Goal: Information Seeking & Learning: Learn about a topic

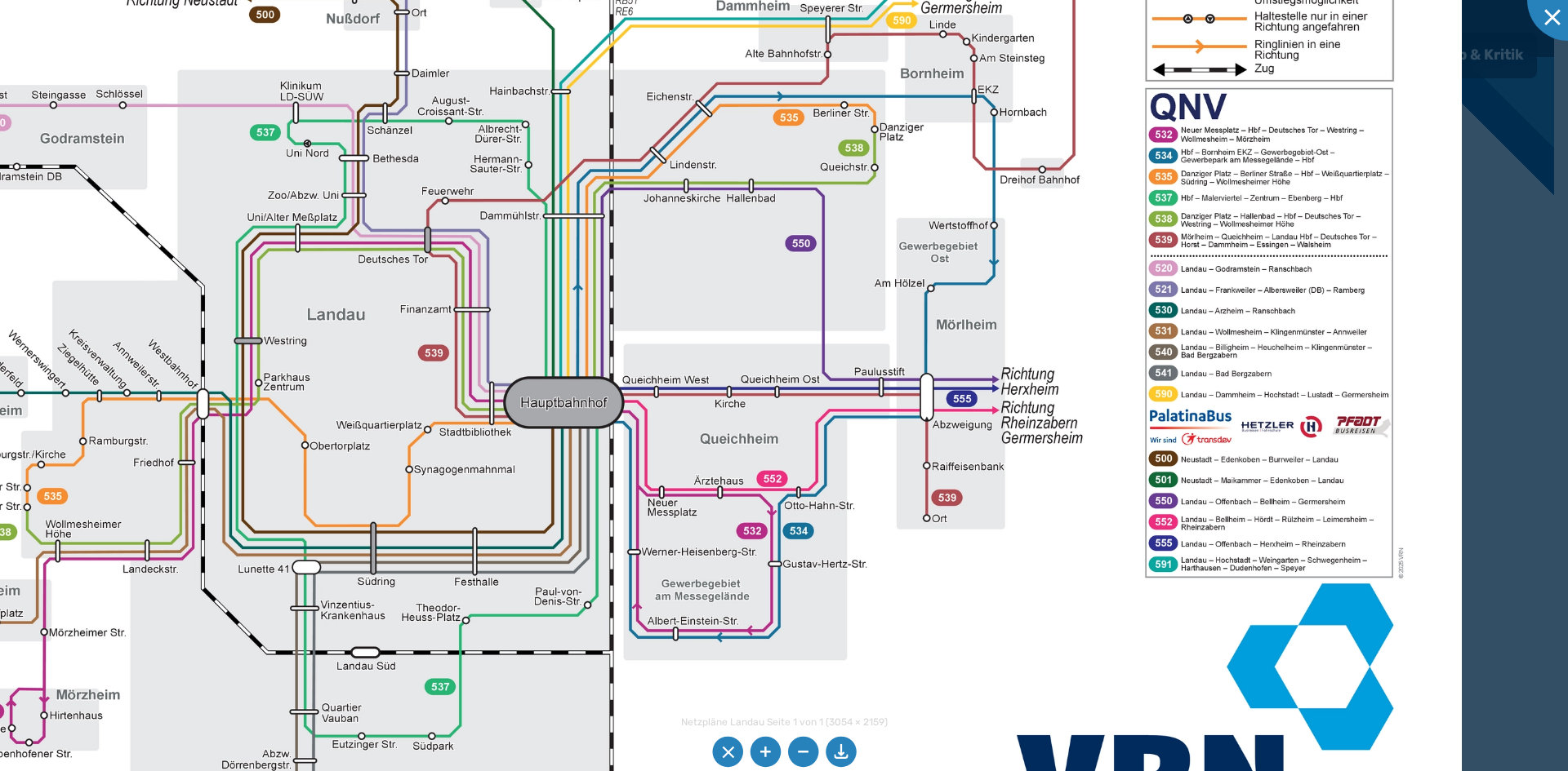
click at [904, 715] on img at bounding box center [610, 322] width 1703 height 1204
drag, startPoint x: 863, startPoint y: 722, endPoint x: 974, endPoint y: 775, distance: 123.0
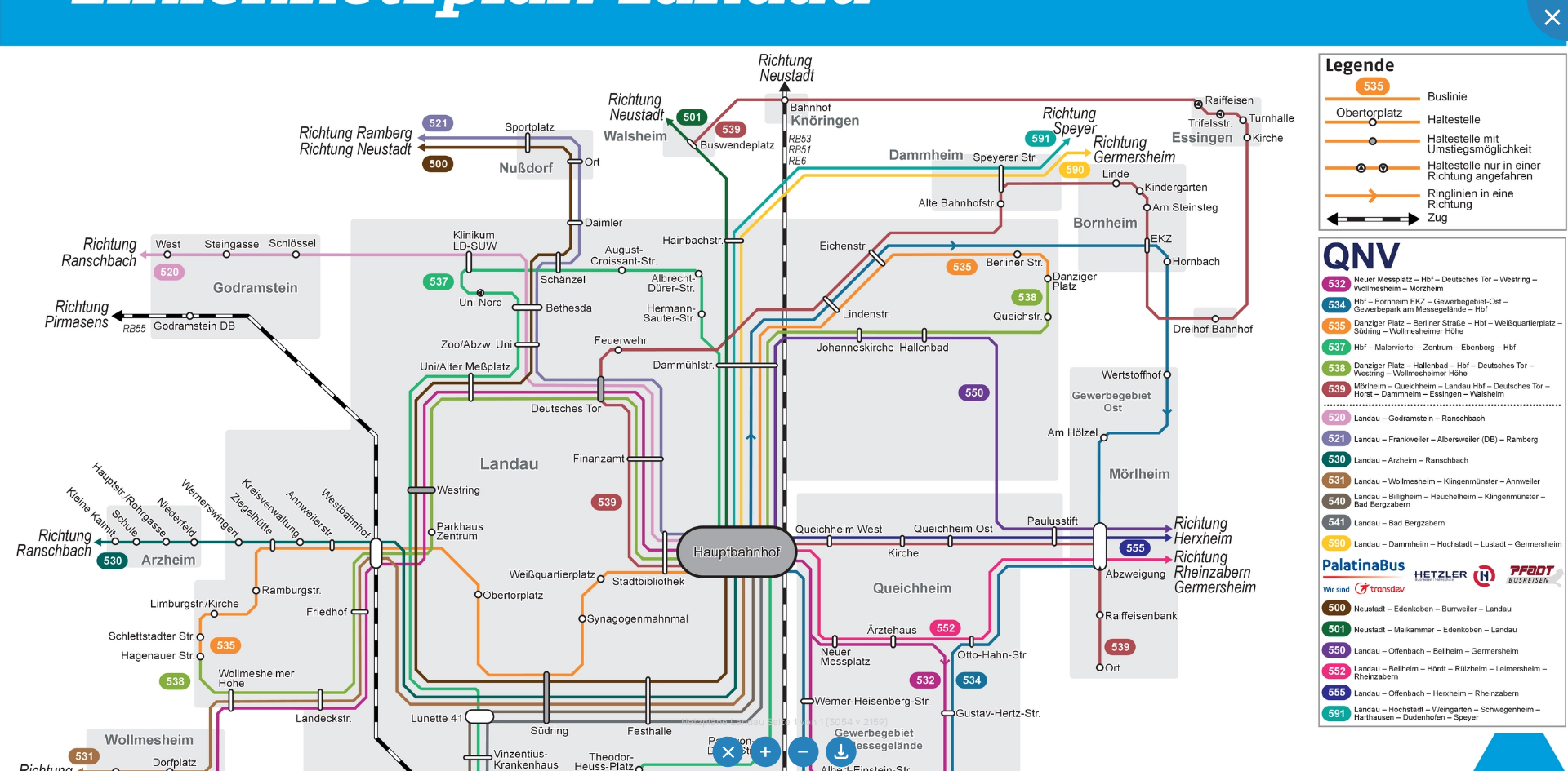
click at [453, 409] on img at bounding box center [783, 471] width 1703 height 1204
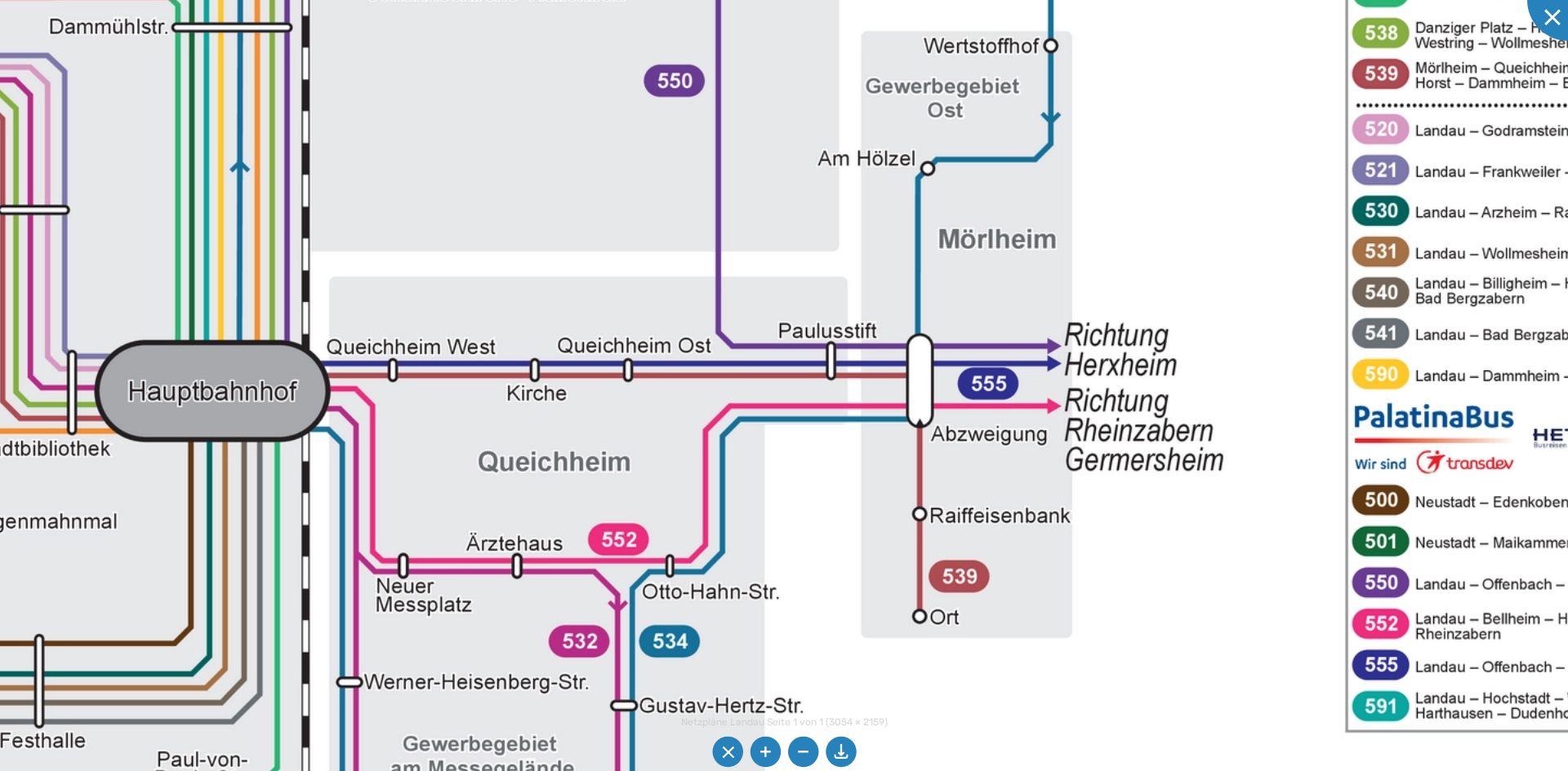
click at [702, 499] on img at bounding box center [303, 234] width 3320 height 2346
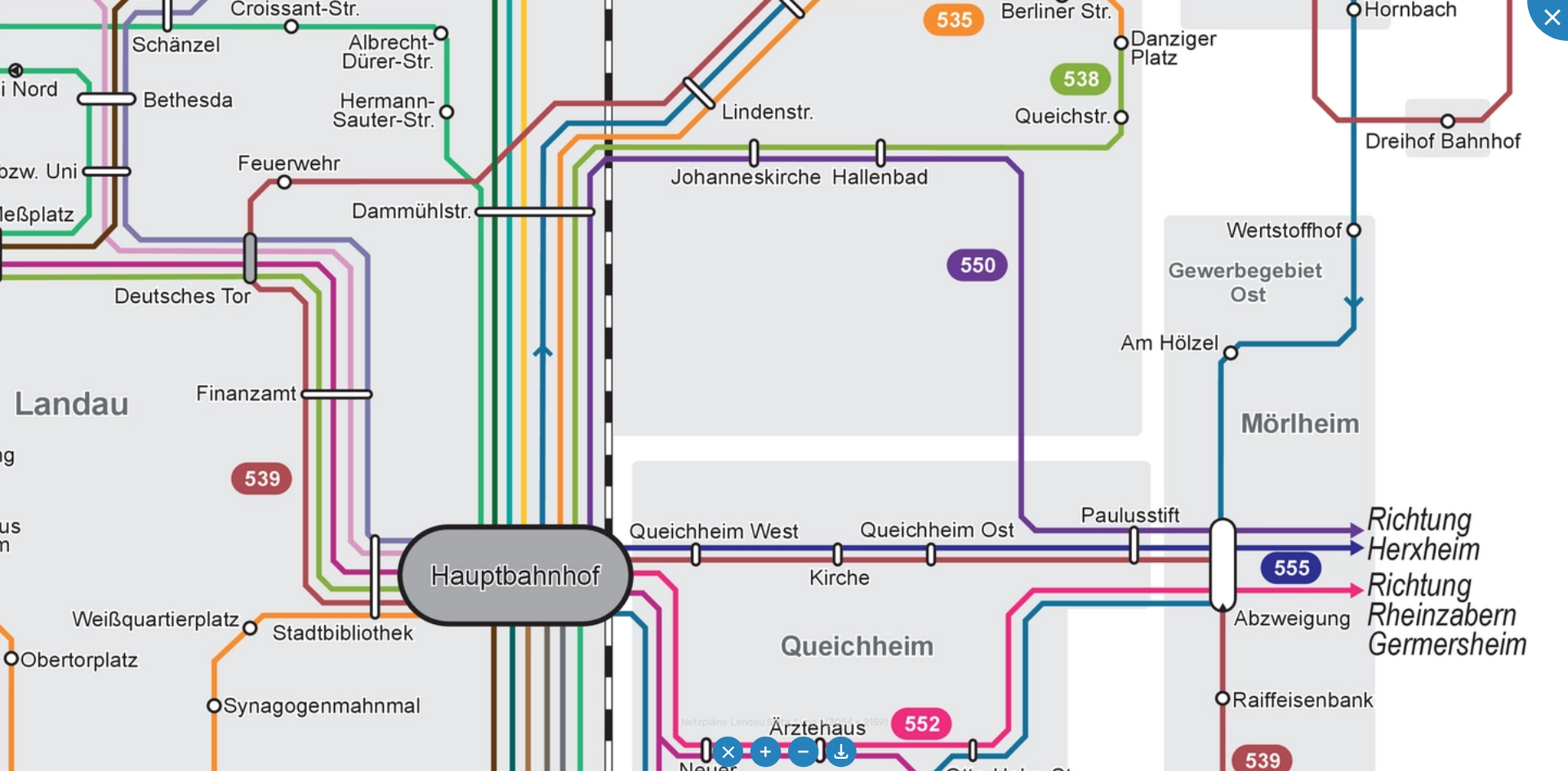
click at [511, 654] on img at bounding box center [606, 418] width 3320 height 2346
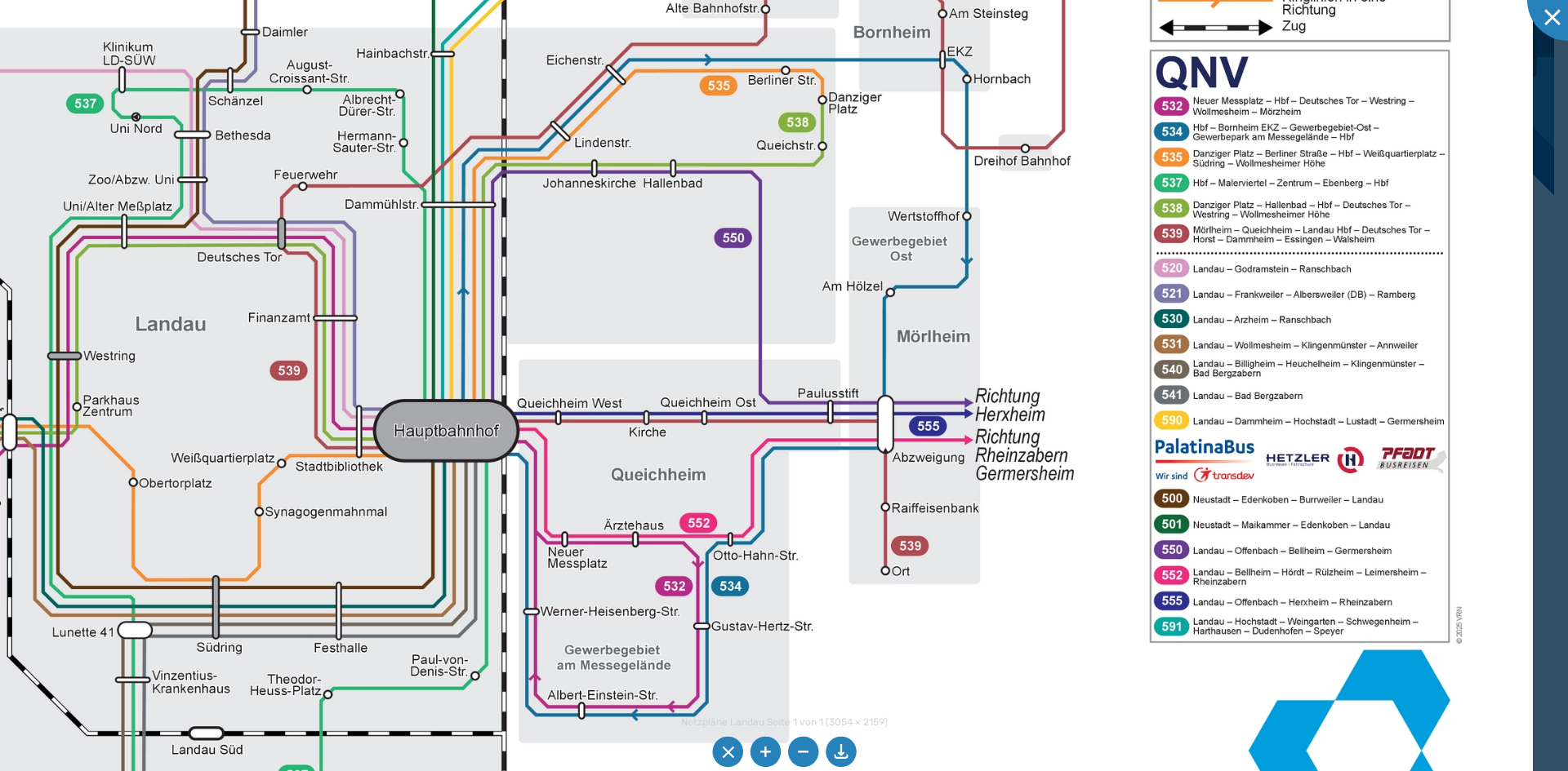
click at [1263, 611] on img at bounding box center [502, 331] width 2061 height 1456
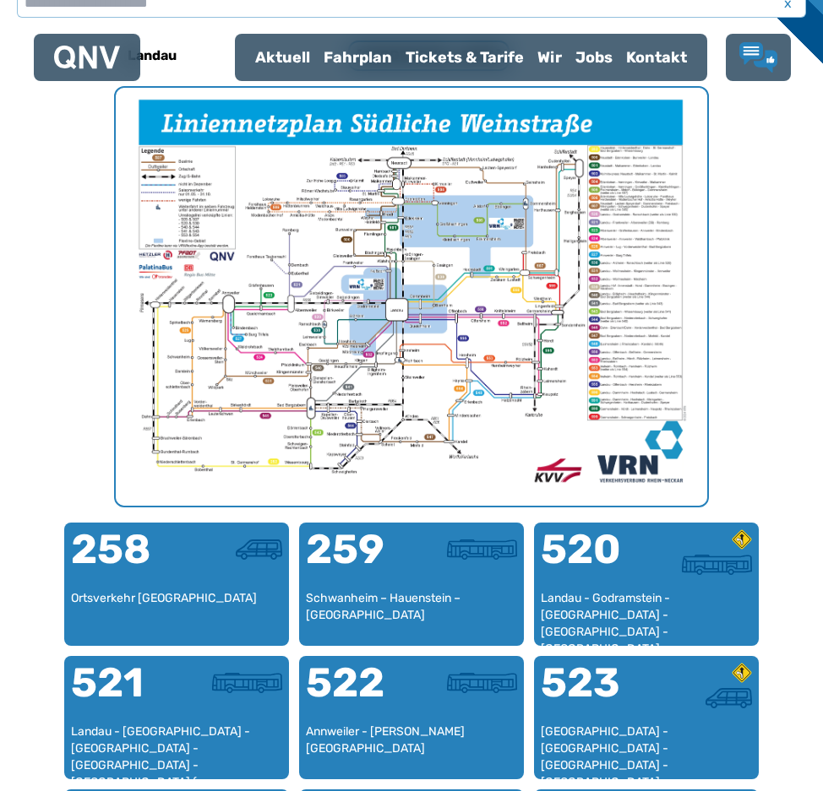
scroll to position [422, 0]
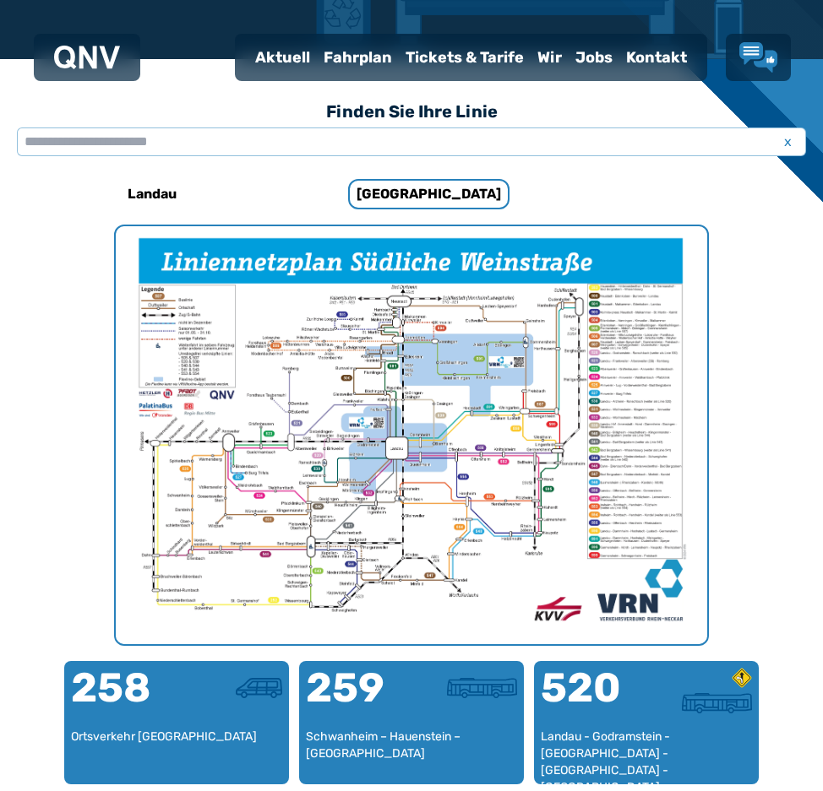
click at [427, 502] on img "1 von 1" at bounding box center [411, 435] width 591 height 418
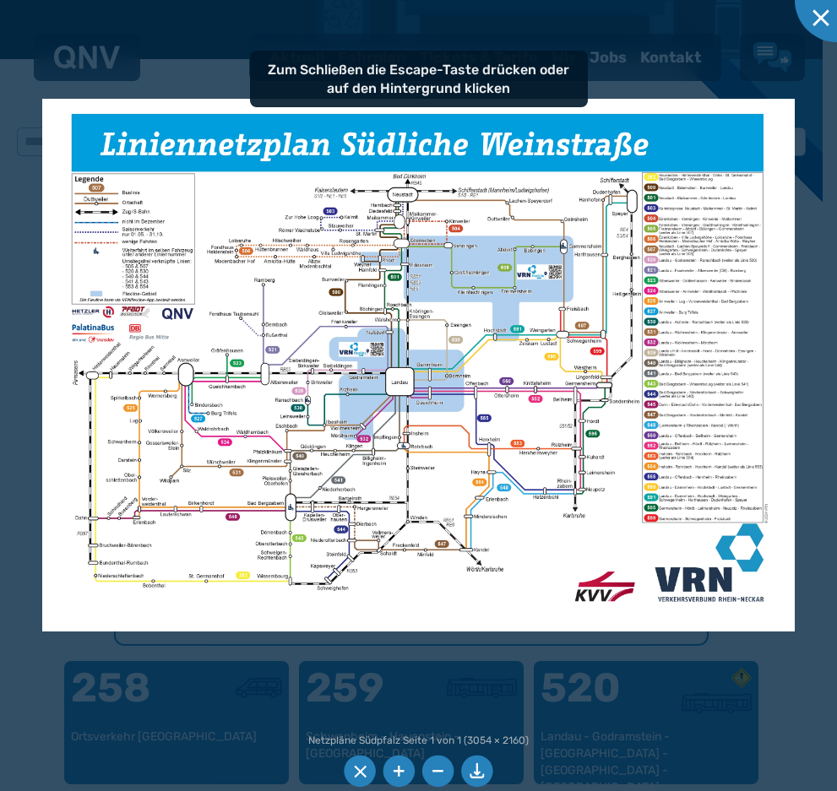
click at [487, 388] on img at bounding box center [418, 365] width 753 height 533
click at [412, 411] on img at bounding box center [418, 365] width 753 height 533
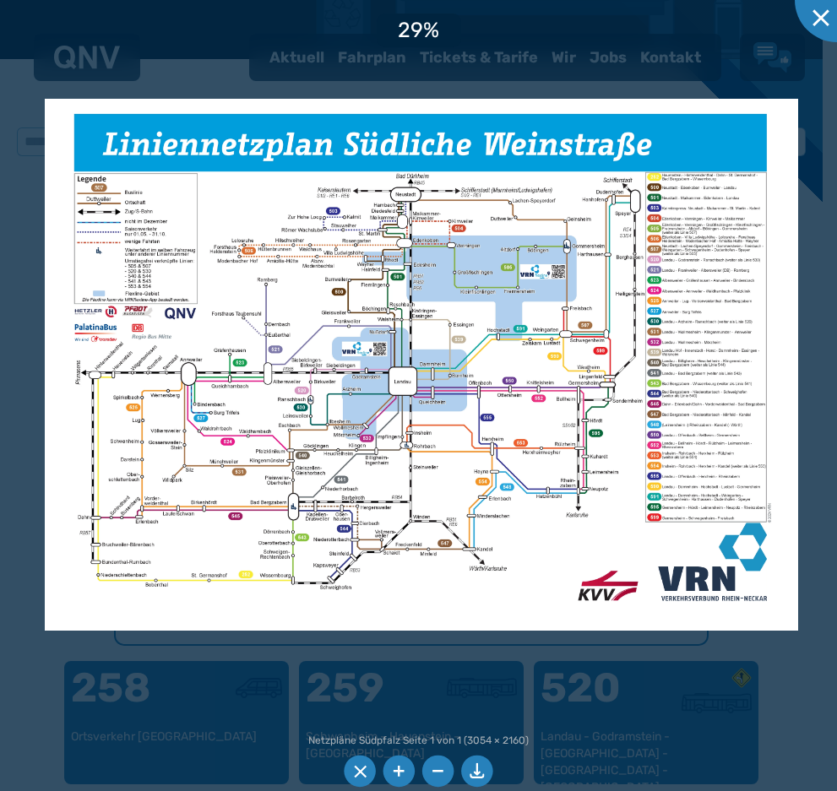
click at [343, 720] on div at bounding box center [418, 395] width 837 height 791
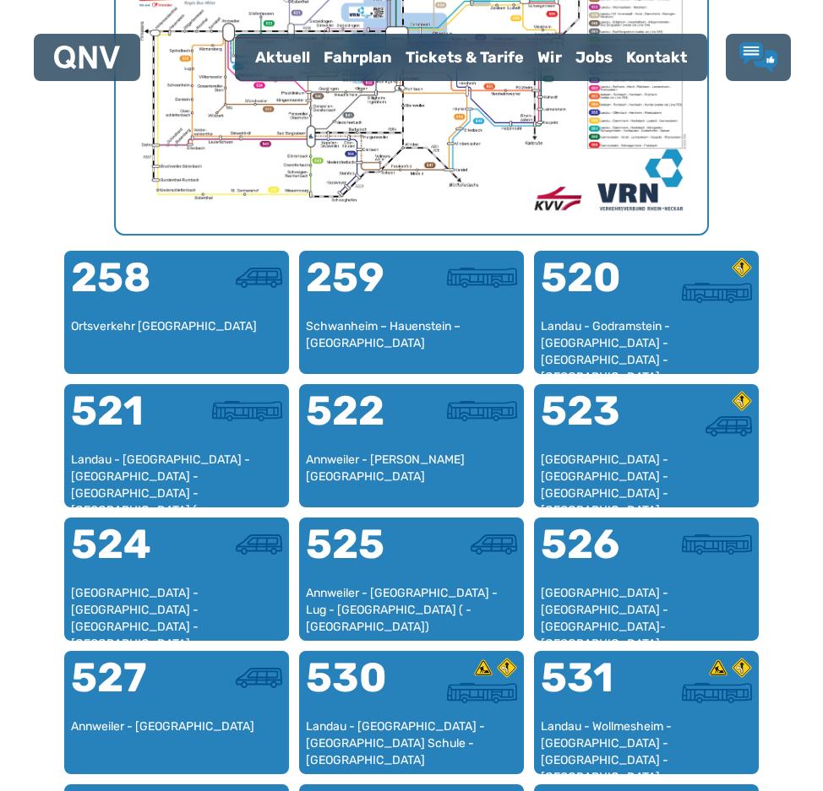
scroll to position [845, 0]
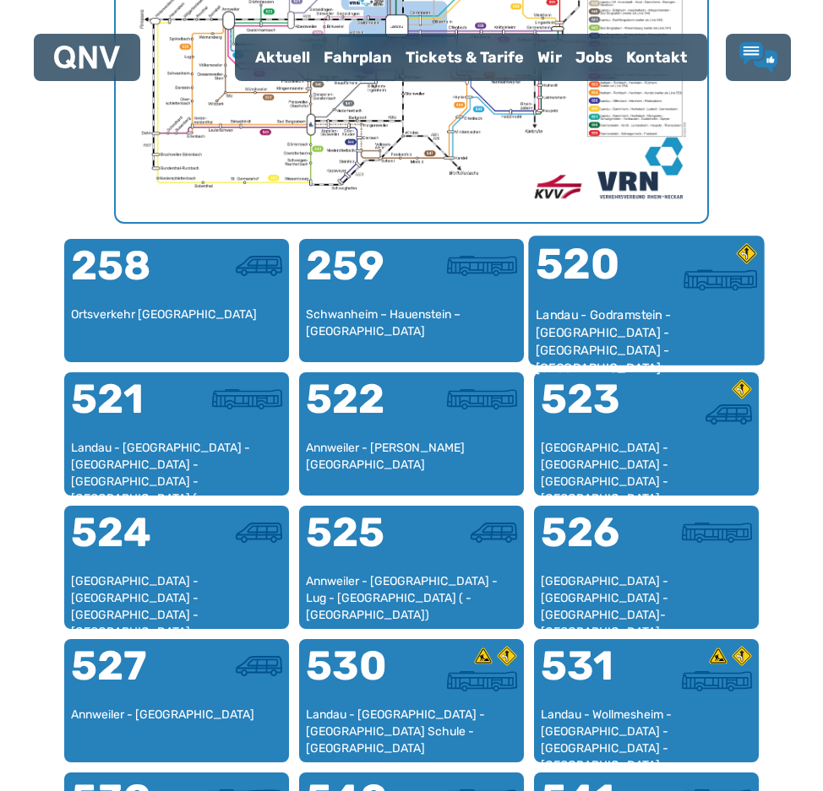
click at [665, 318] on div "Landau - Godramstein - [GEOGRAPHIC_DATA] - [GEOGRAPHIC_DATA] - [GEOGRAPHIC_DATA]" at bounding box center [647, 333] width 222 height 52
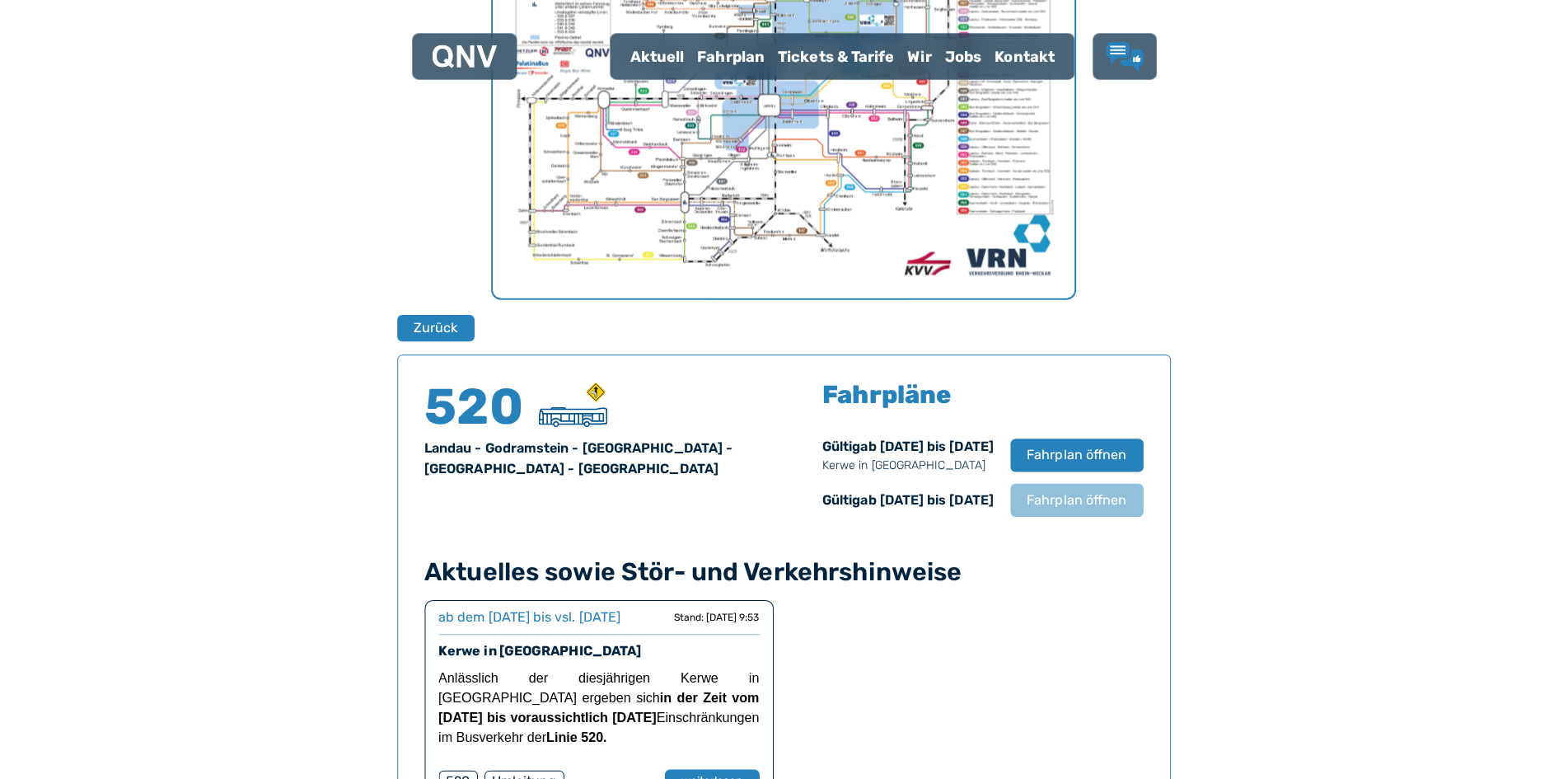
scroll to position [907, 0]
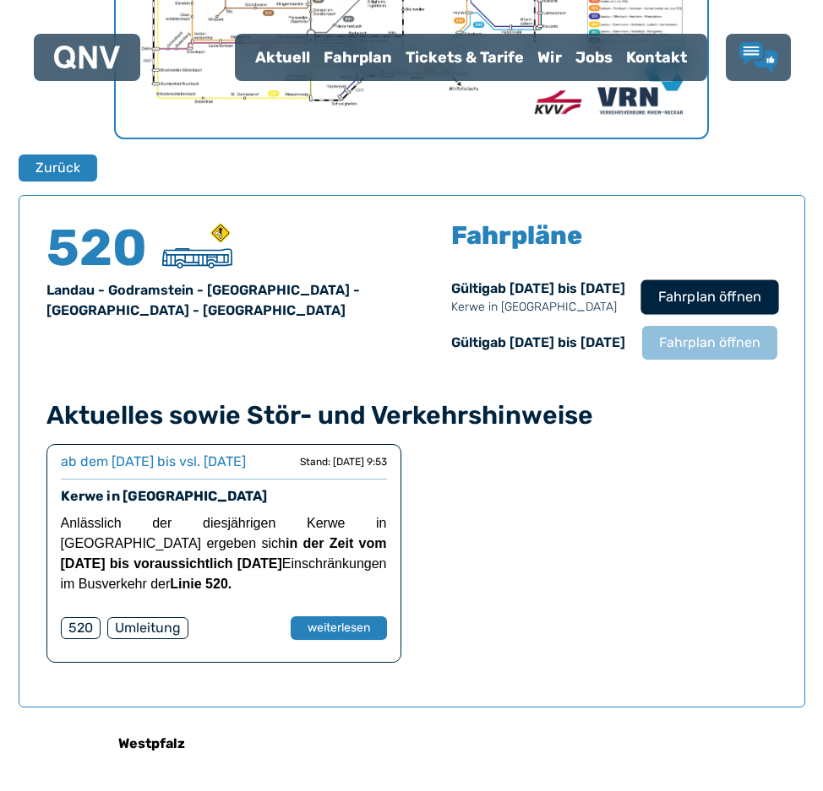
click at [706, 307] on span "Fahrplan öffnen" at bounding box center [708, 297] width 103 height 20
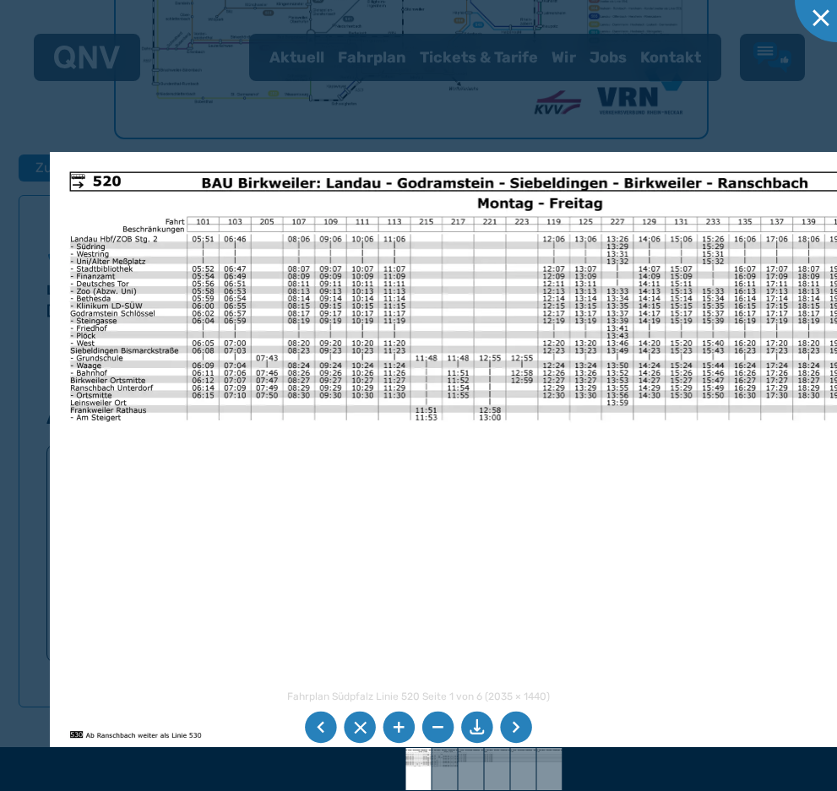
click at [485, 466] on img at bounding box center [480, 456] width 860 height 608
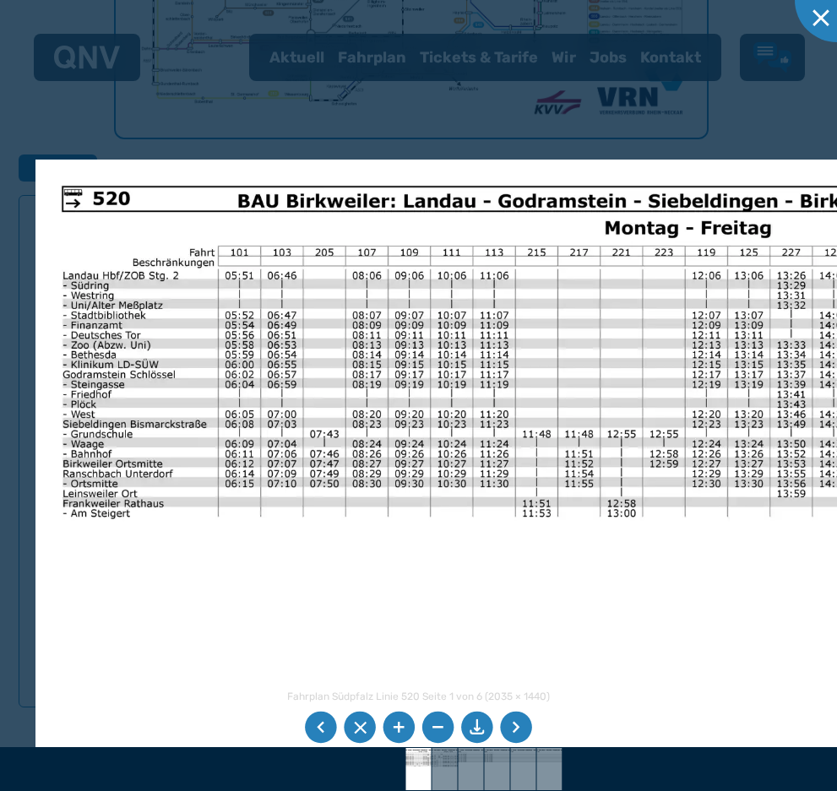
click at [398, 324] on img at bounding box center [607, 564] width 1144 height 809
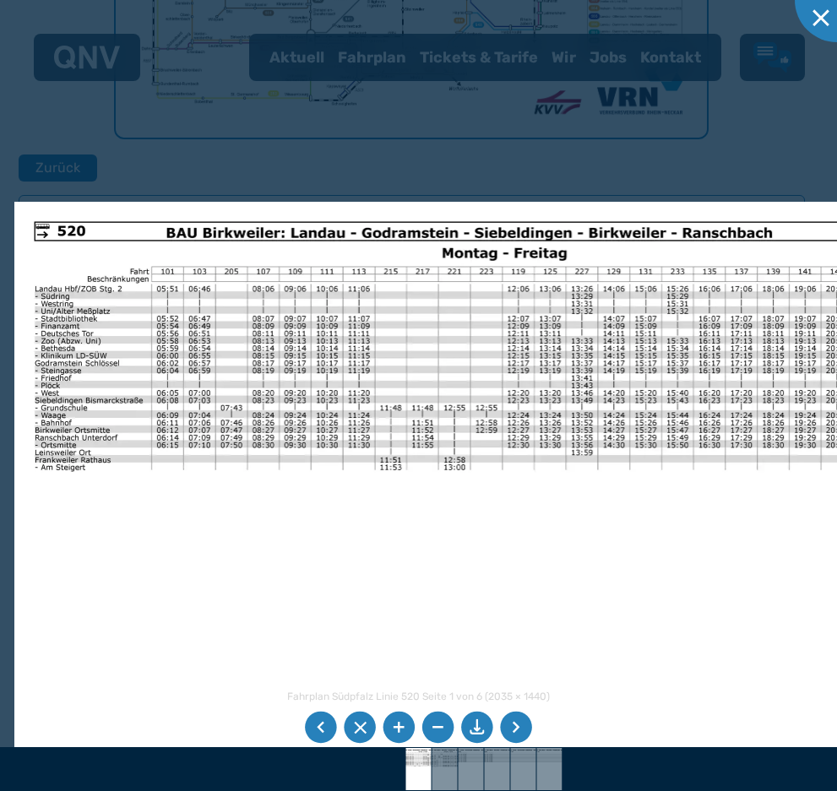
click at [622, 346] on img at bounding box center [444, 506] width 860 height 608
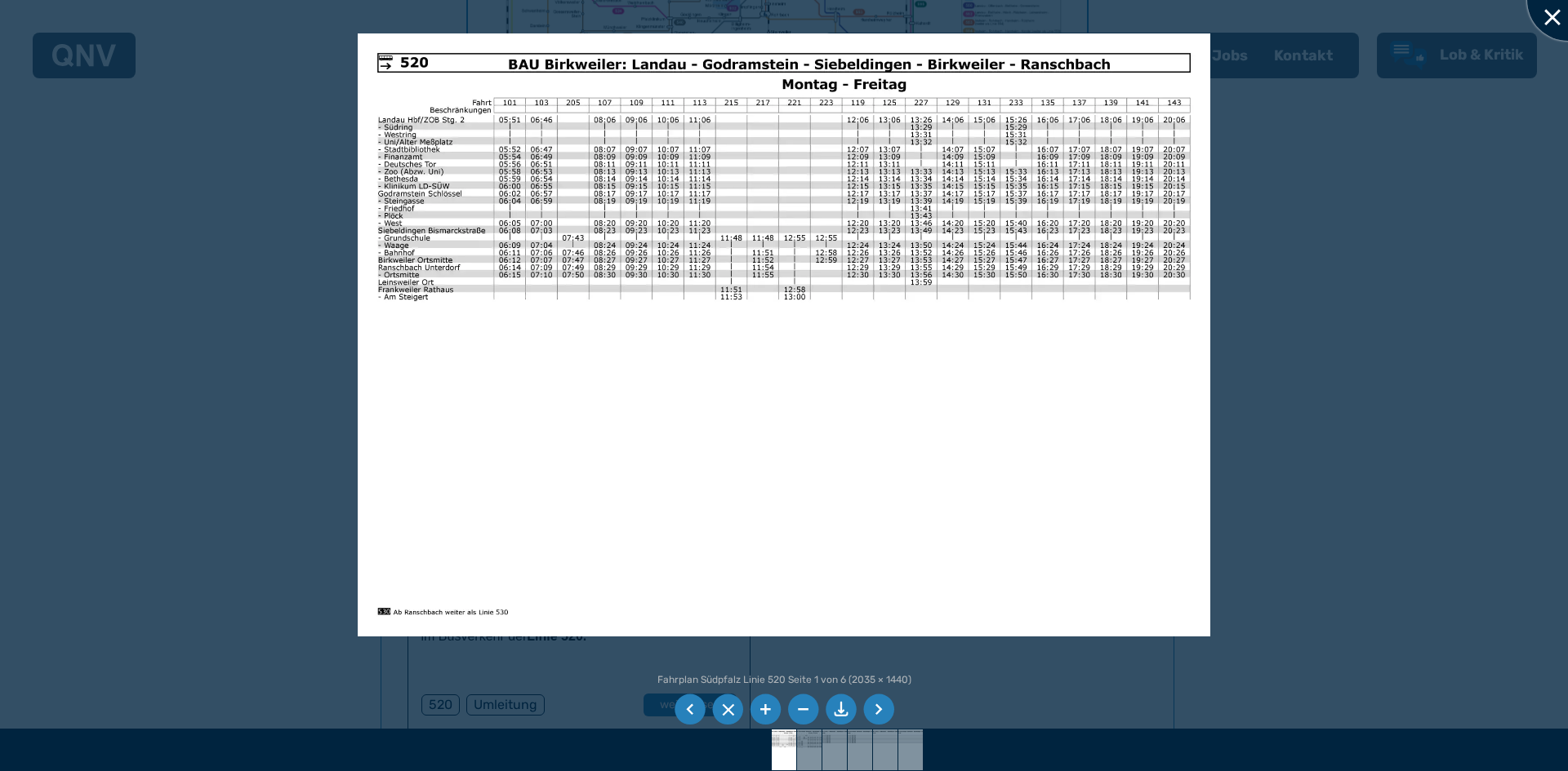
click at [795, 16] on div at bounding box center [1568, 0] width 81 height 81
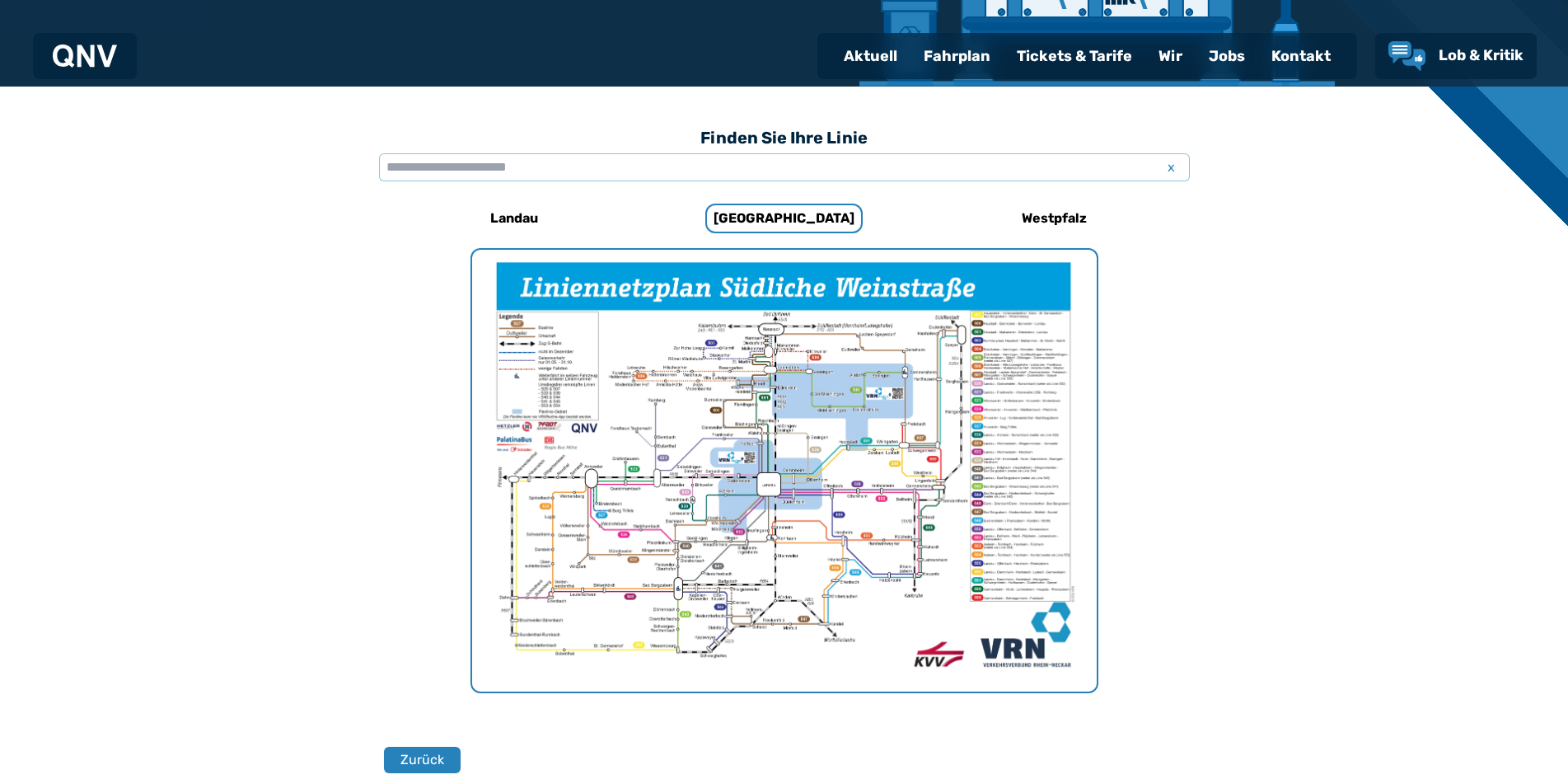
scroll to position [295, 0]
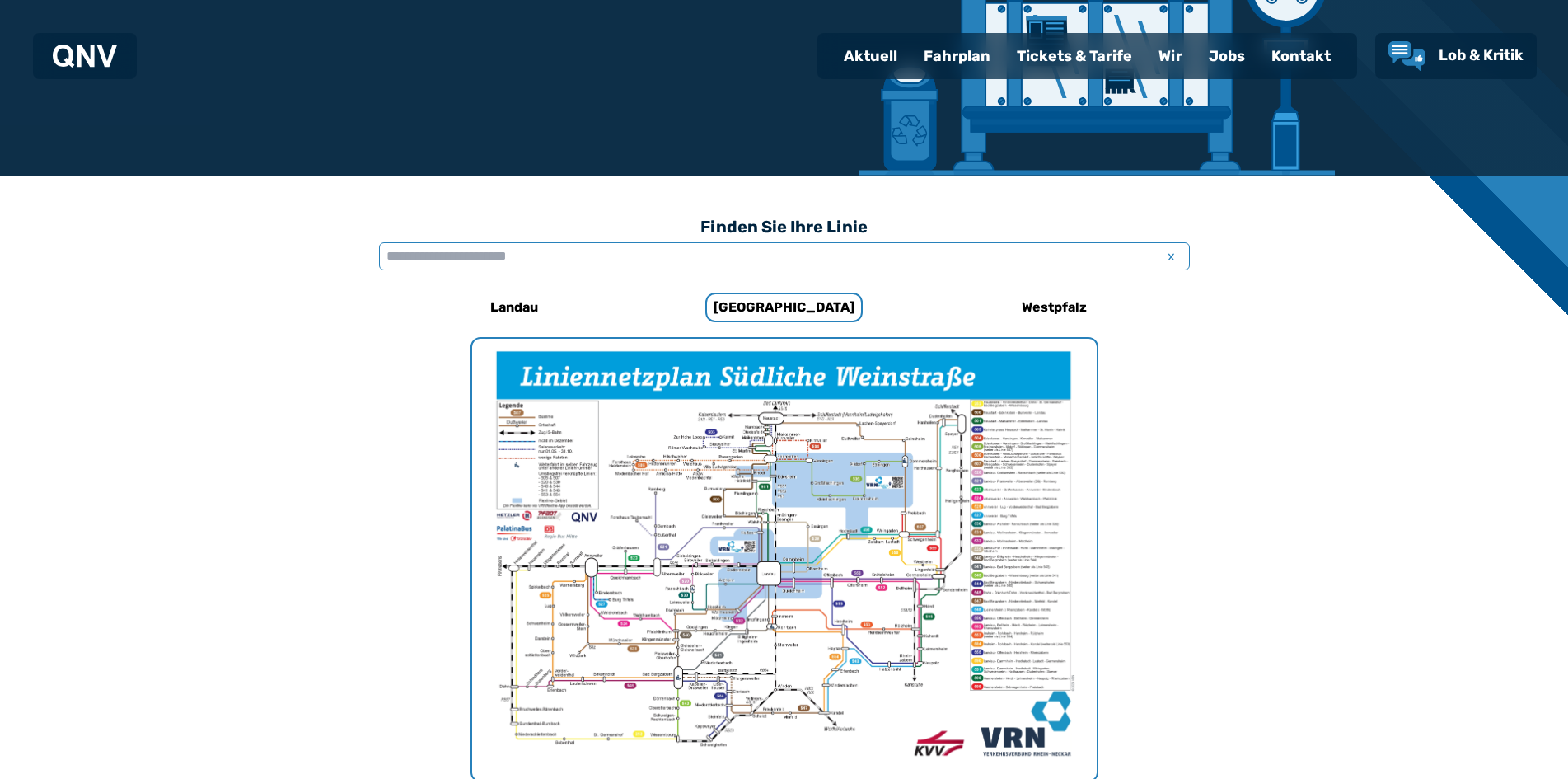
click at [478, 248] on input "text" at bounding box center [784, 256] width 811 height 28
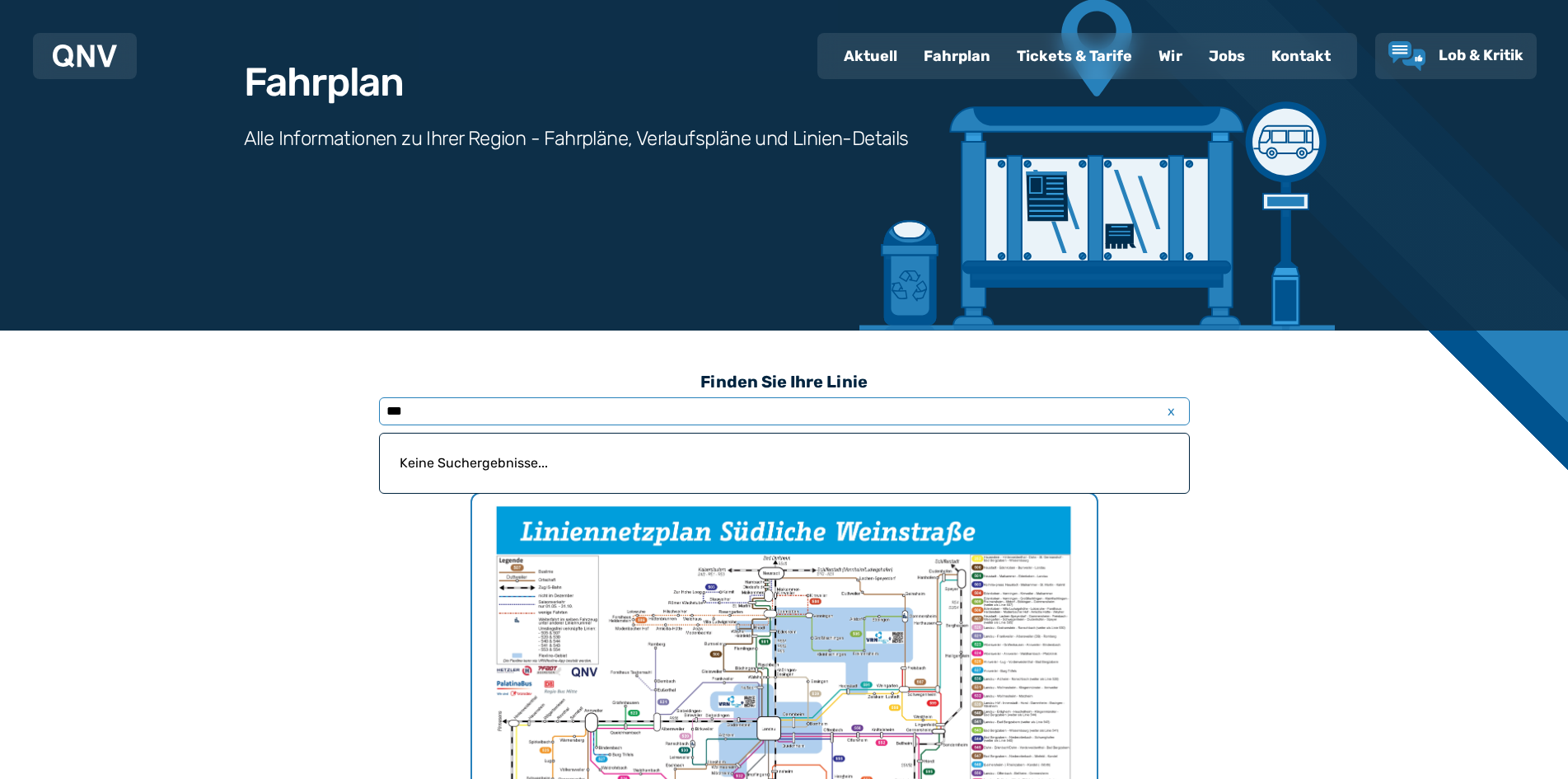
scroll to position [130, 0]
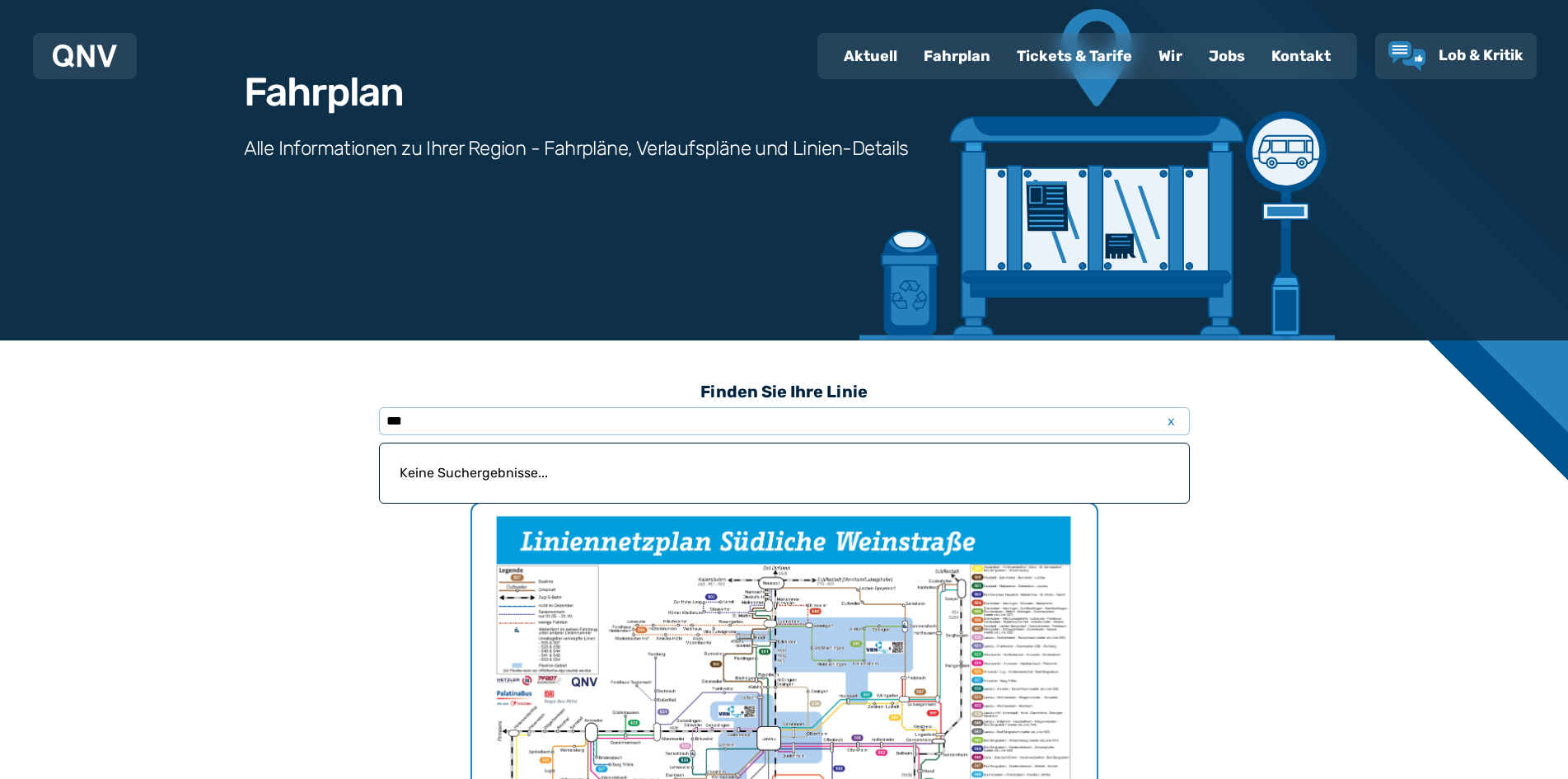
drag, startPoint x: 411, startPoint y: 448, endPoint x: 402, endPoint y: 475, distance: 28.5
click at [411, 453] on div "Keine Suchergebnisse..." at bounding box center [784, 473] width 811 height 62
click at [407, 478] on p "Keine Suchergebnisse..." at bounding box center [784, 473] width 789 height 40
click at [632, 507] on img "1 von 1" at bounding box center [784, 724] width 624 height 442
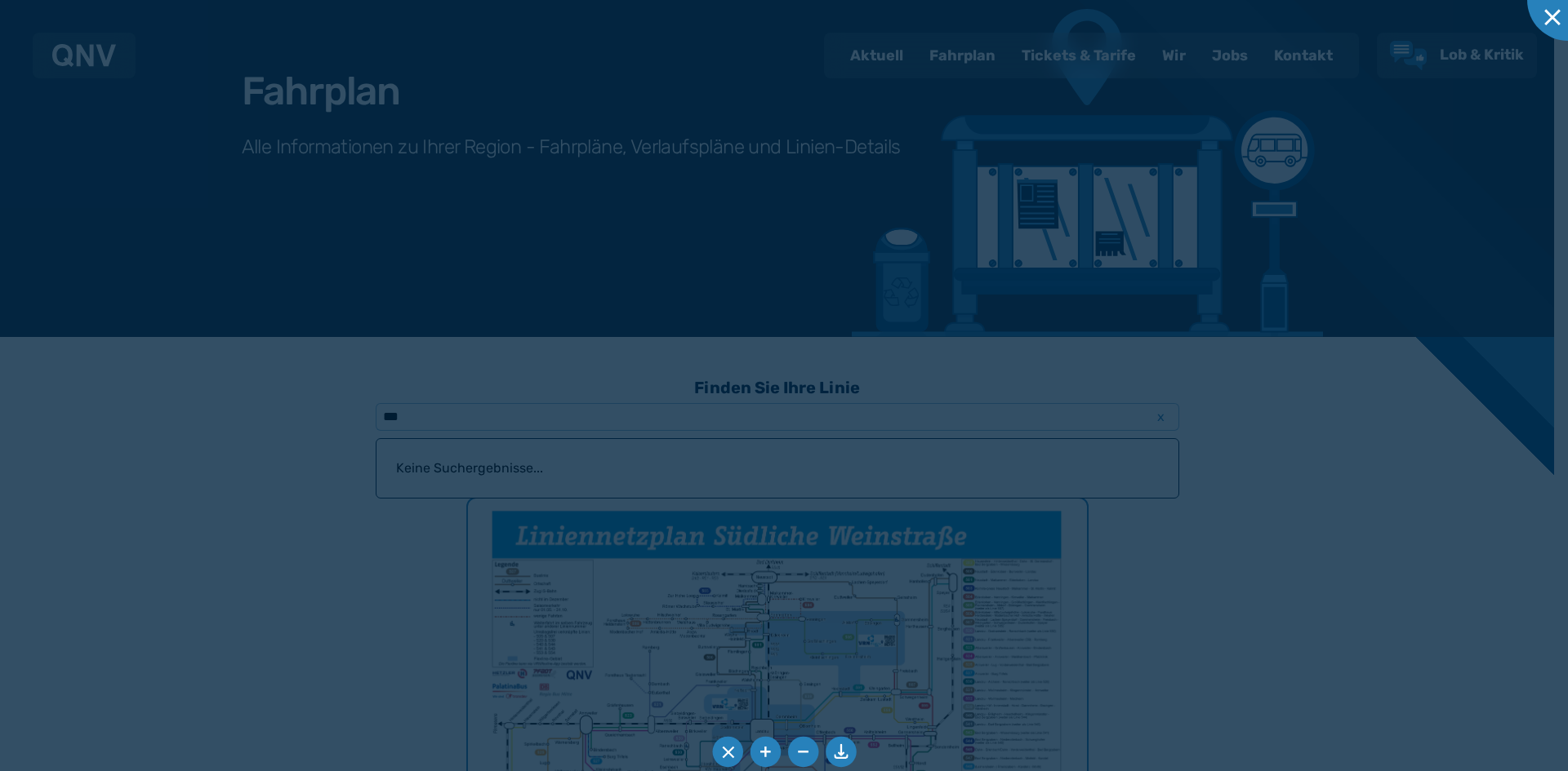
click at [562, 456] on div at bounding box center [784, 386] width 1568 height 771
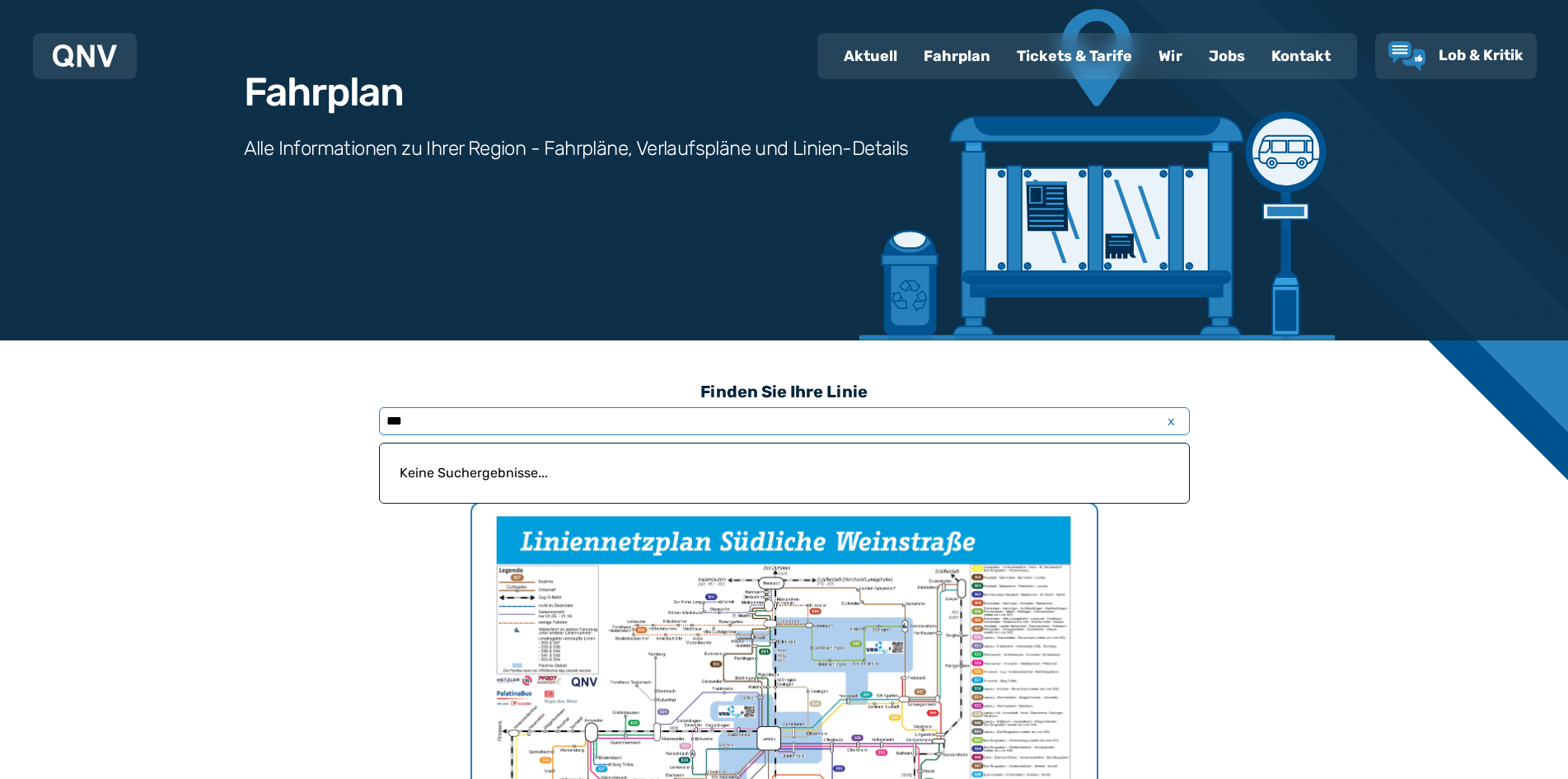
click at [383, 416] on input "***" at bounding box center [784, 421] width 811 height 28
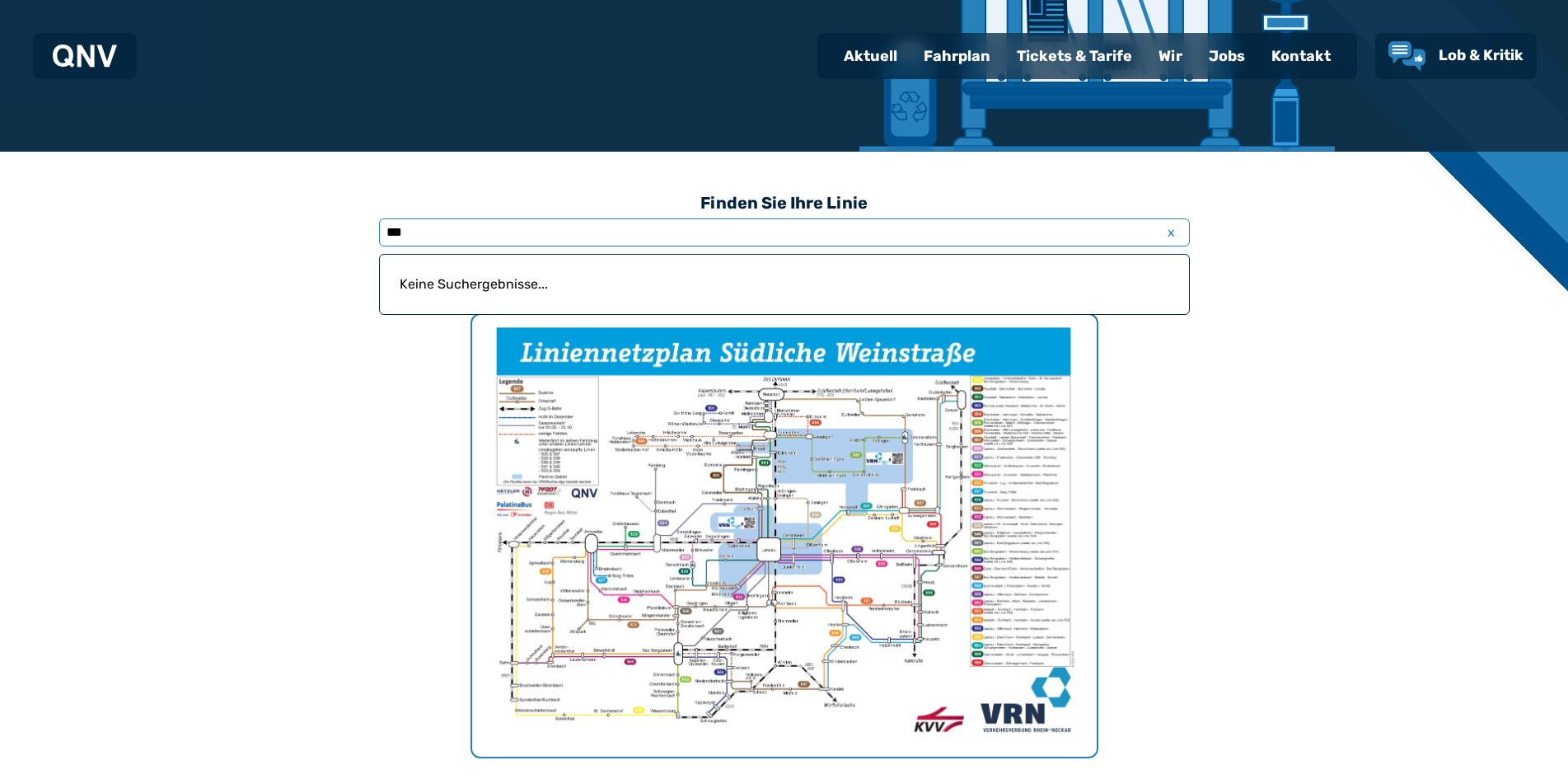
scroll to position [377, 0]
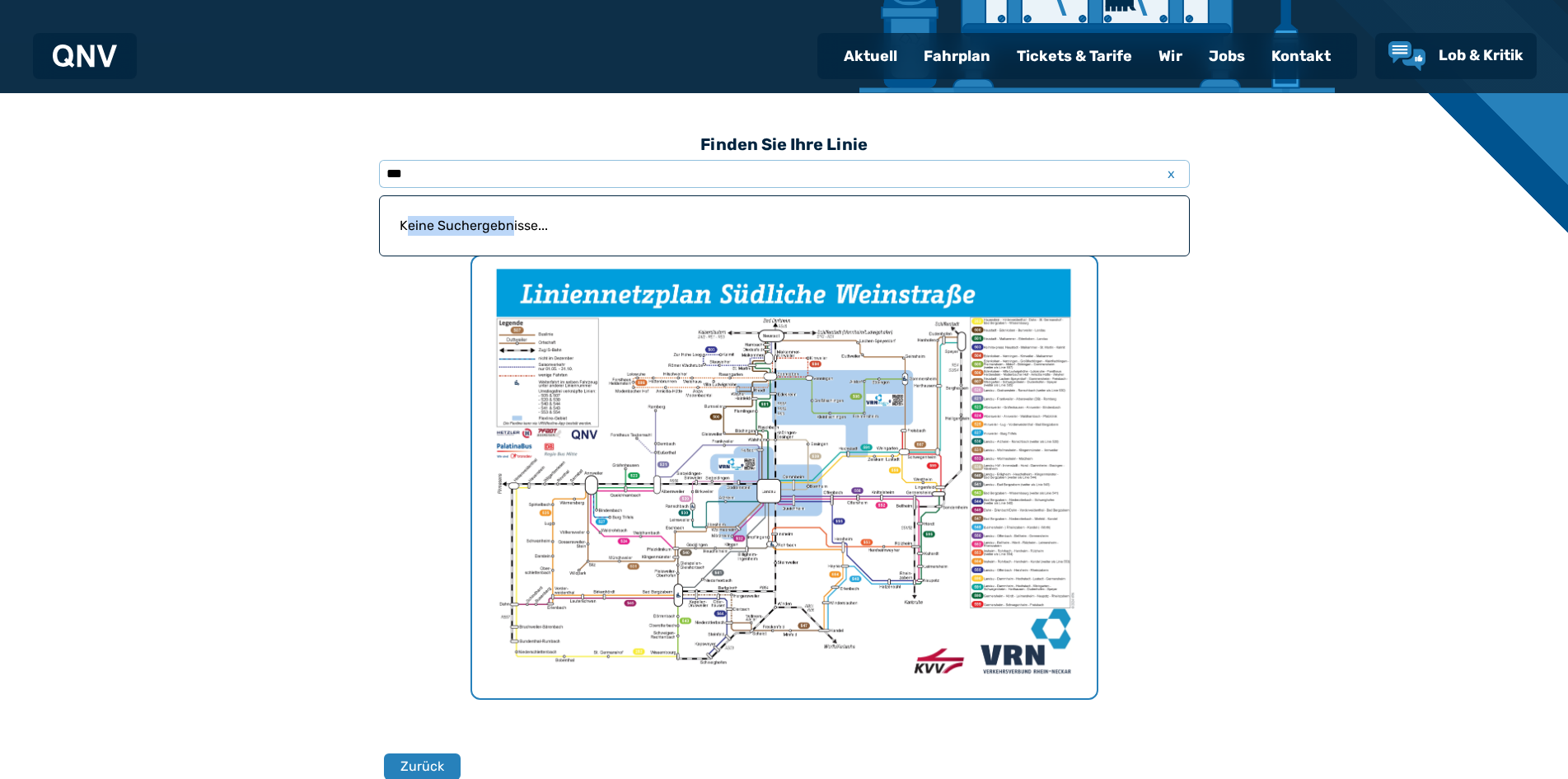
drag, startPoint x: 411, startPoint y: 229, endPoint x: 512, endPoint y: 252, distance: 103.6
click at [512, 252] on div "Keine Suchergebnisse..." at bounding box center [784, 226] width 811 height 62
click at [386, 169] on input "***" at bounding box center [784, 174] width 811 height 28
drag, startPoint x: 439, startPoint y: 173, endPoint x: 419, endPoint y: 163, distance: 22.4
click at [419, 163] on input "*******" at bounding box center [784, 174] width 811 height 28
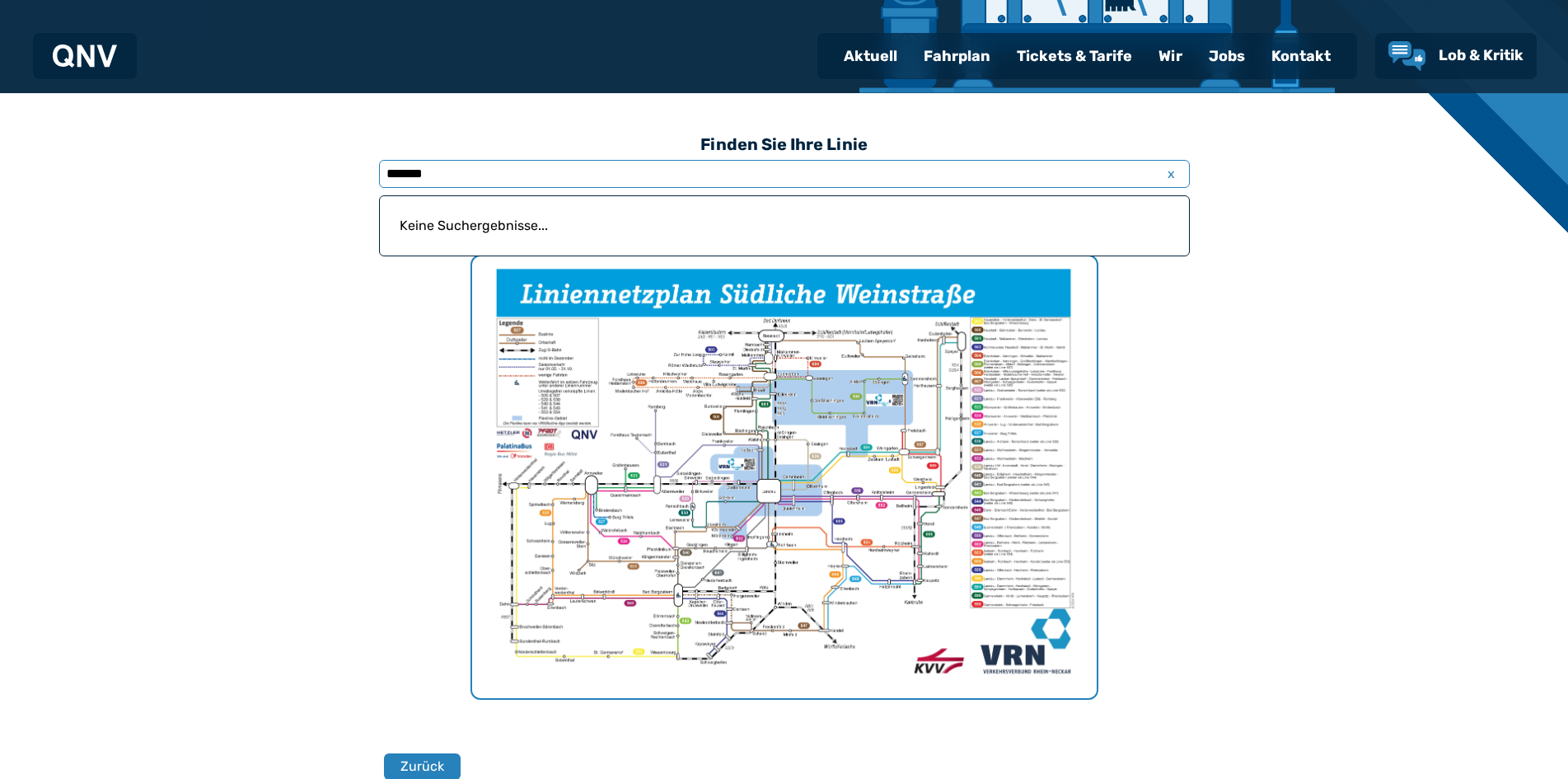
type input "*******"
click at [802, 50] on div "Fahrplan" at bounding box center [956, 56] width 93 height 43
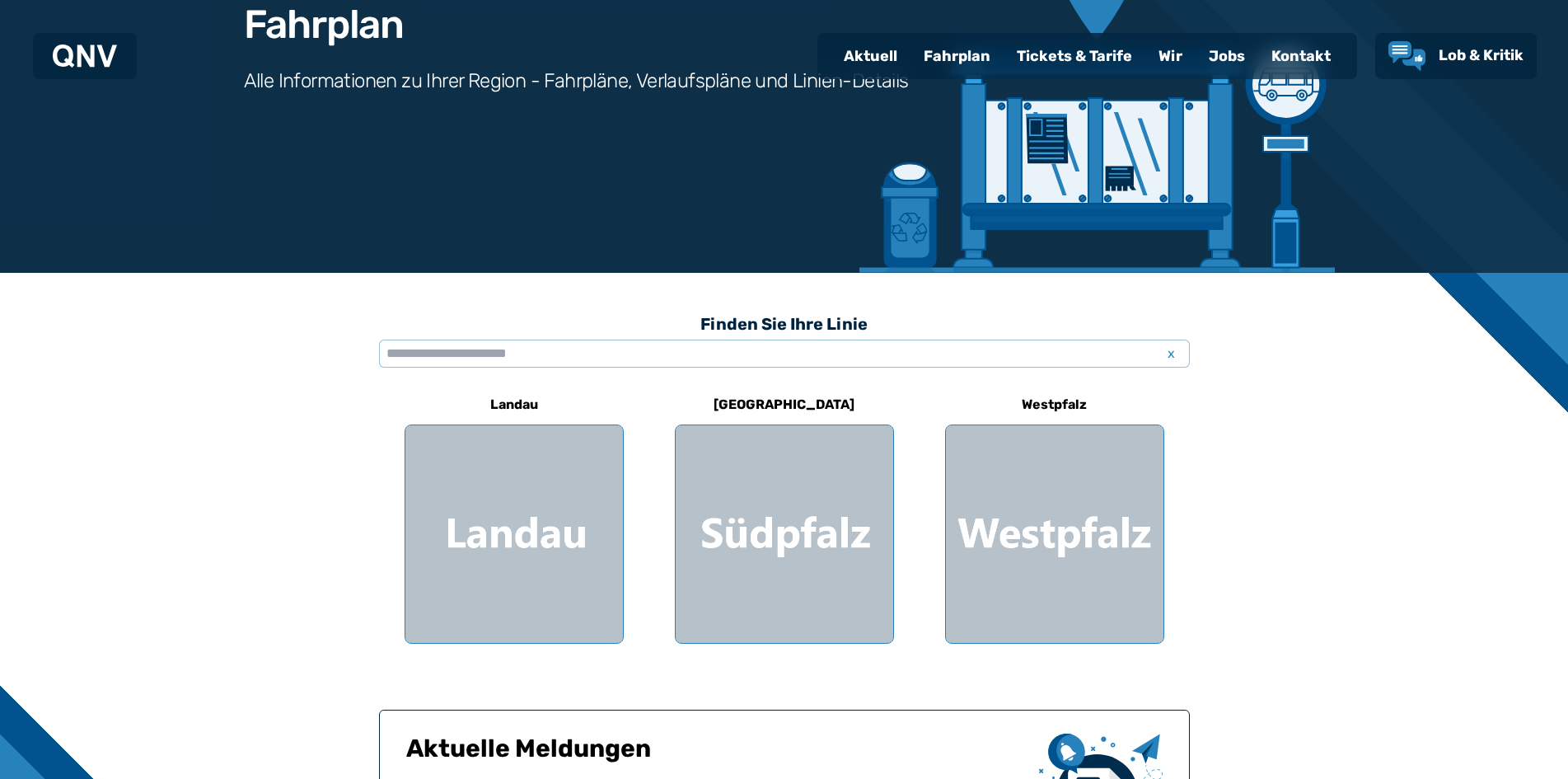
scroll to position [330, 0]
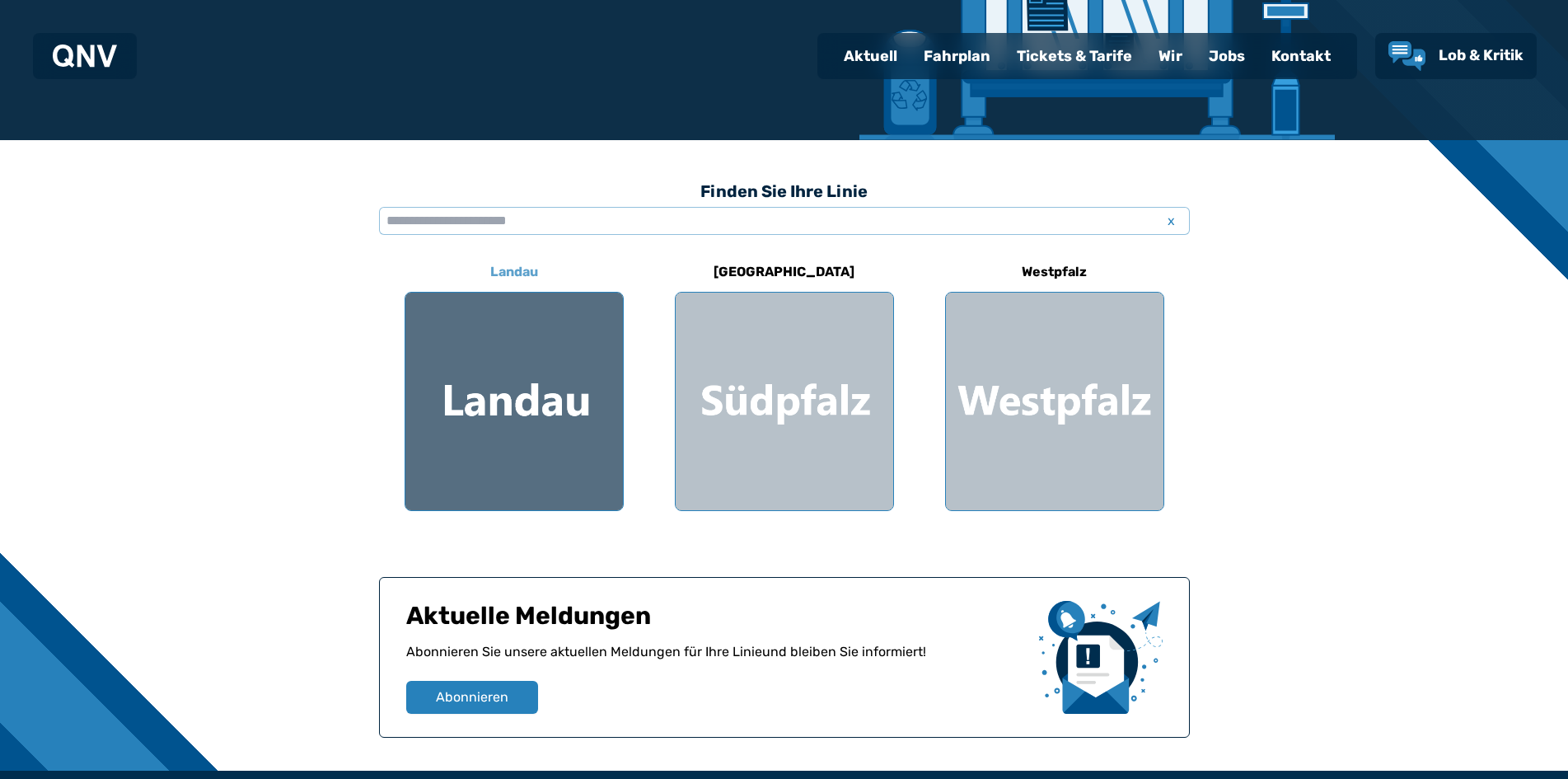
click at [543, 404] on div at bounding box center [514, 401] width 218 height 218
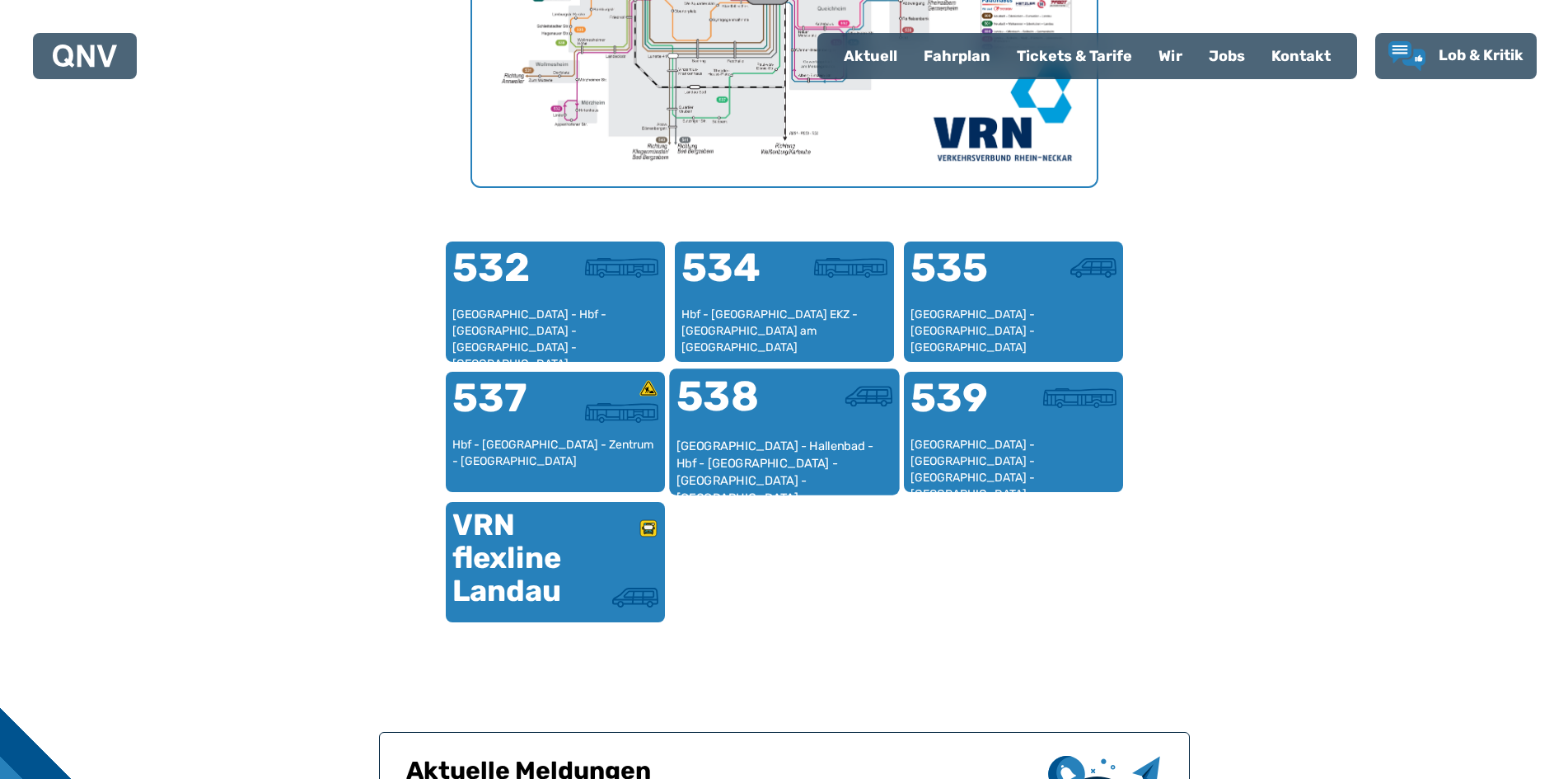
scroll to position [921, 0]
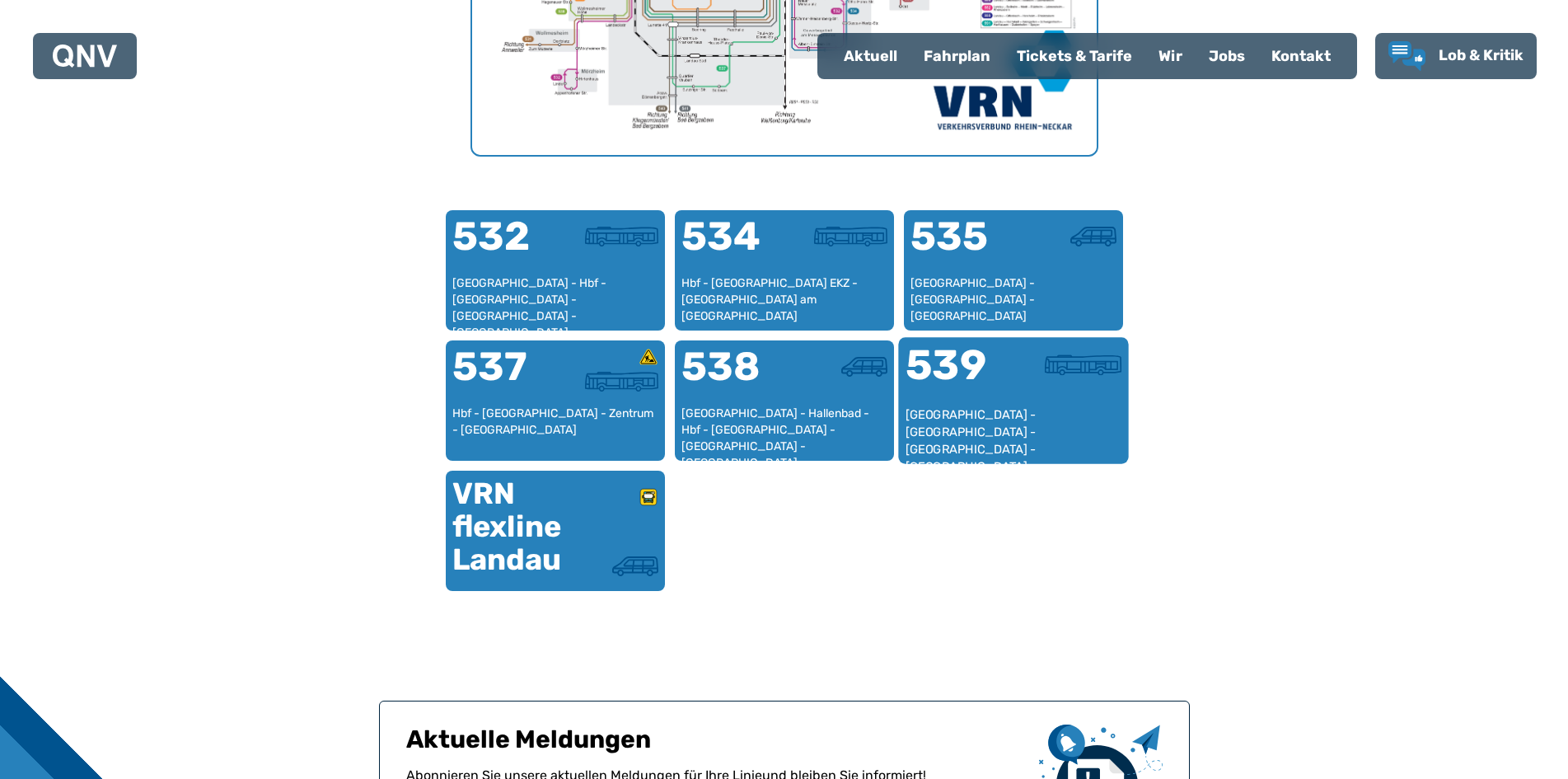
click at [802, 405] on div "539" at bounding box center [958, 375] width 108 height 62
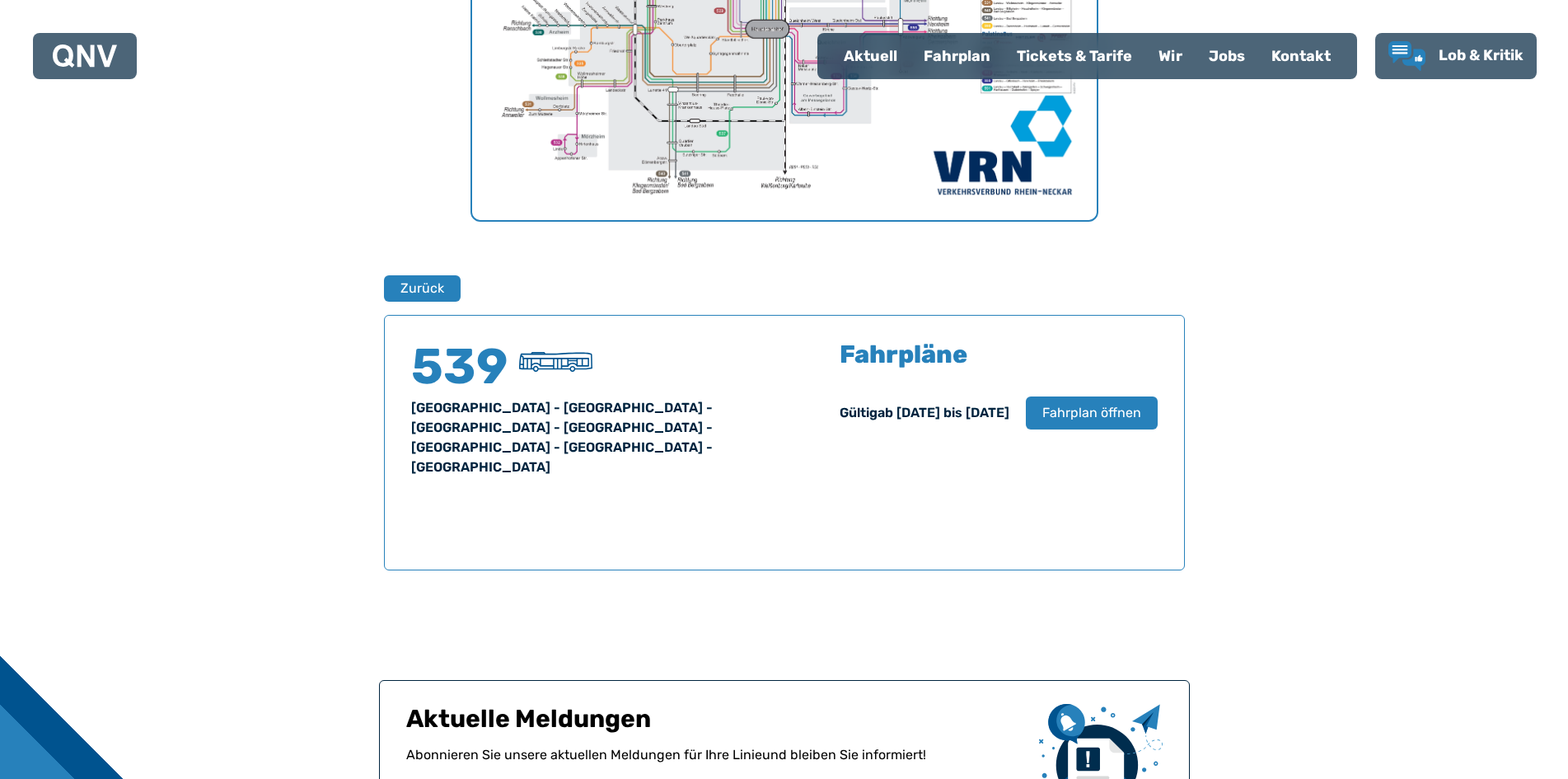
scroll to position [840, 0]
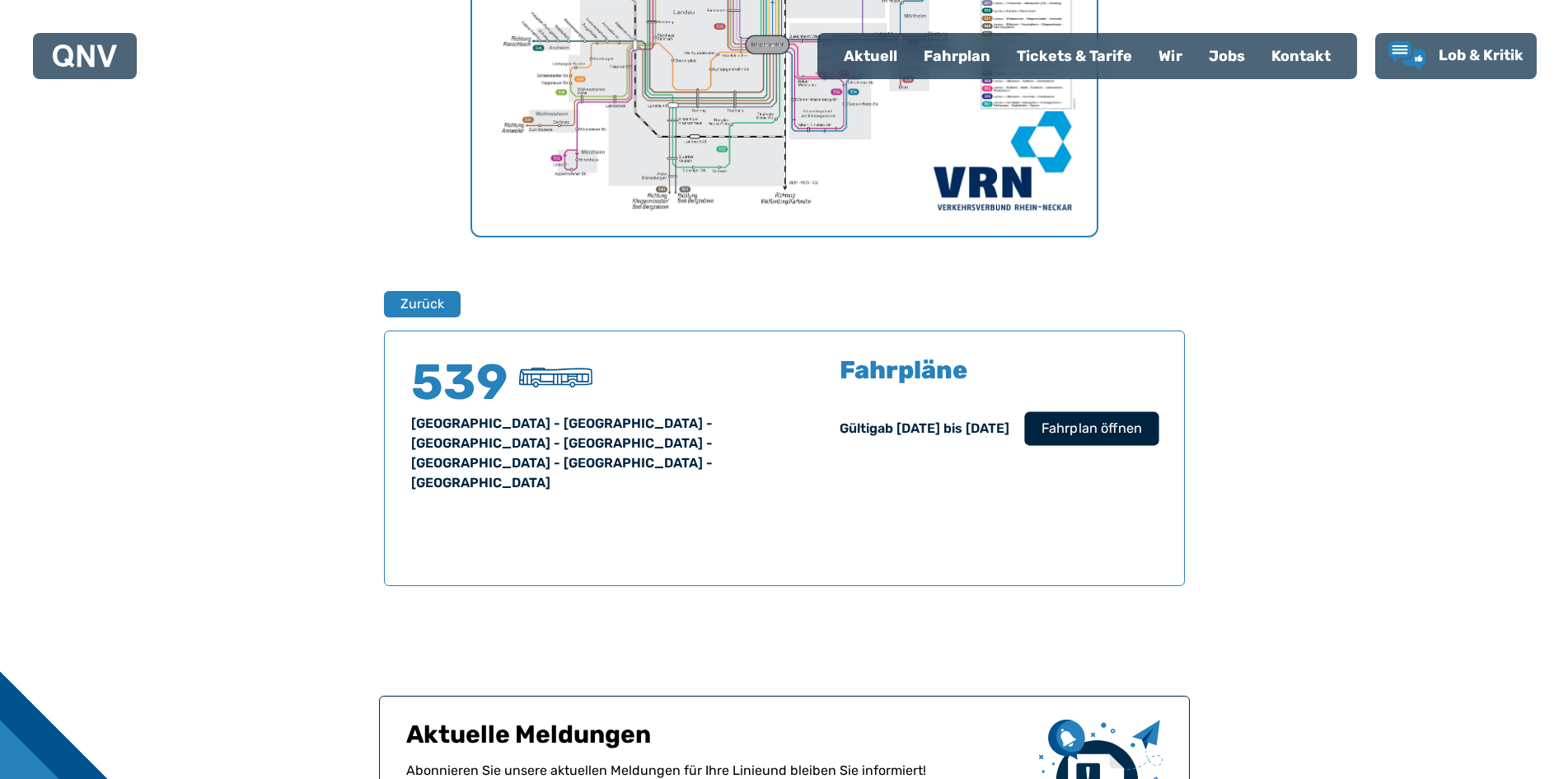
click at [802, 431] on span "Fahrplan öffnen" at bounding box center [1091, 429] width 101 height 20
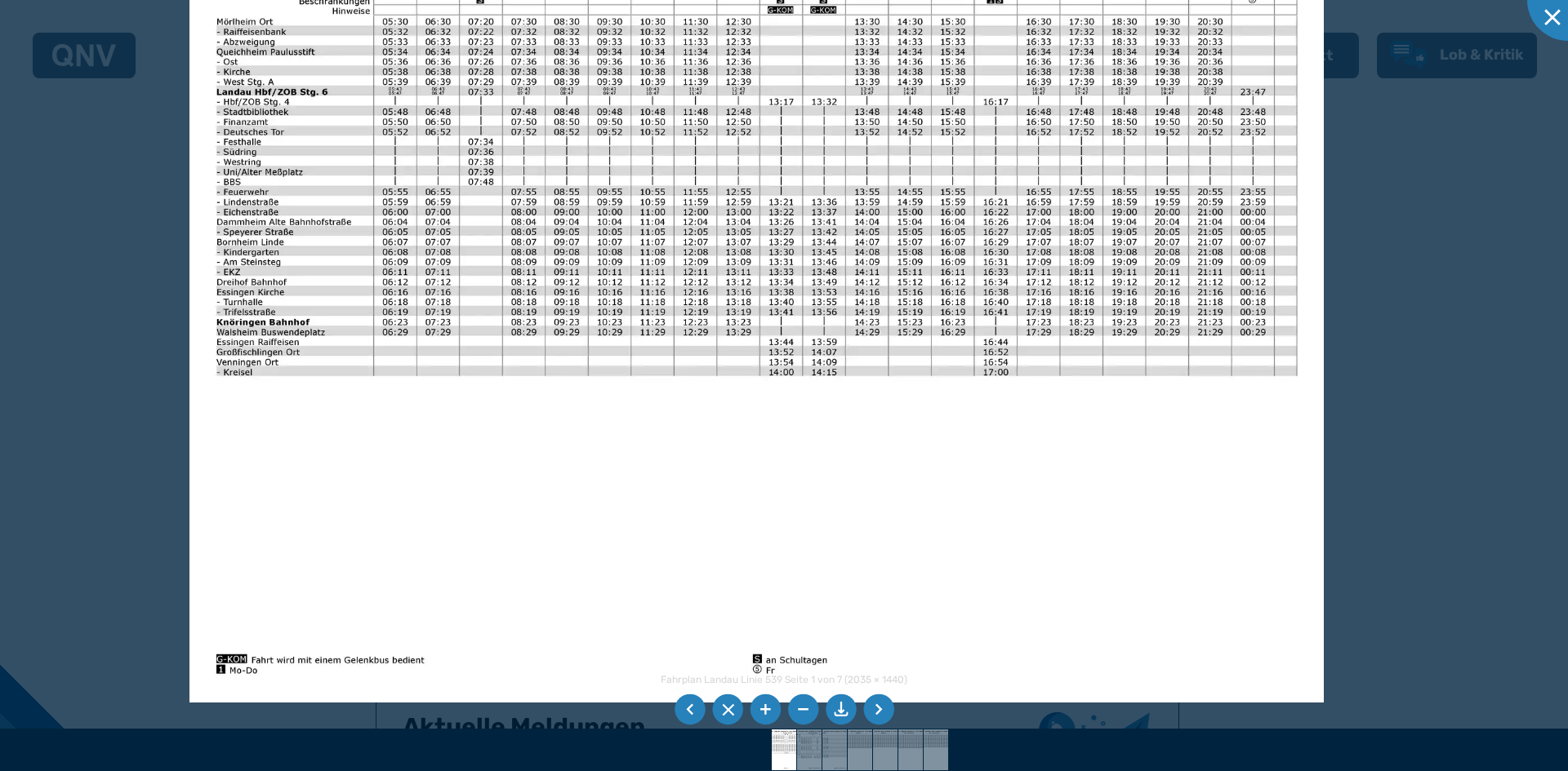
click at [246, 139] on img at bounding box center [757, 300] width 1135 height 802
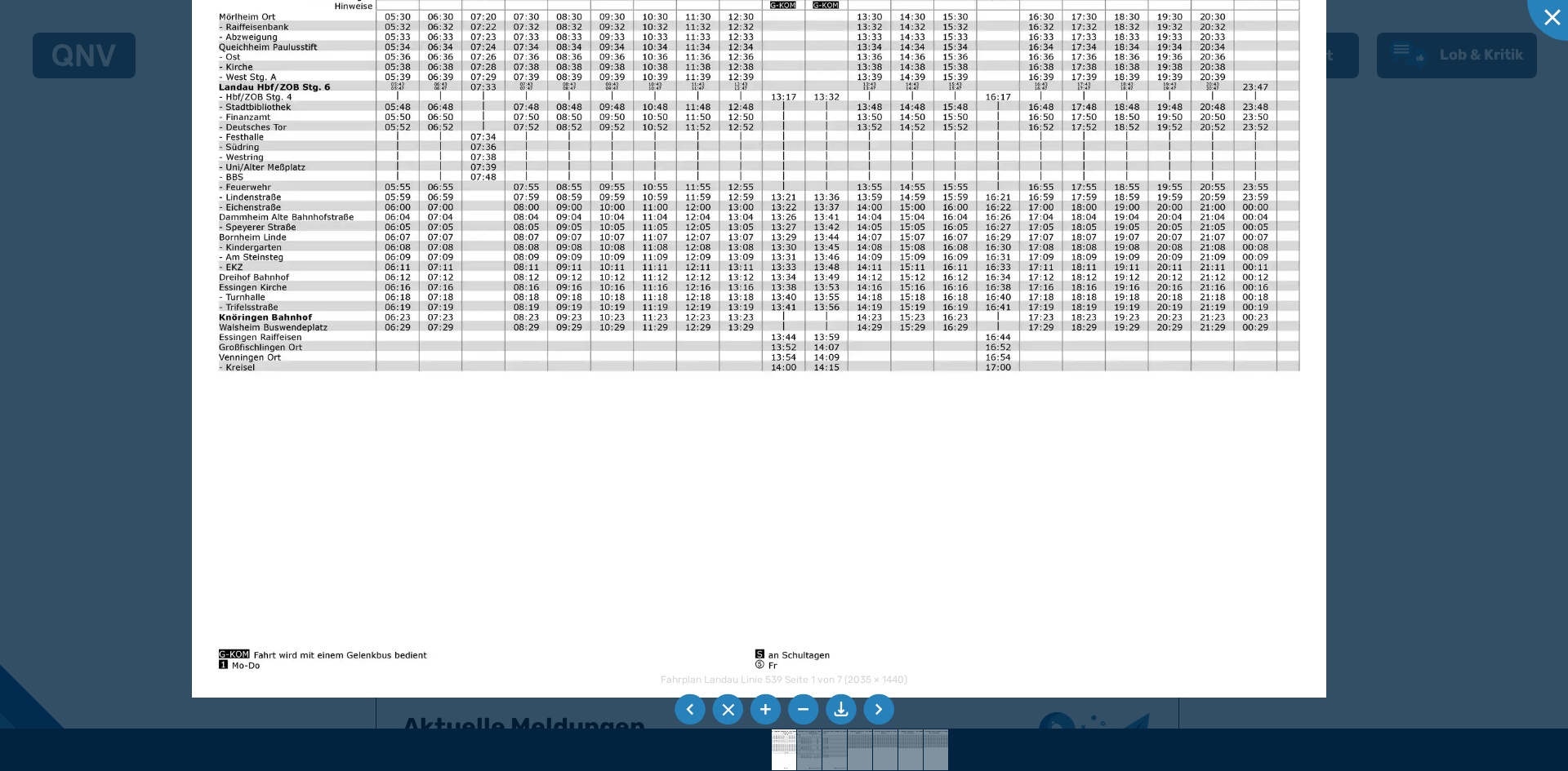
click at [247, 157] on img at bounding box center [760, 296] width 1135 height 802
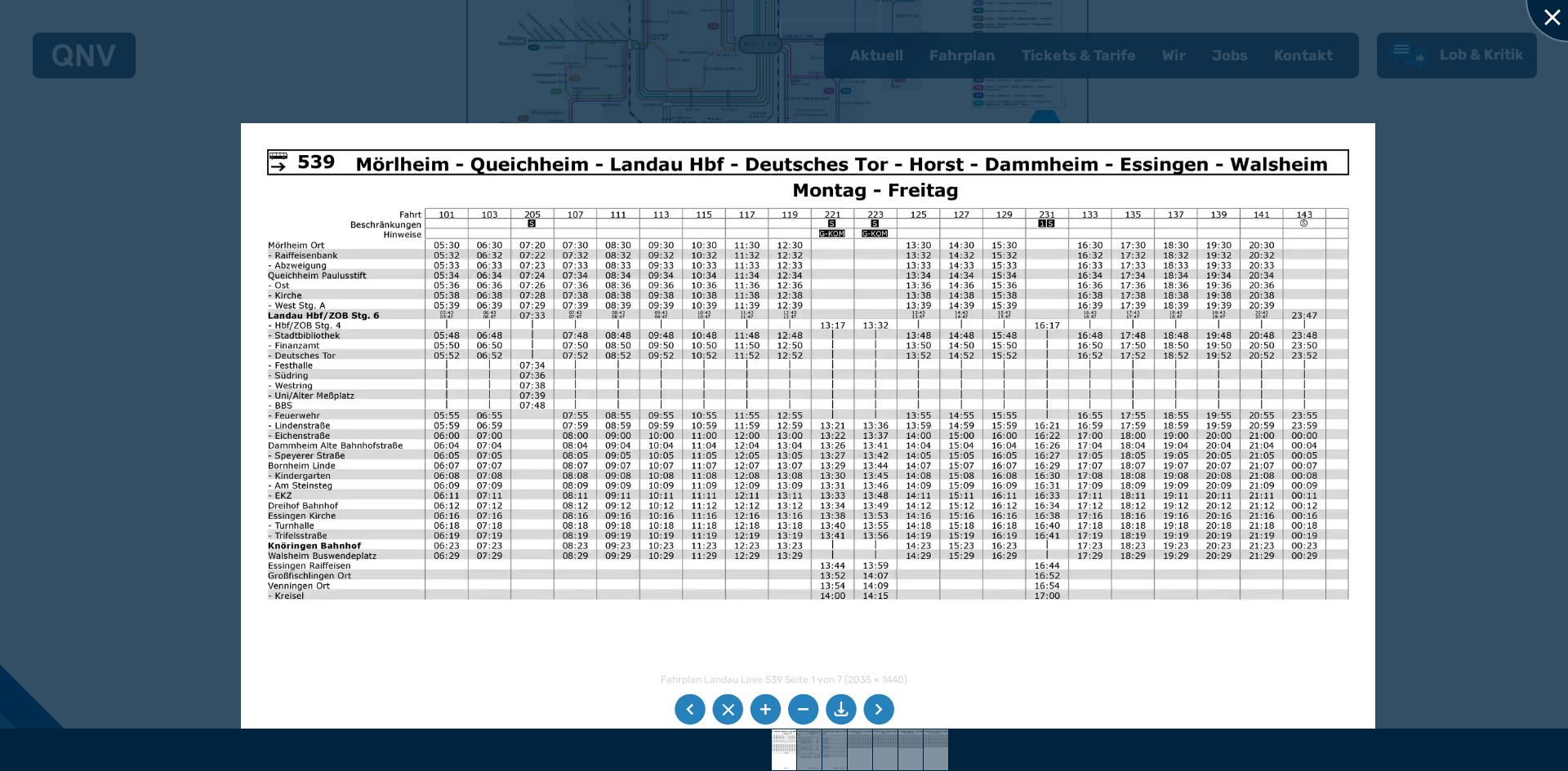
click at [795, 12] on div at bounding box center [1568, 0] width 81 height 81
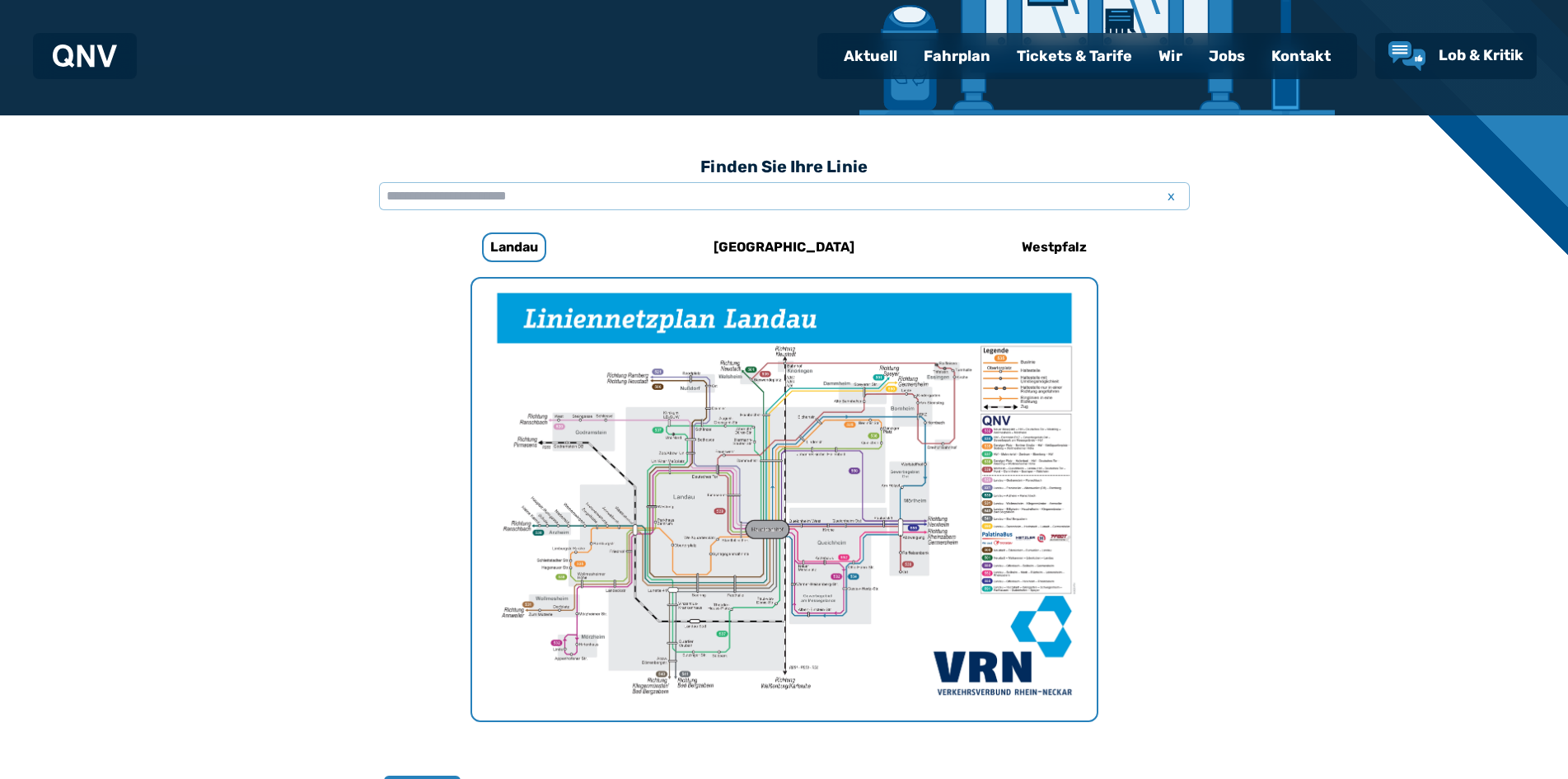
scroll to position [345, 0]
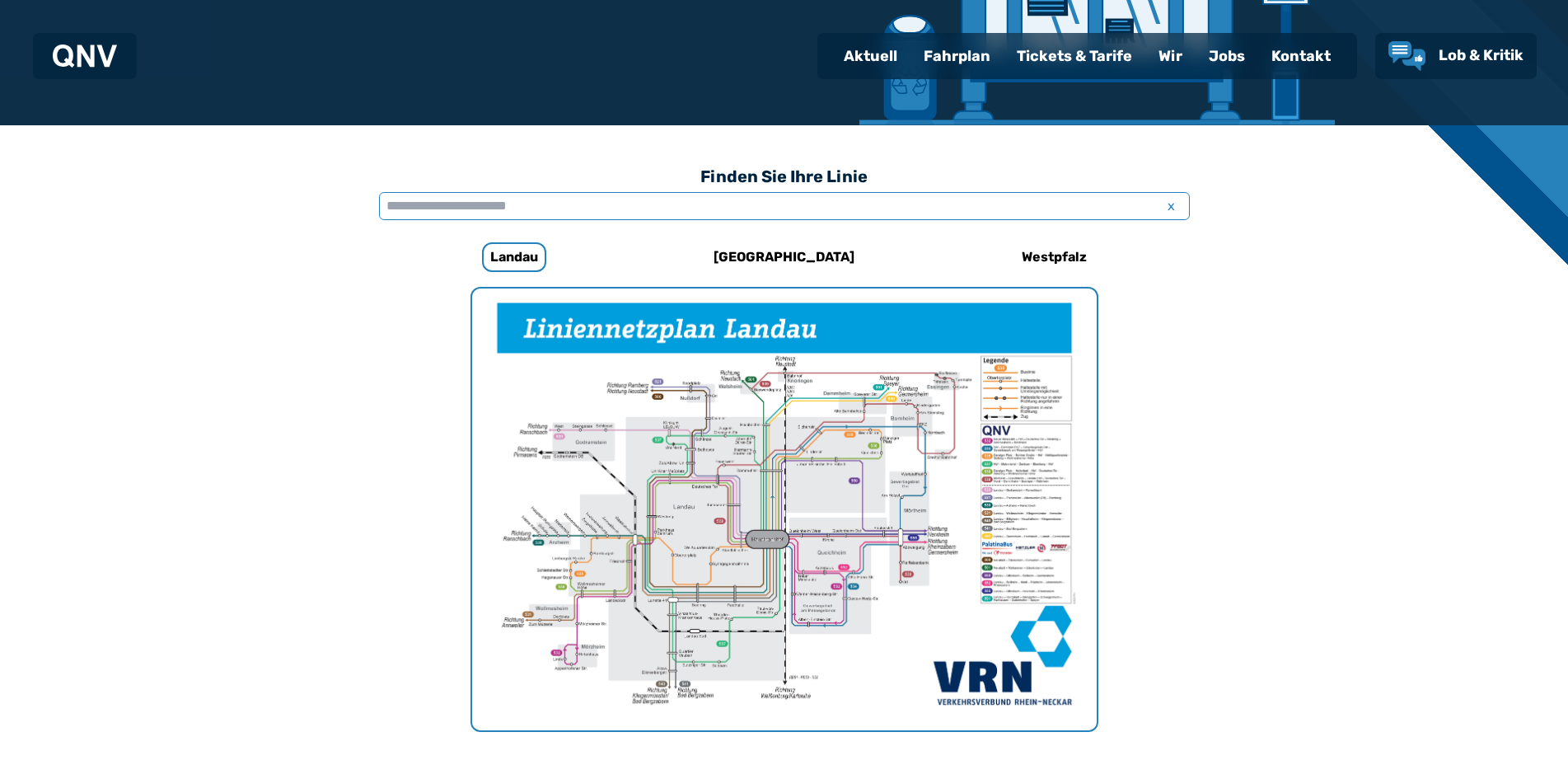
click at [454, 209] on input "text" at bounding box center [784, 206] width 811 height 28
click at [554, 205] on input "text" at bounding box center [784, 206] width 811 height 28
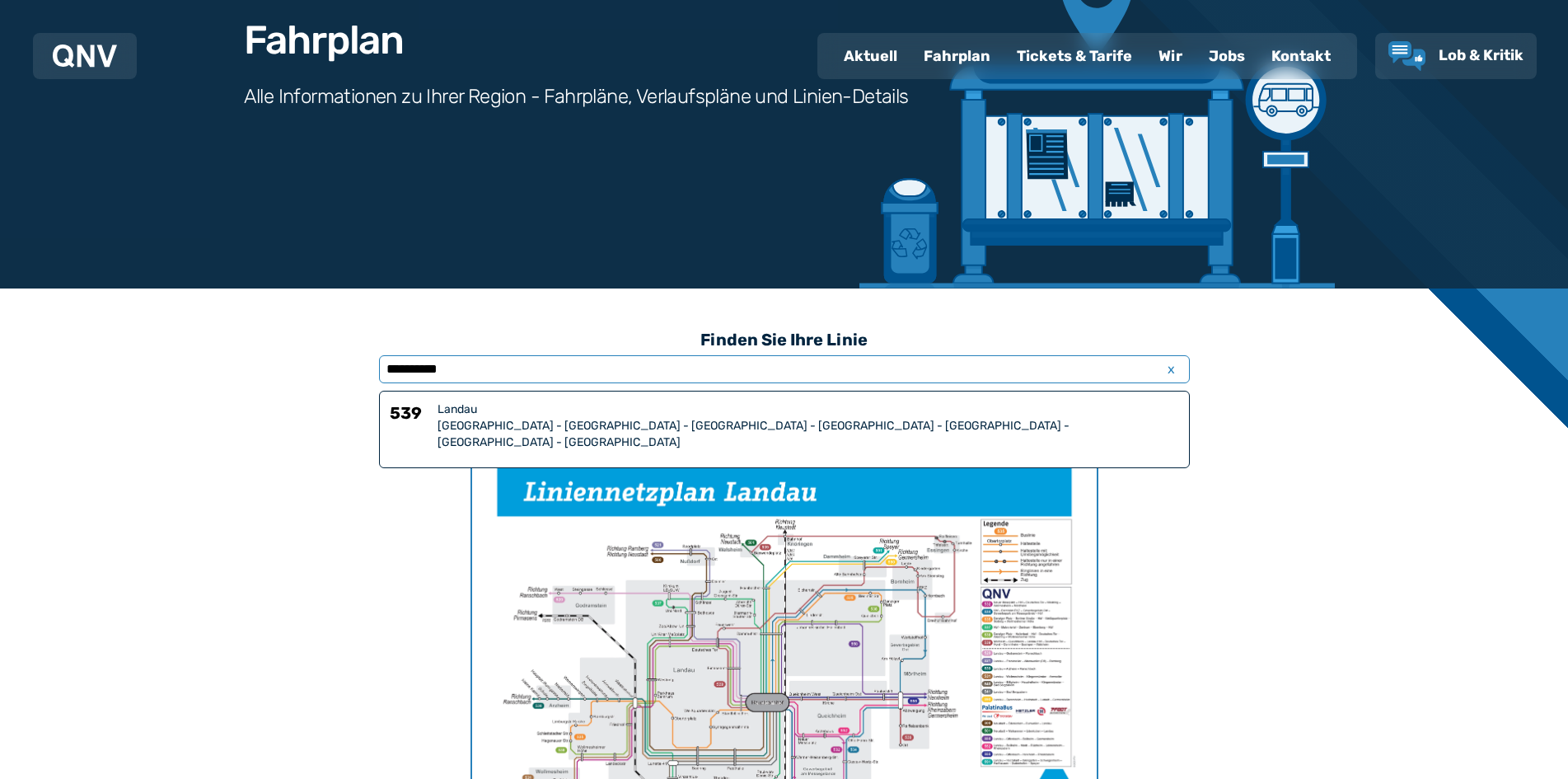
scroll to position [180, 0]
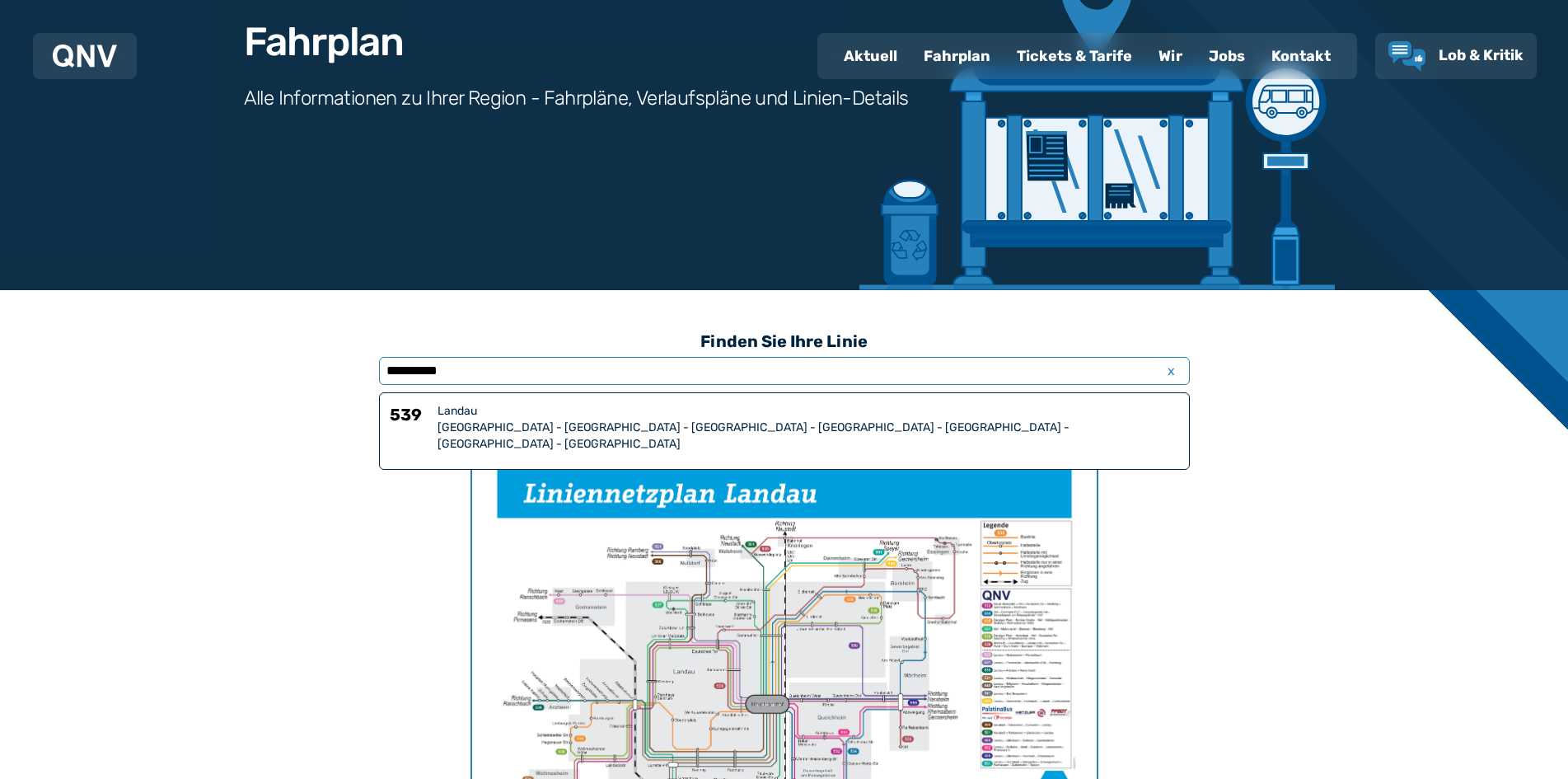
drag, startPoint x: 480, startPoint y: 369, endPoint x: 356, endPoint y: 370, distance: 124.0
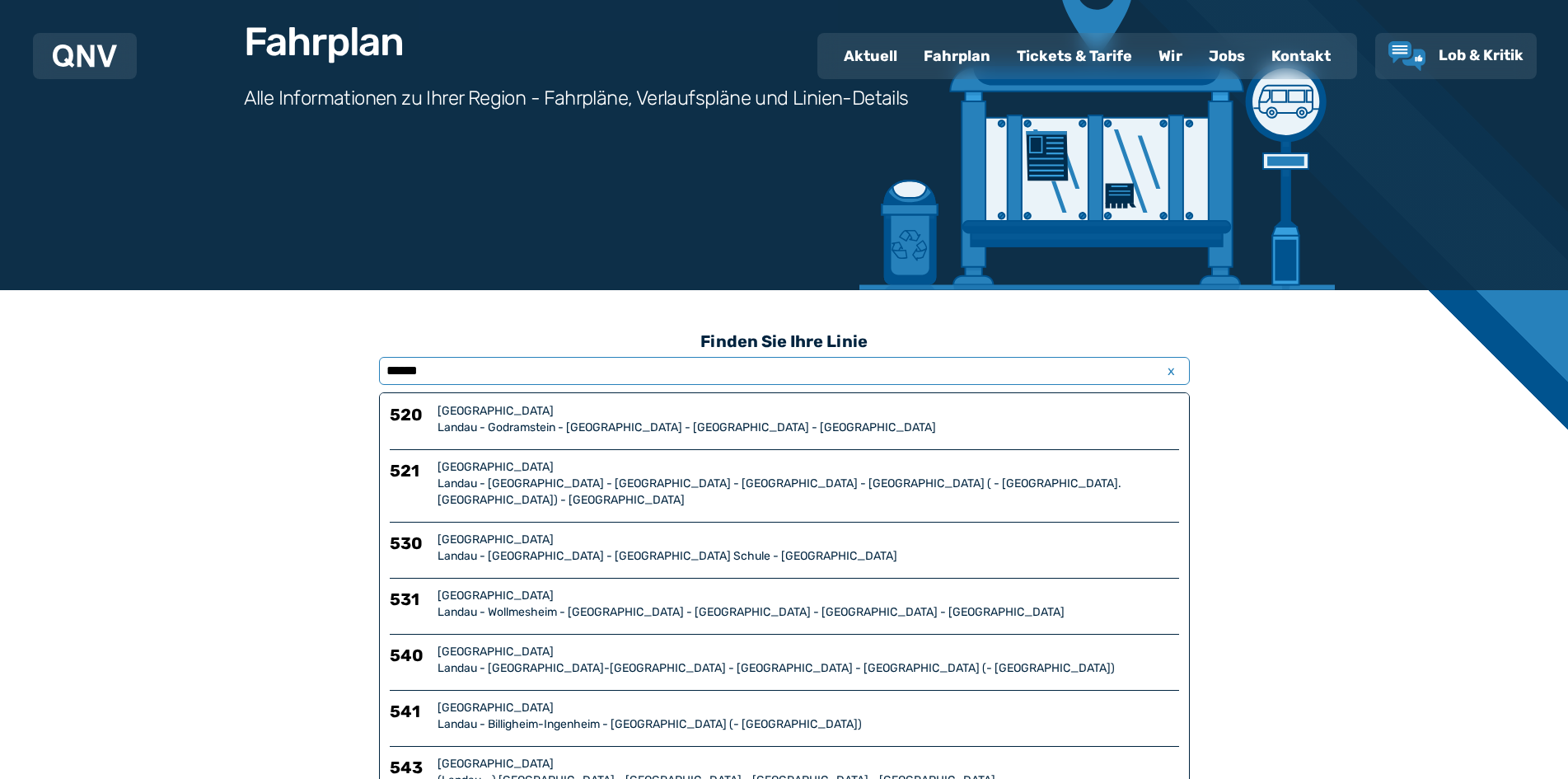
type input "******"
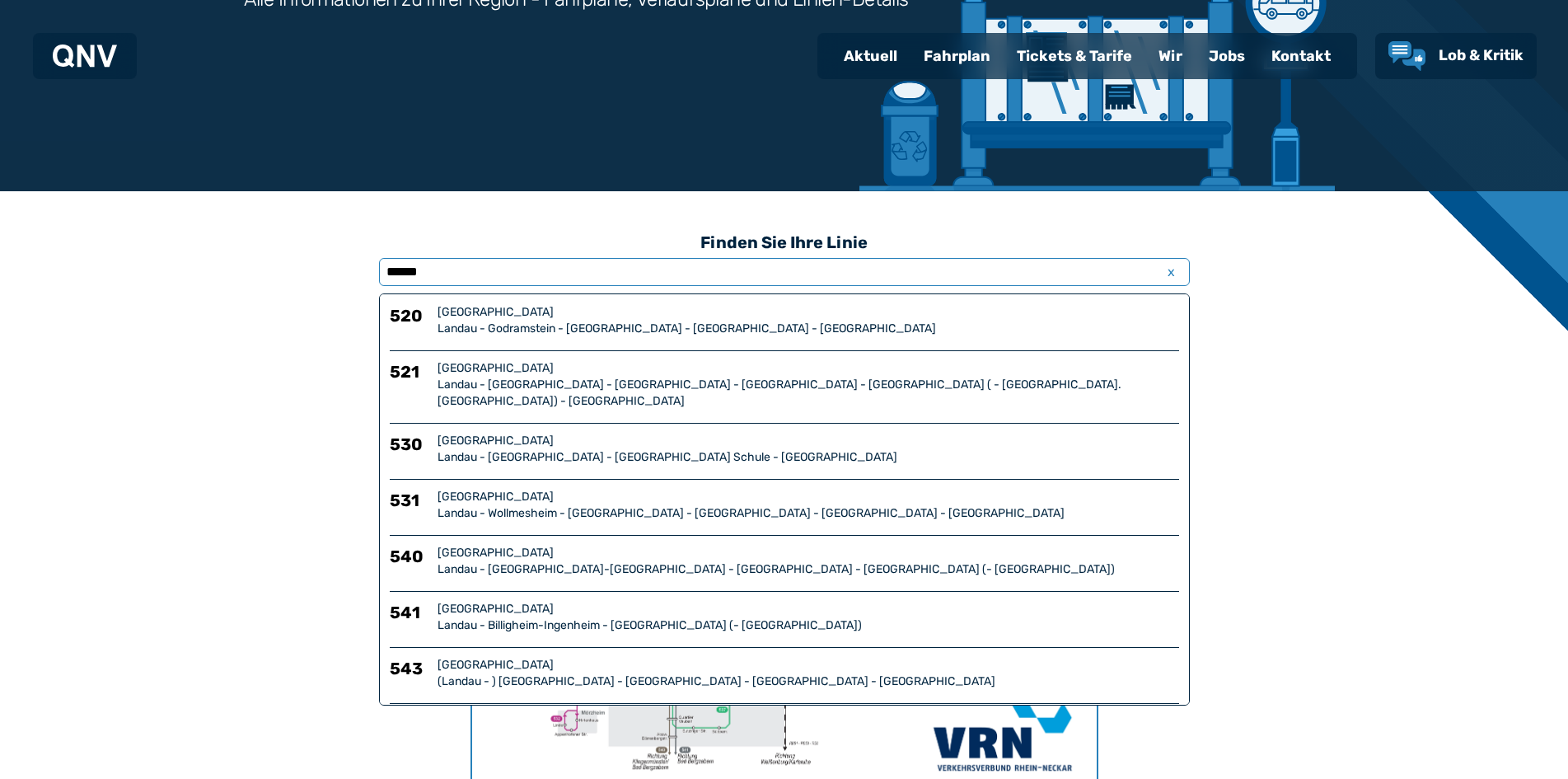
scroll to position [263, 0]
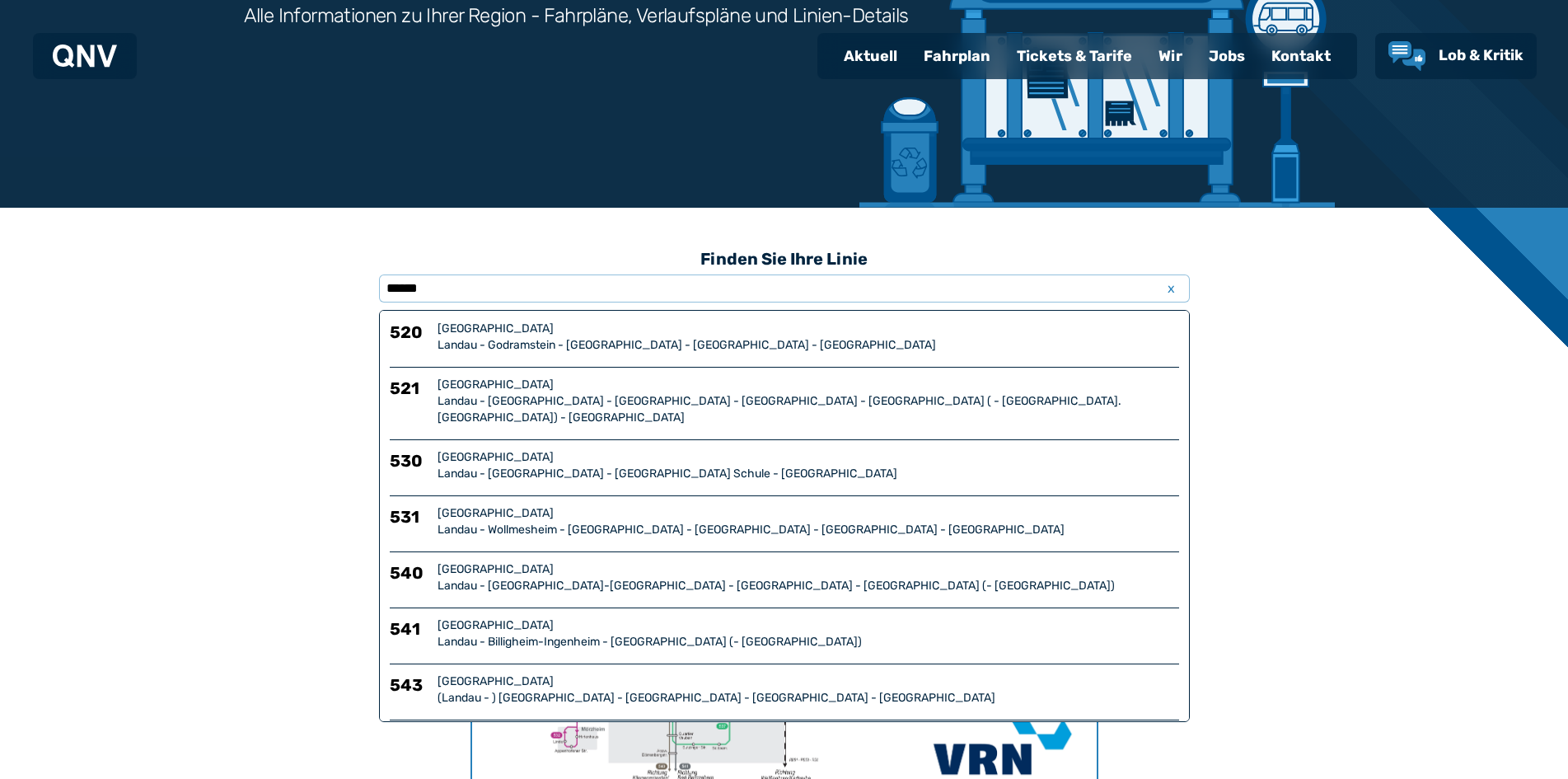
click at [802, 55] on div "Fahrplan" at bounding box center [956, 56] width 93 height 43
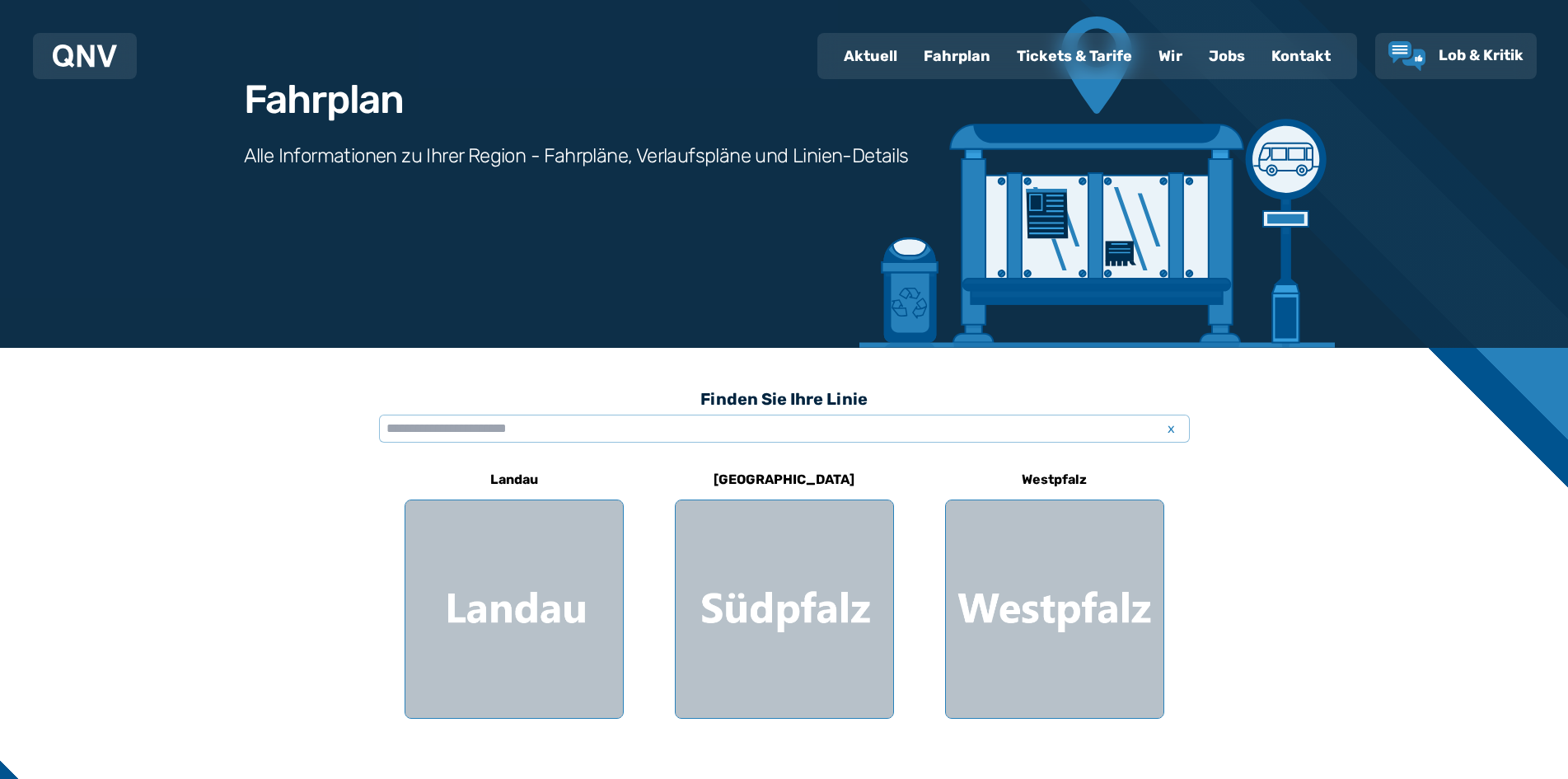
scroll to position [114, 0]
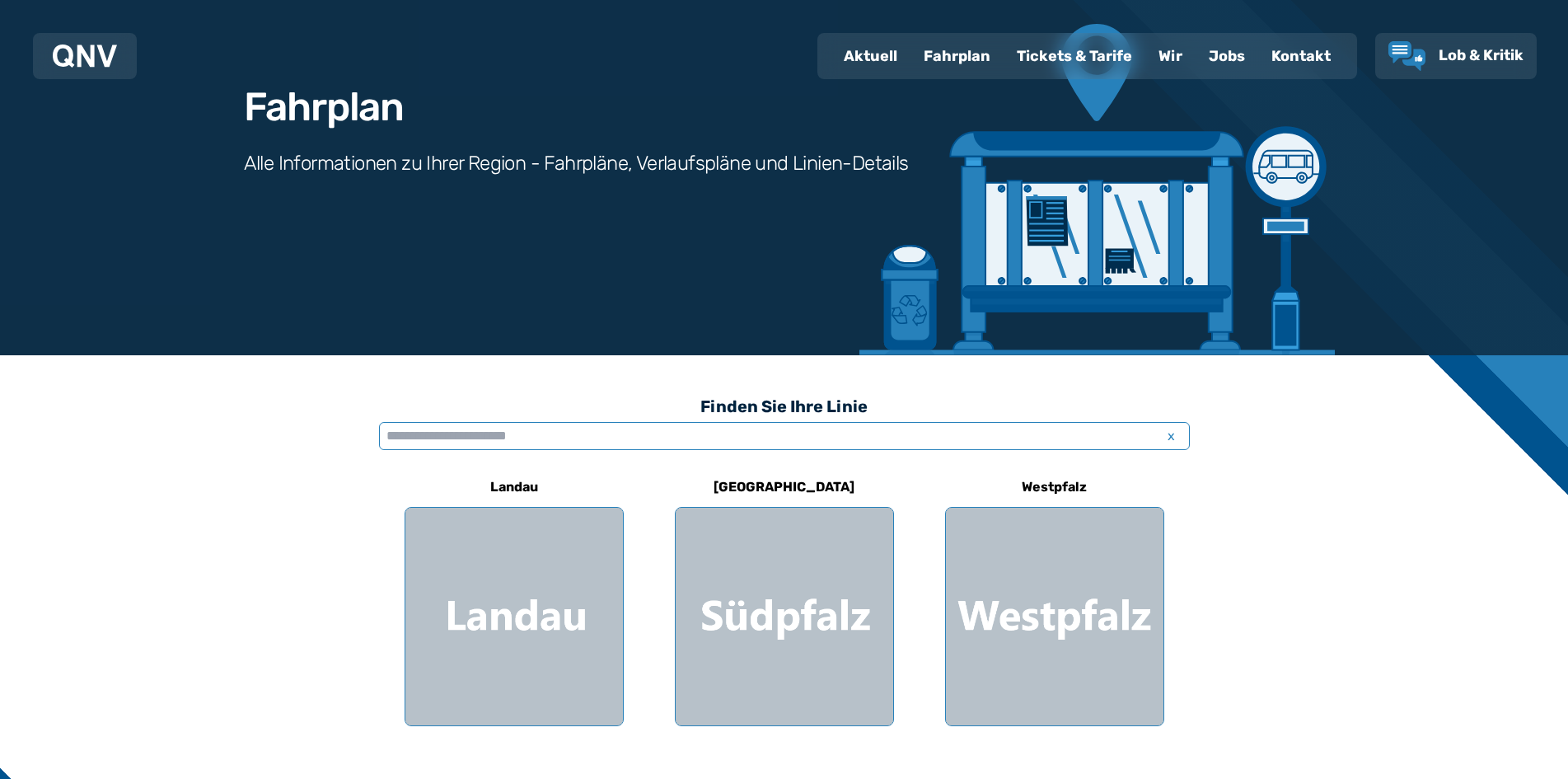
click at [465, 440] on input "text" at bounding box center [784, 435] width 811 height 28
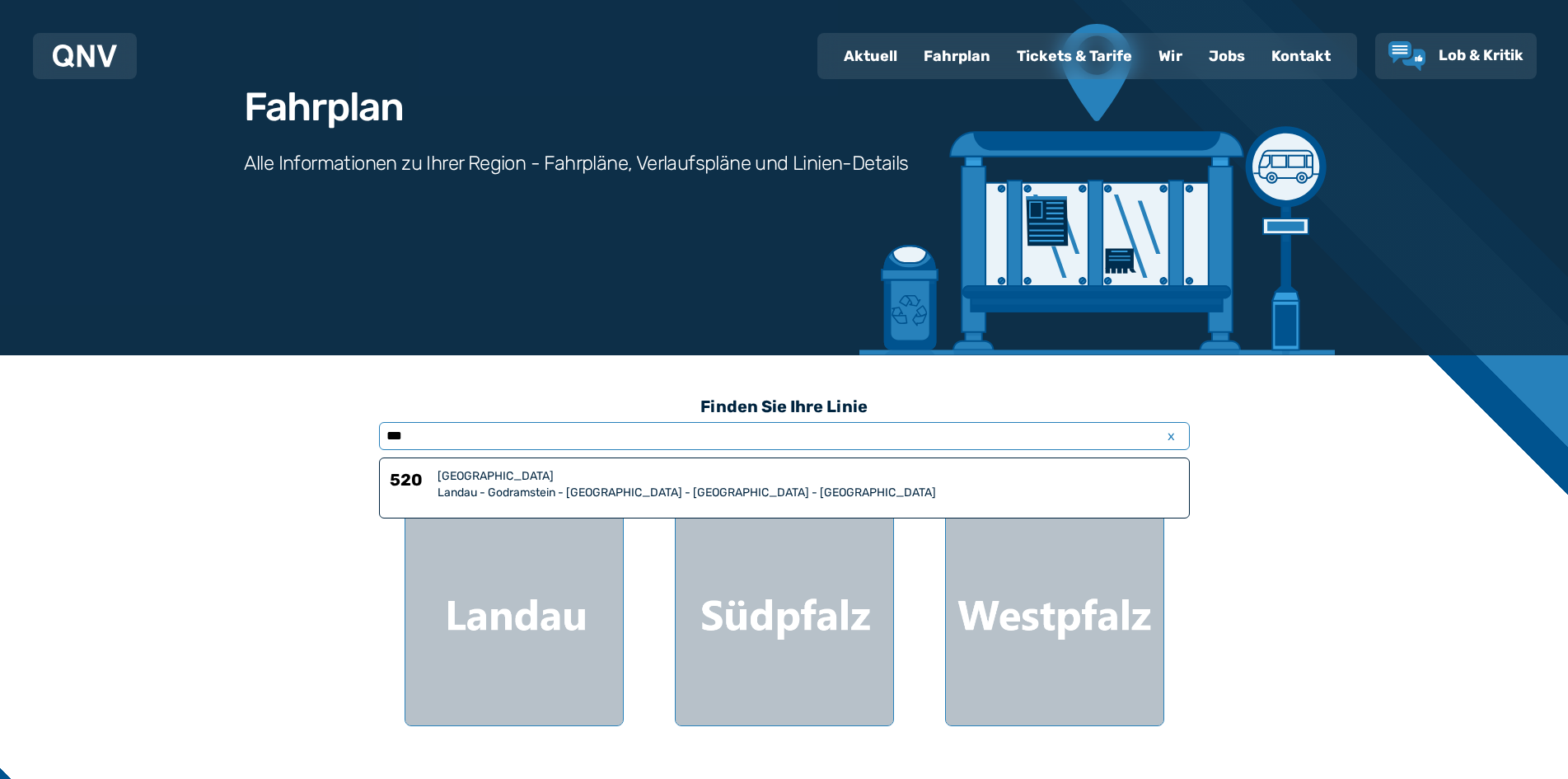
type input "***"
click at [456, 491] on div "Landau - Godramstein - [GEOGRAPHIC_DATA] - [GEOGRAPHIC_DATA] - [GEOGRAPHIC_DATA]" at bounding box center [809, 493] width 742 height 17
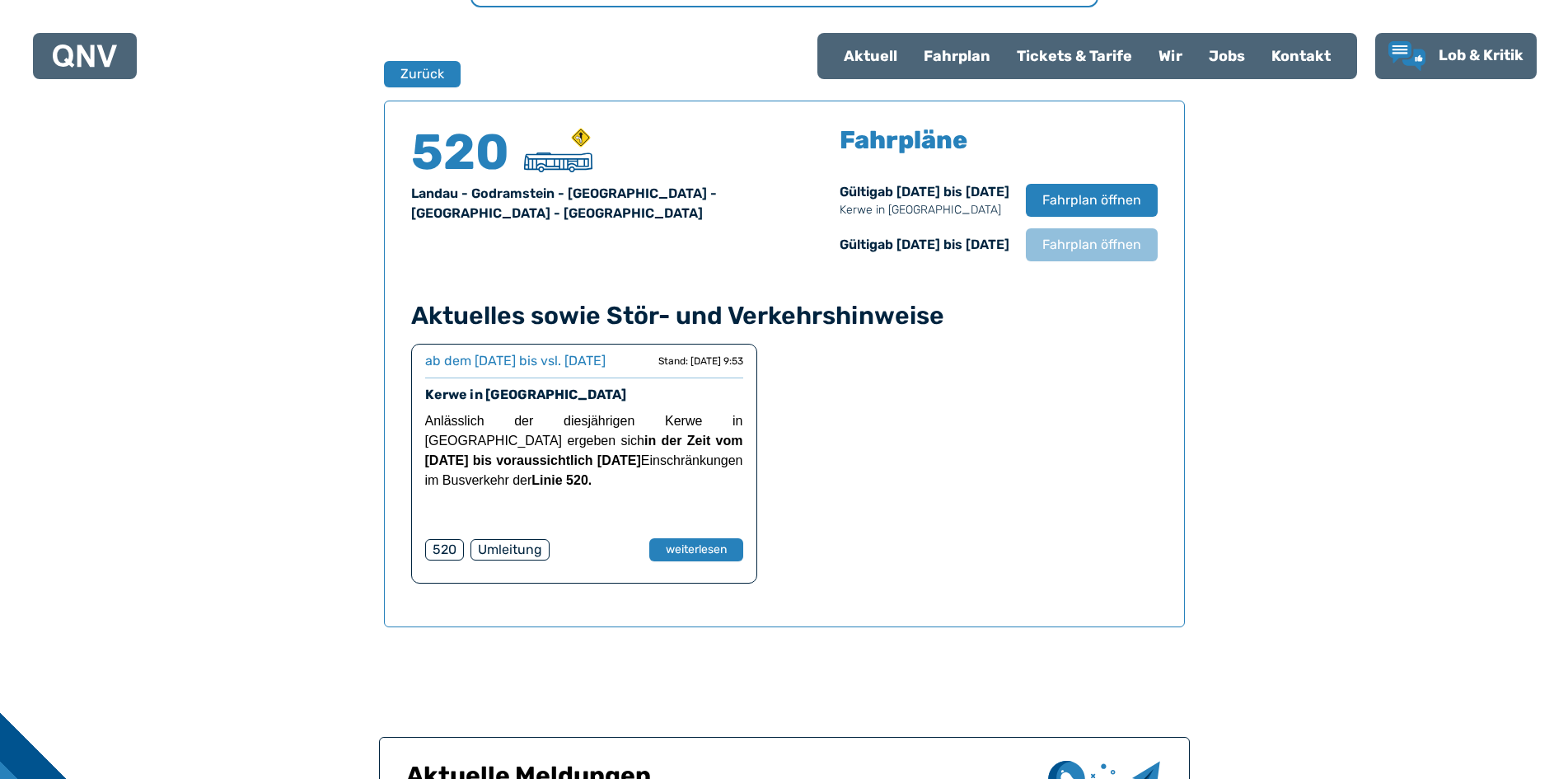
scroll to position [1086, 0]
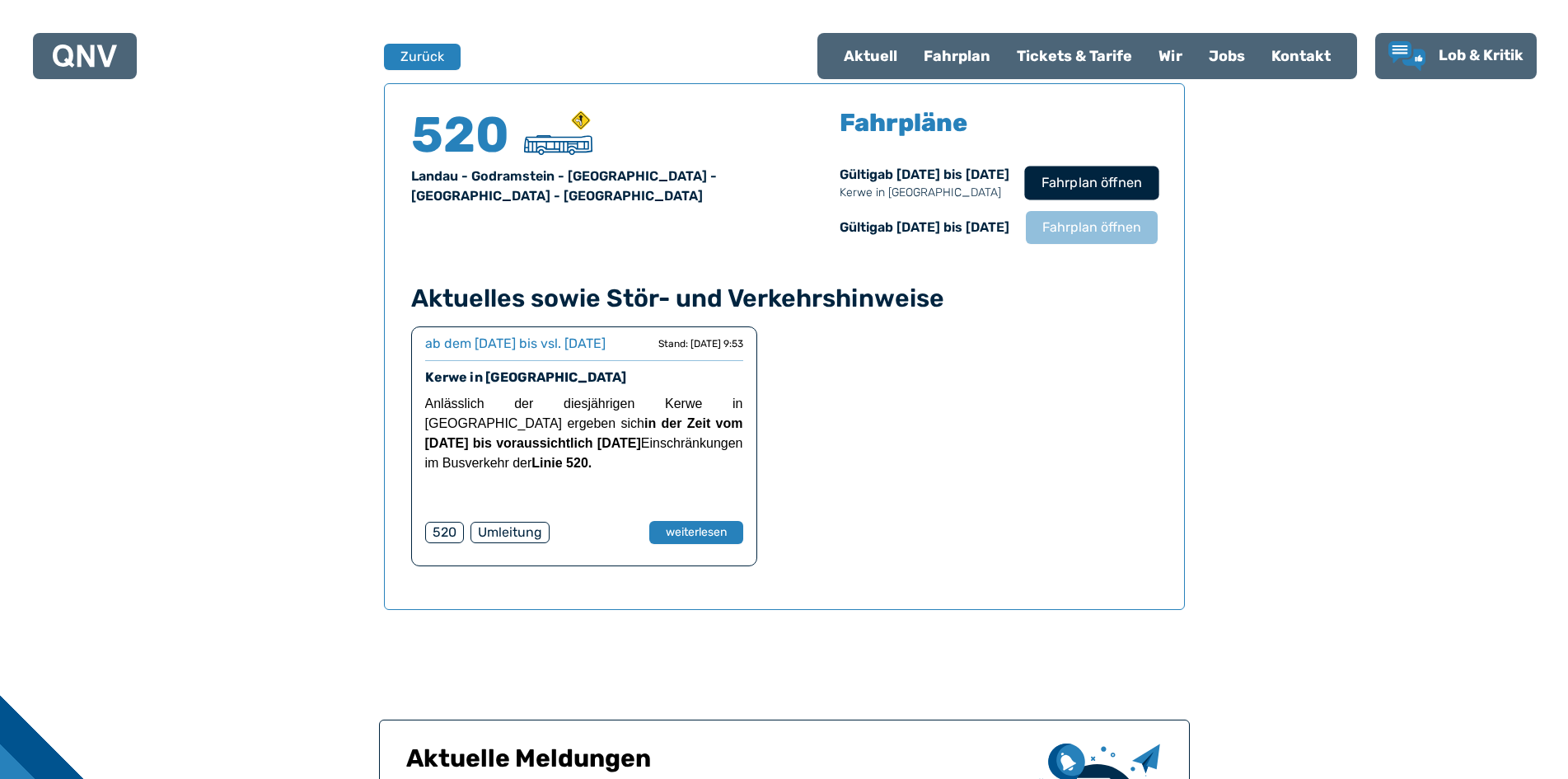
click at [802, 178] on span "Fahrplan öffnen" at bounding box center [1091, 183] width 101 height 20
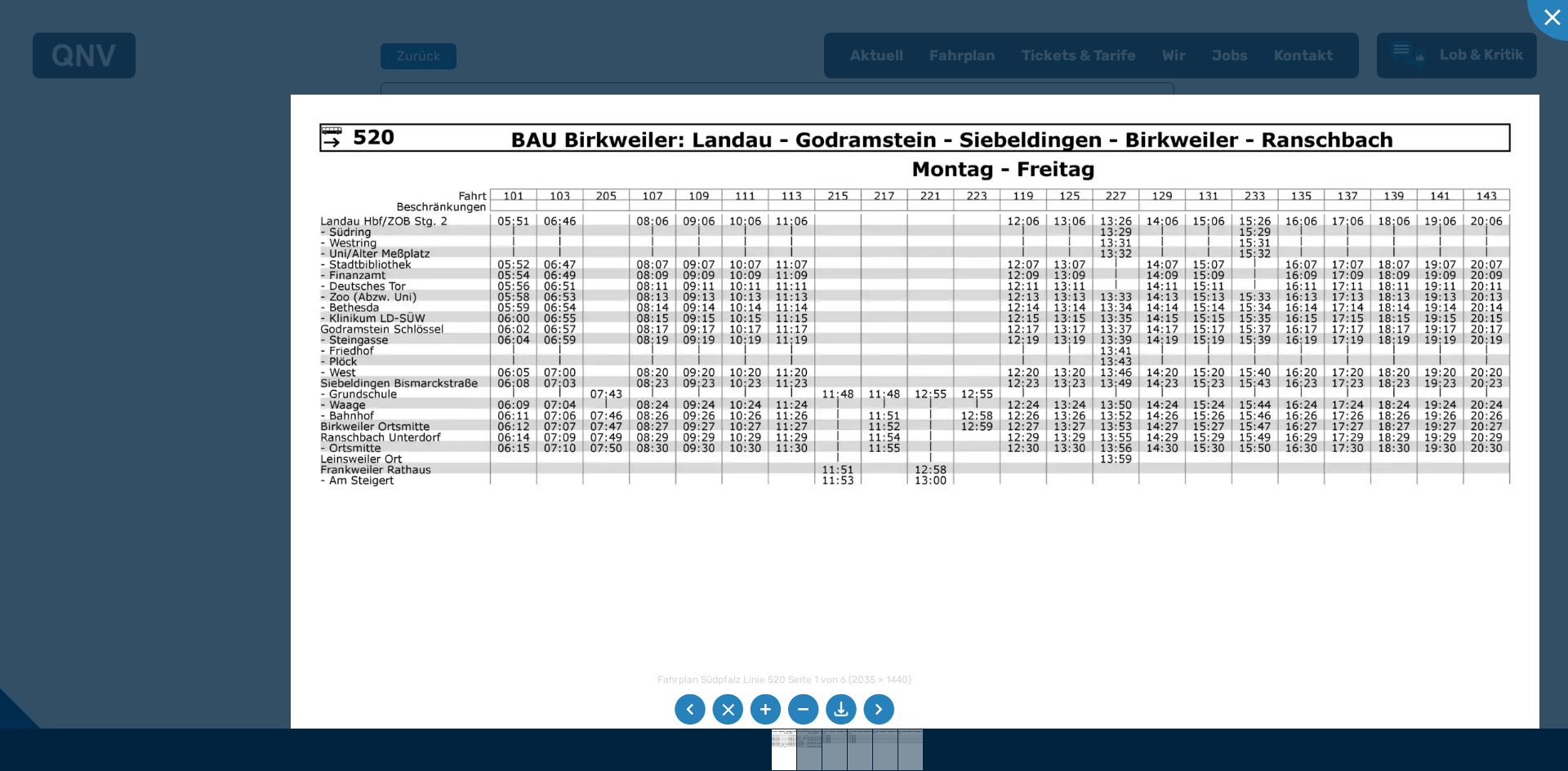
click at [546, 518] on img at bounding box center [915, 536] width 1249 height 883
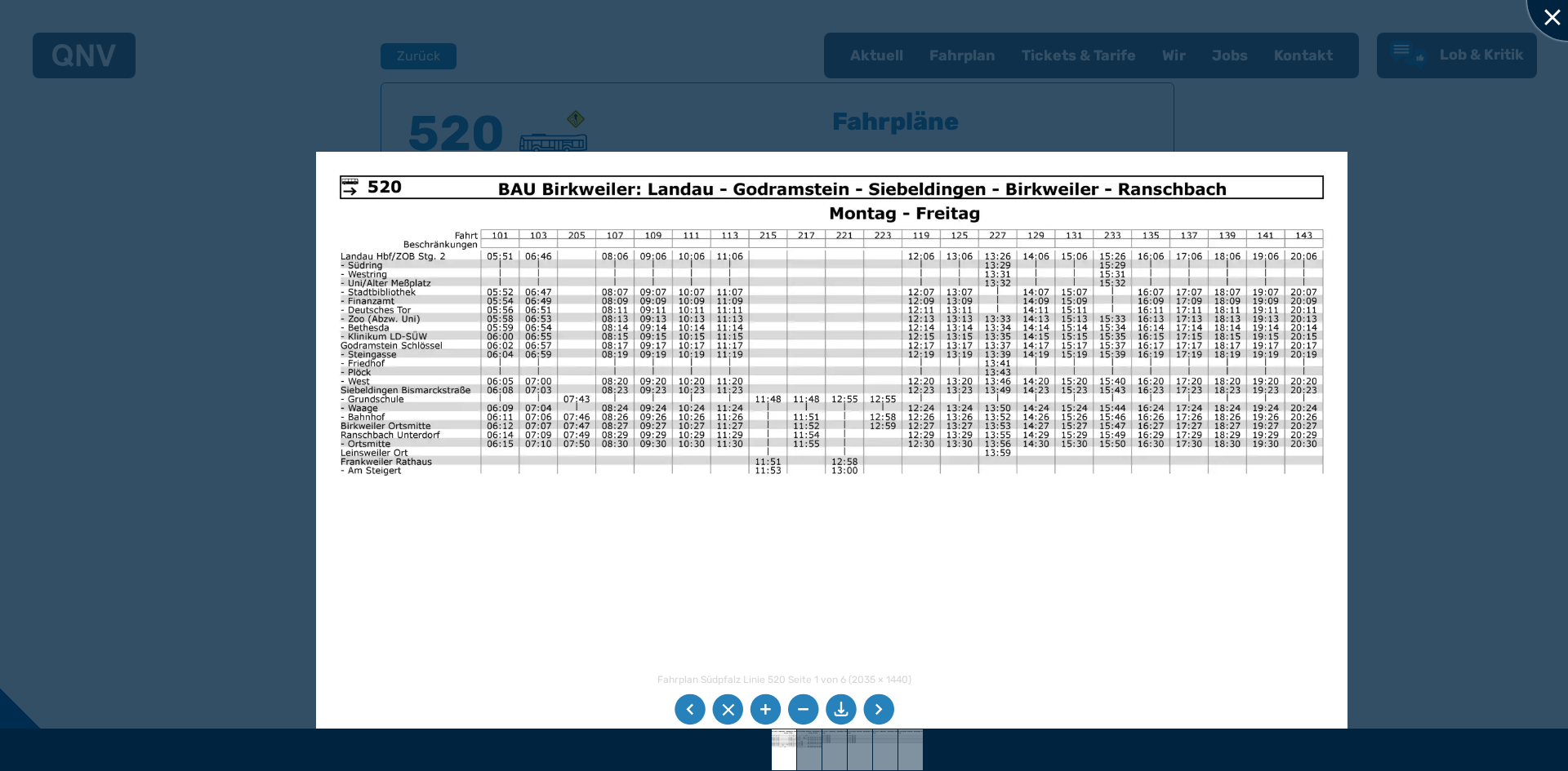
click at [795, 16] on div at bounding box center [1568, 0] width 81 height 81
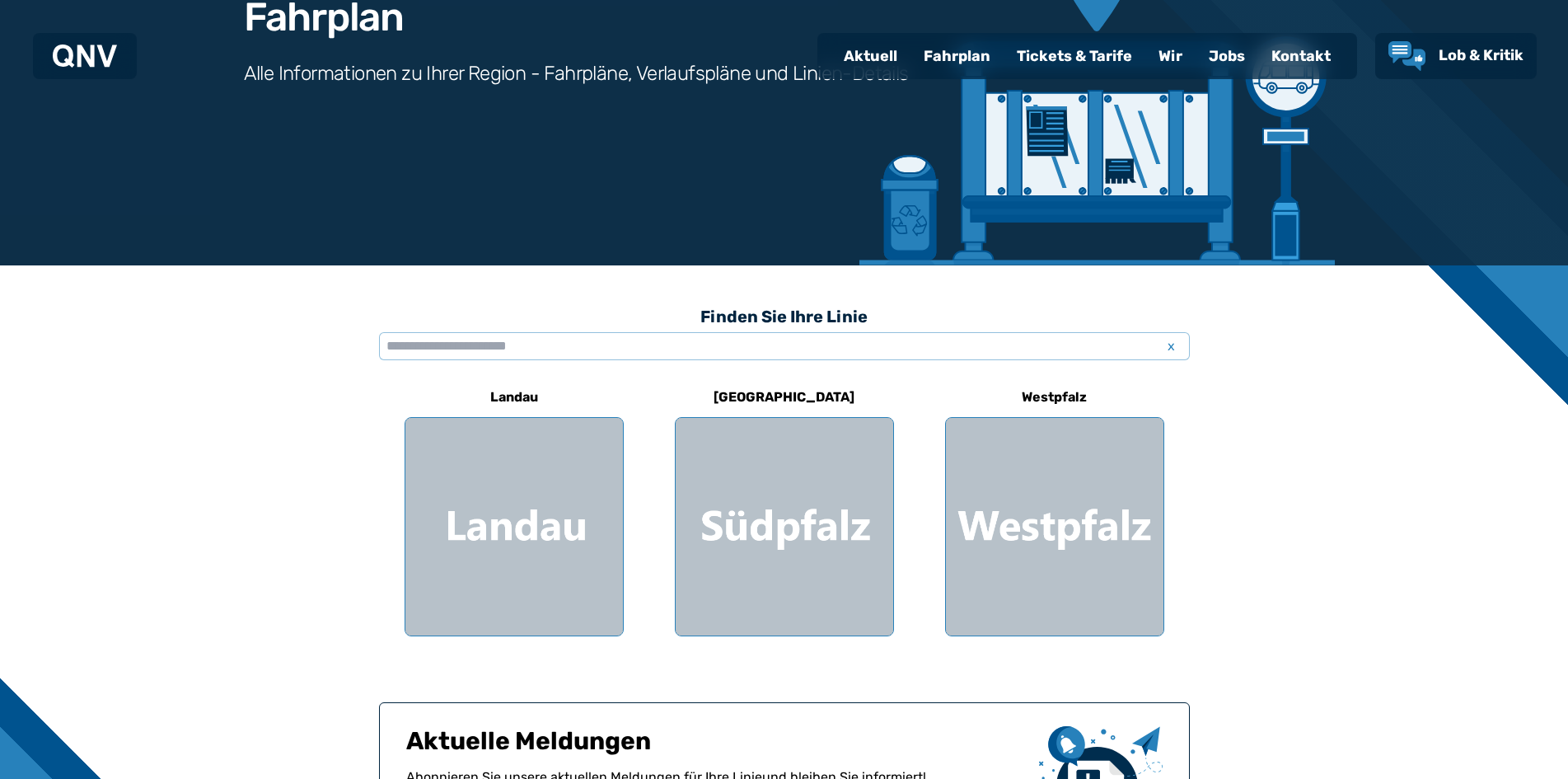
scroll to position [114, 0]
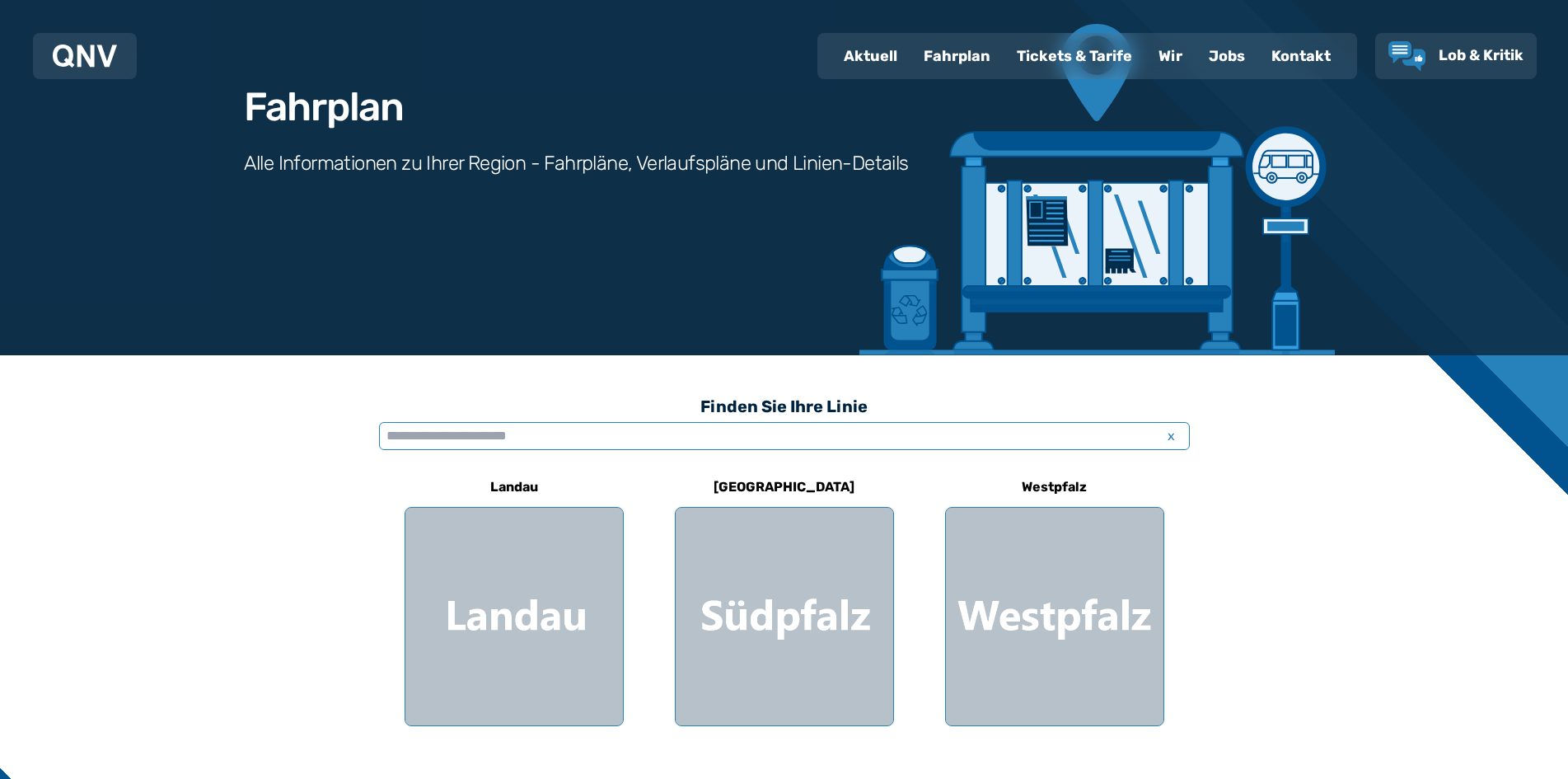
click at [400, 438] on input "text" at bounding box center [784, 435] width 811 height 28
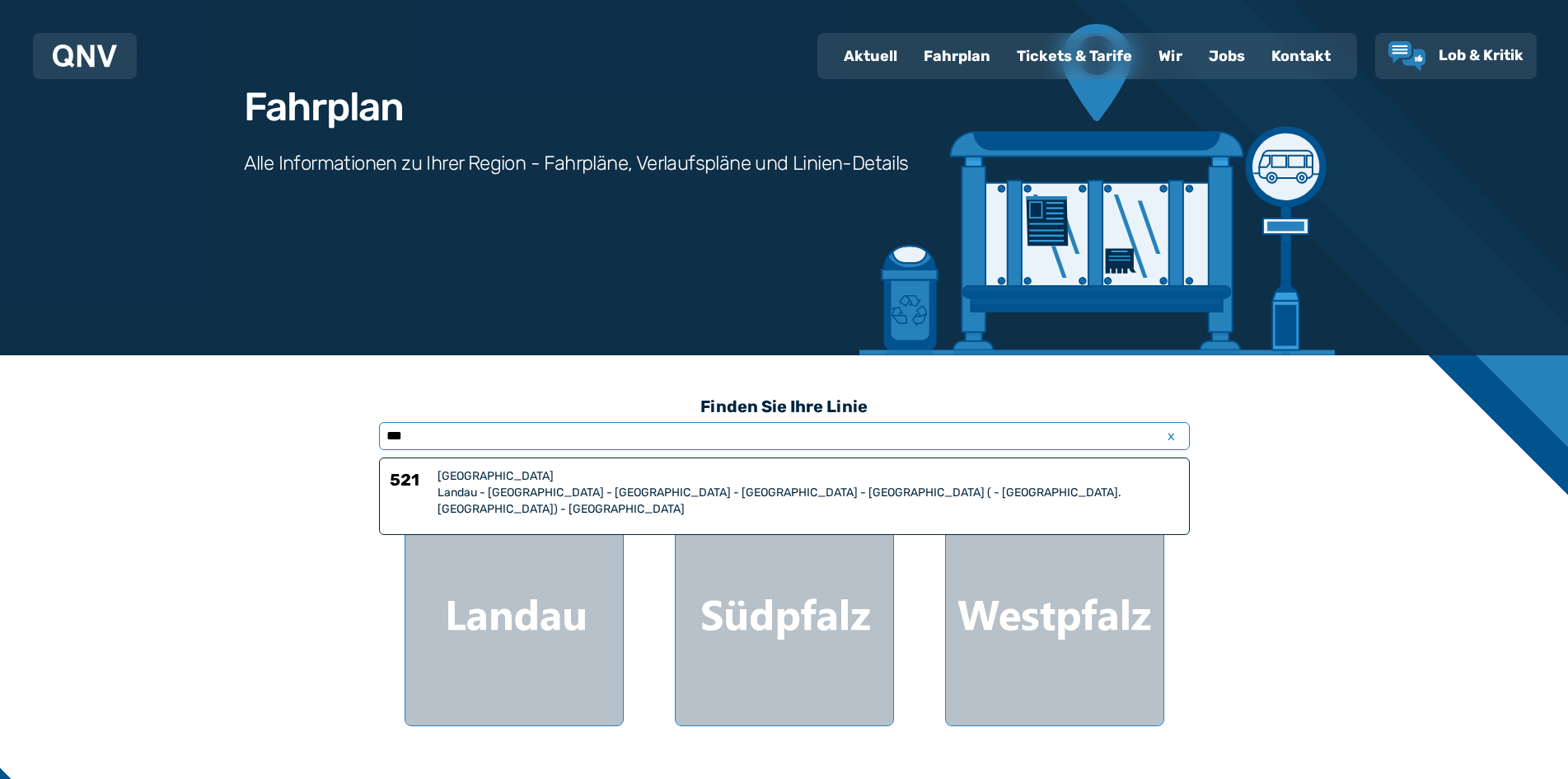
click at [428, 438] on input "***" at bounding box center [784, 435] width 811 height 28
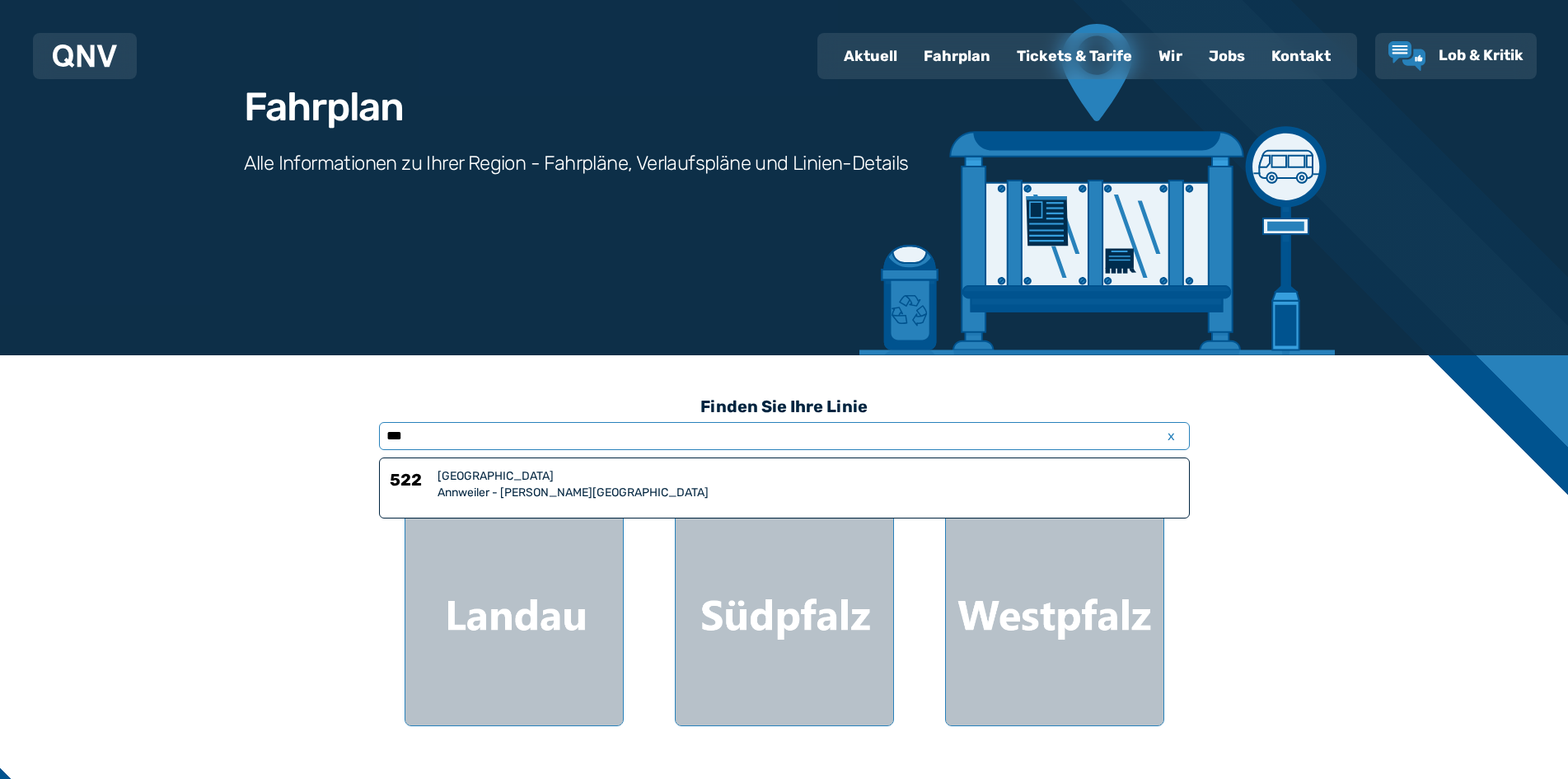
click at [408, 428] on input "***" at bounding box center [784, 435] width 811 height 28
click at [404, 437] on input "***" at bounding box center [784, 435] width 811 height 28
drag, startPoint x: 408, startPoint y: 430, endPoint x: 396, endPoint y: 436, distance: 13.4
click at [396, 436] on input "***" at bounding box center [784, 435] width 811 height 28
type input "***"
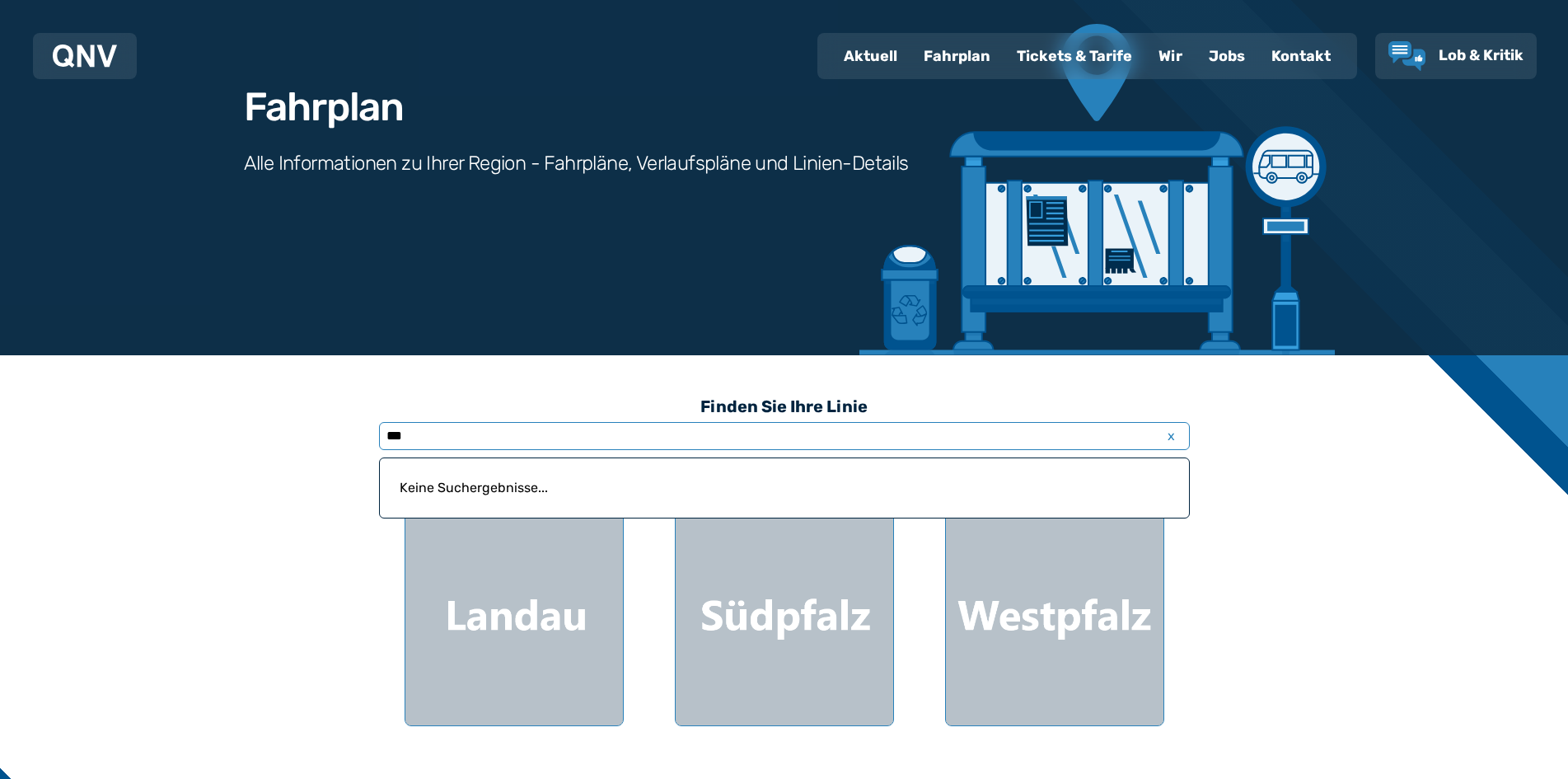
drag, startPoint x: 1158, startPoint y: 432, endPoint x: 1181, endPoint y: 462, distance: 37.8
click at [802, 448] on div "*** x Keine Suchergebnisse..." at bounding box center [784, 436] width 811 height 23
click at [802, 440] on span "x" at bounding box center [1172, 436] width 23 height 20
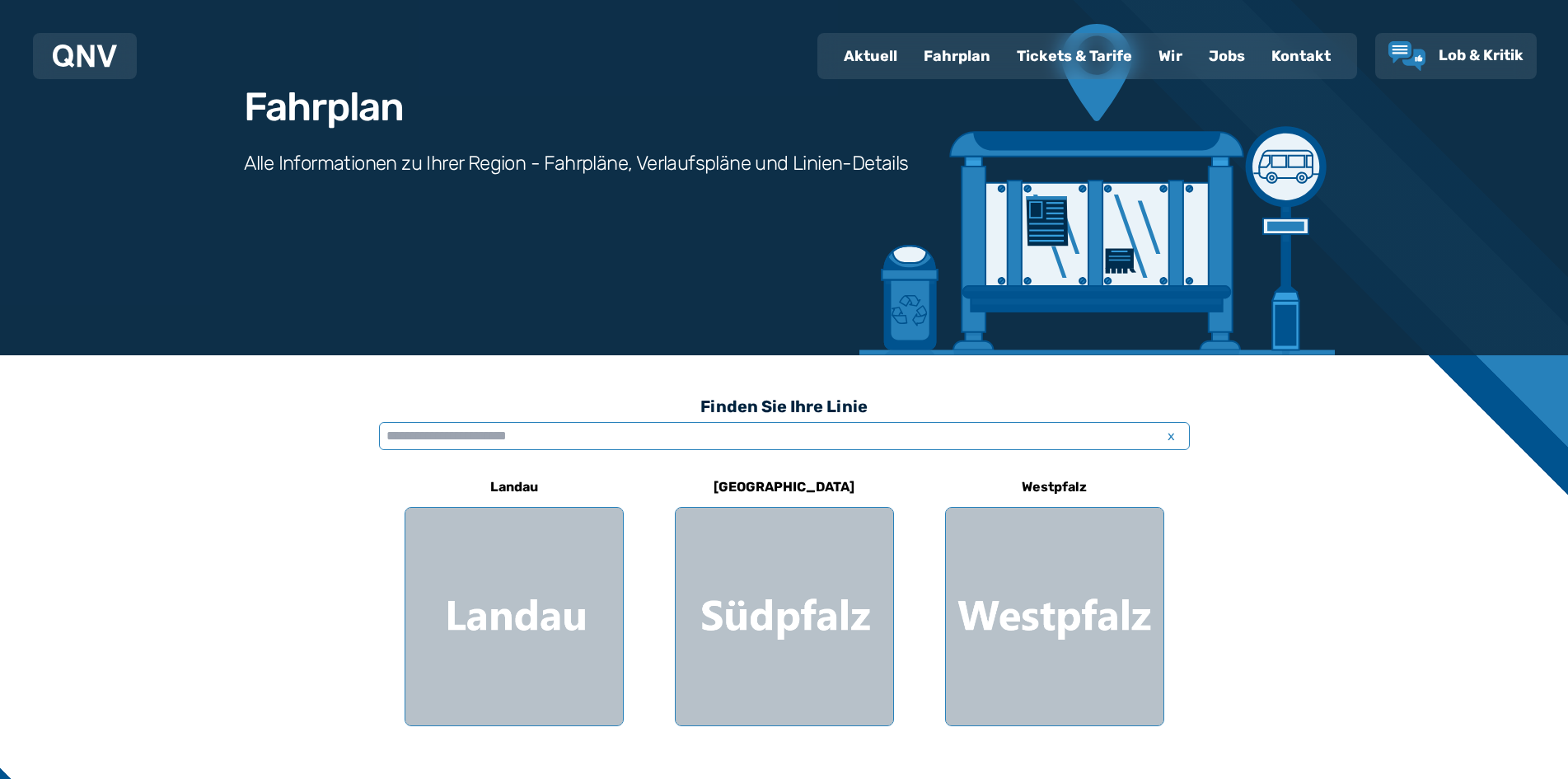
drag, startPoint x: 398, startPoint y: 424, endPoint x: 397, endPoint y: 443, distance: 19.0
click at [398, 424] on input "text" at bounding box center [784, 435] width 811 height 28
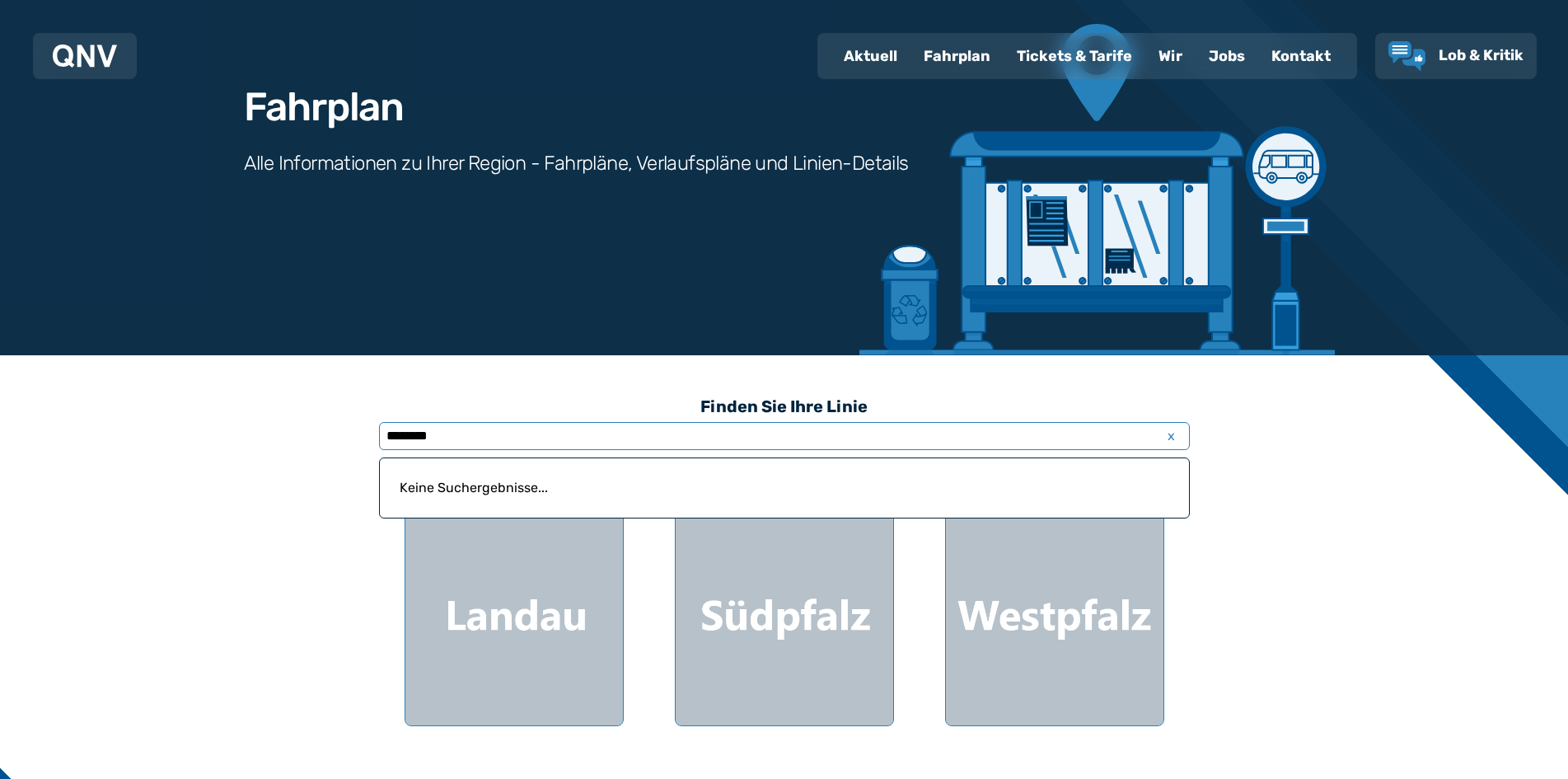
type input "********"
click at [420, 496] on p "Keine Suchergebnisse..." at bounding box center [784, 488] width 789 height 40
click at [802, 472] on p "Keine Suchergebnisse..." at bounding box center [784, 488] width 789 height 40
click at [758, 433] on input "********" at bounding box center [784, 435] width 811 height 28
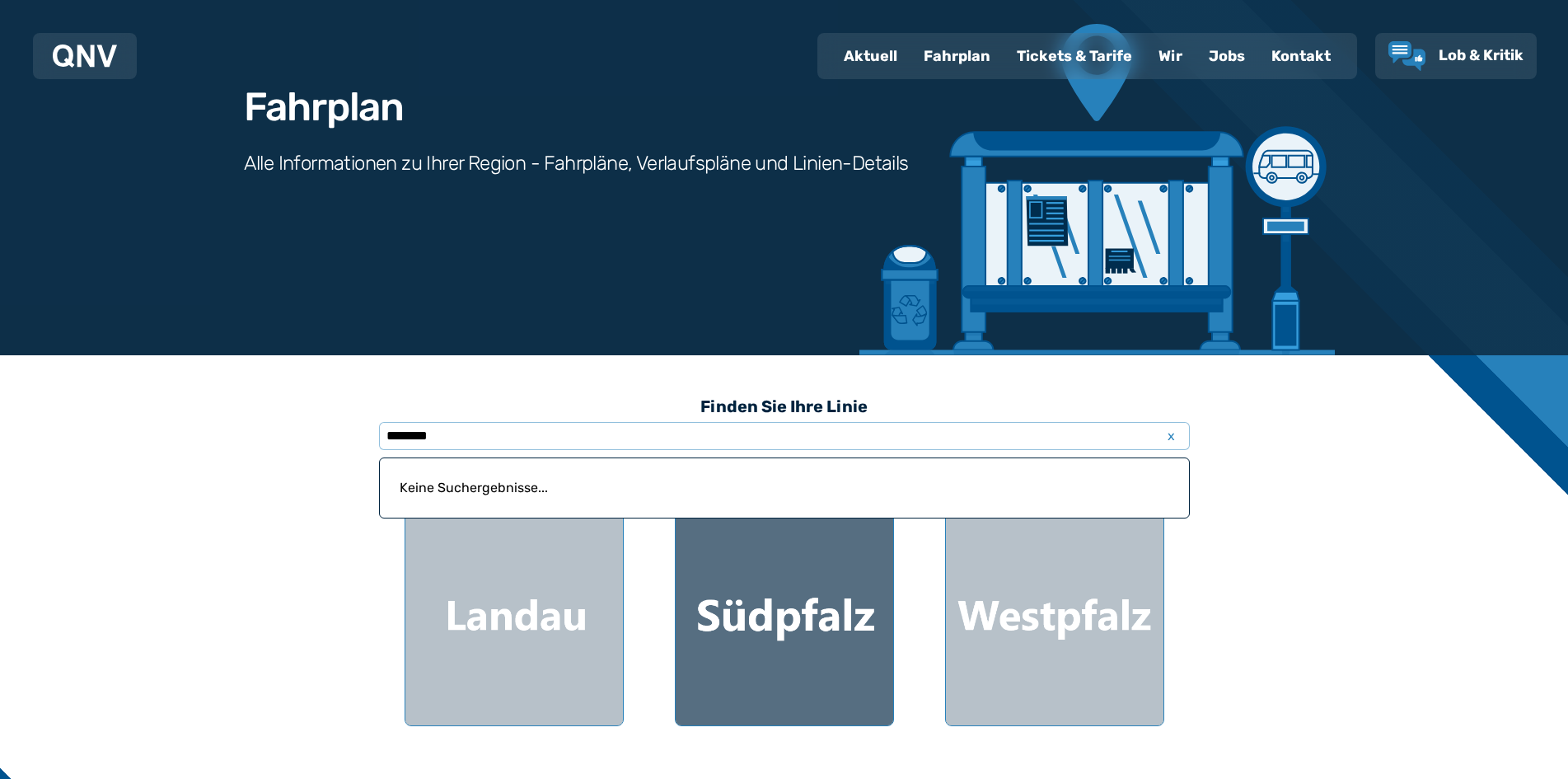
click at [772, 629] on div at bounding box center [784, 616] width 218 height 218
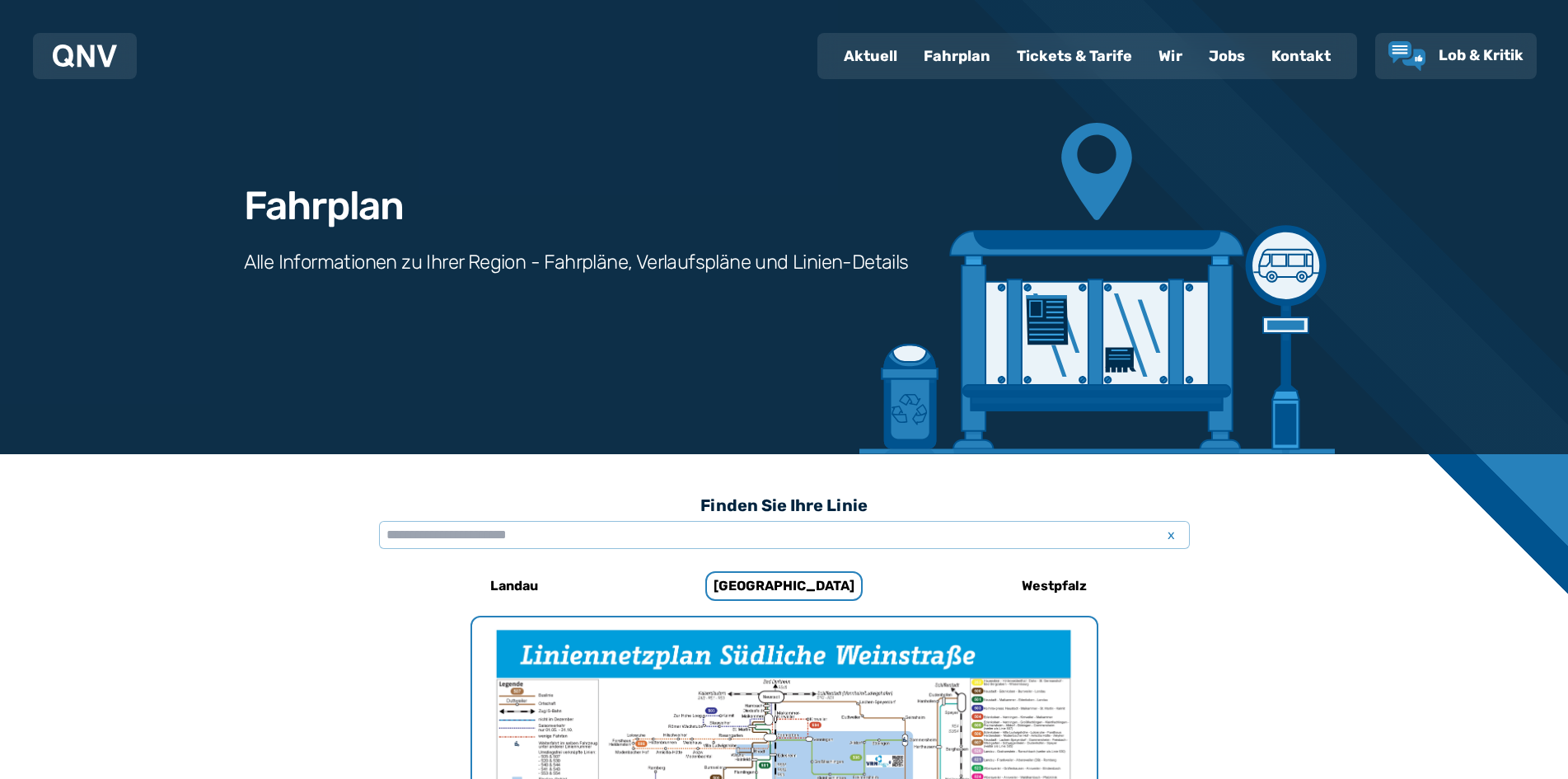
scroll to position [14, 0]
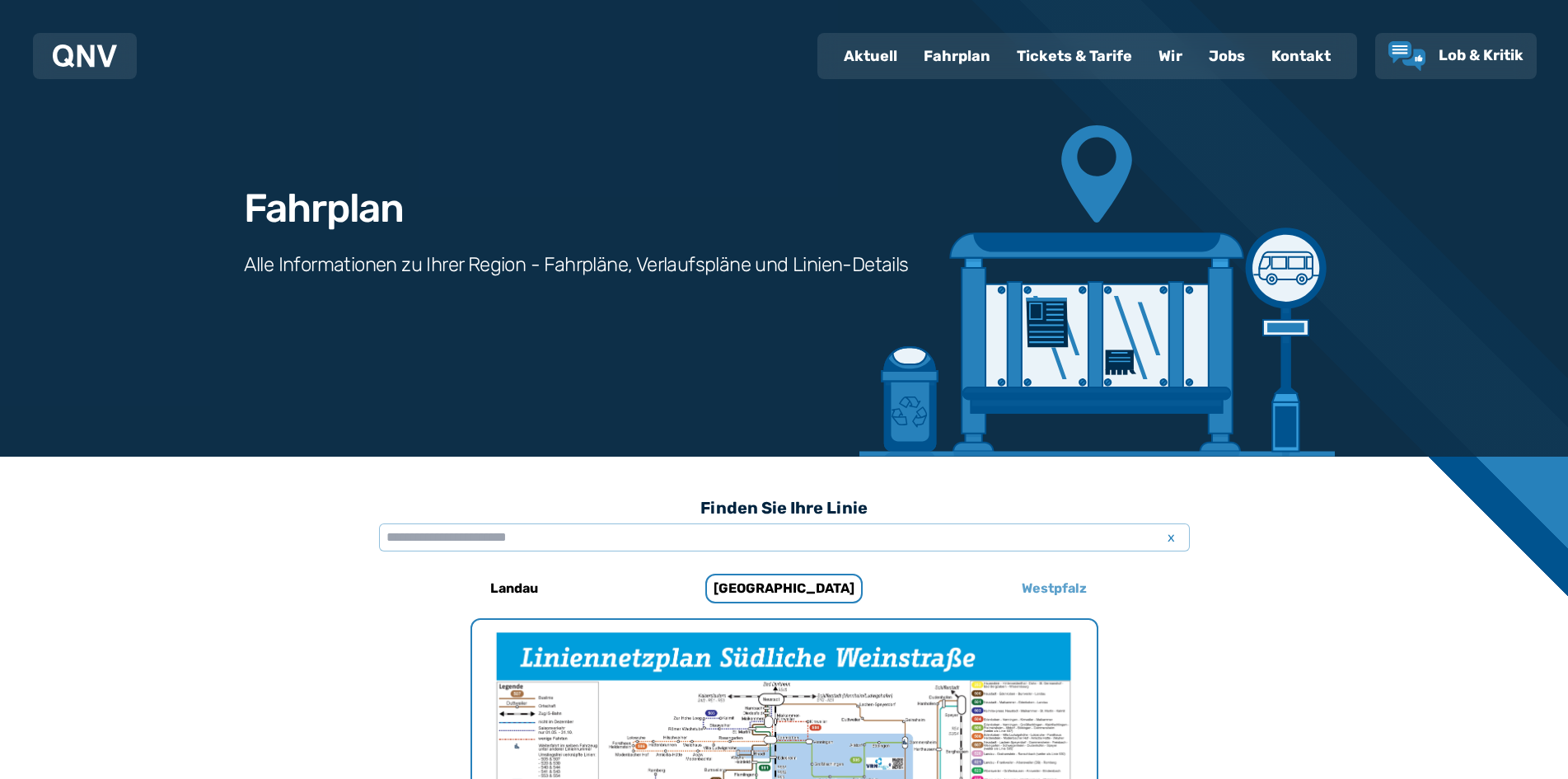
click at [802, 588] on h6 "Westpfalz" at bounding box center [1055, 589] width 78 height 26
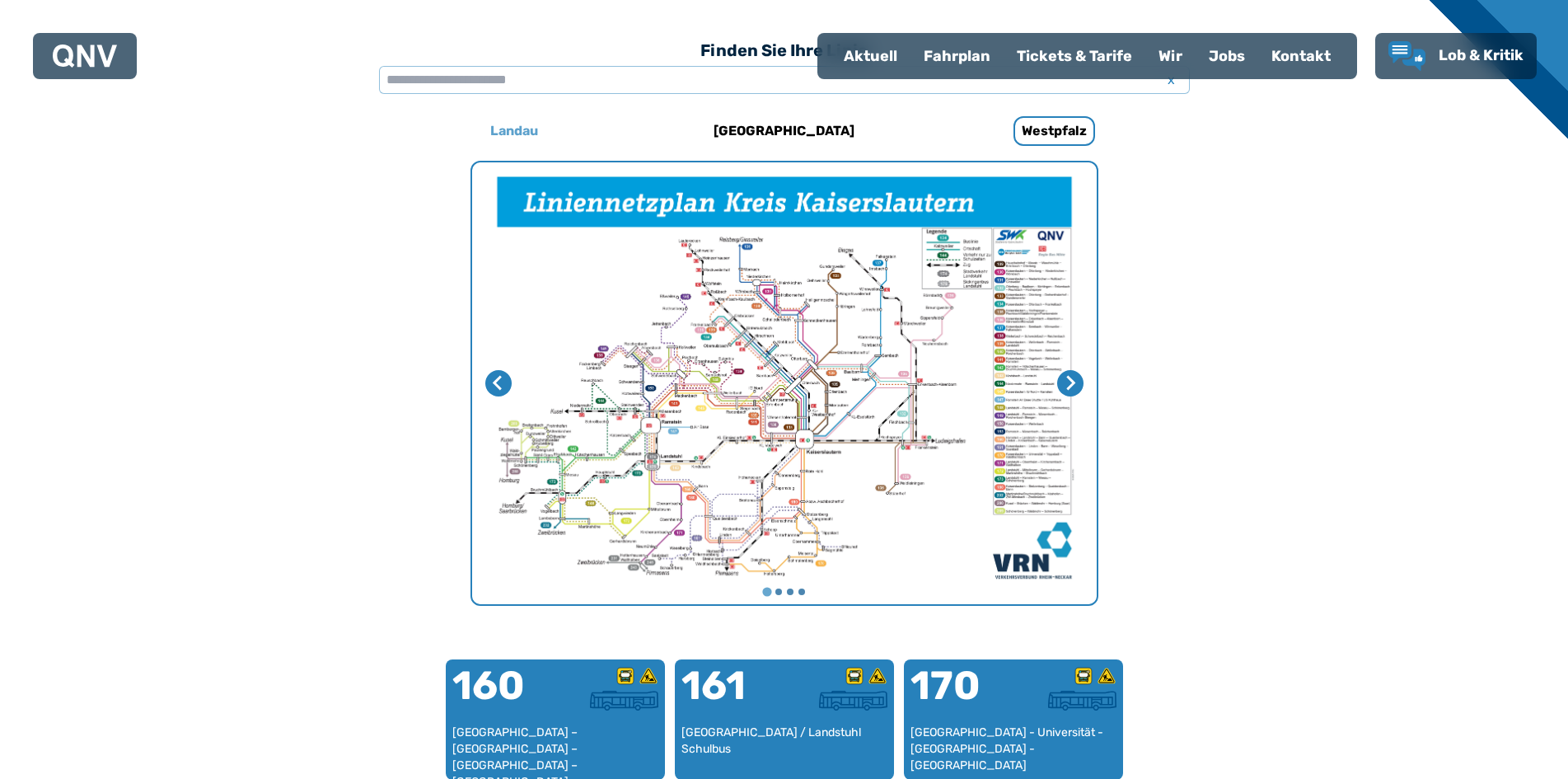
scroll to position [319, 0]
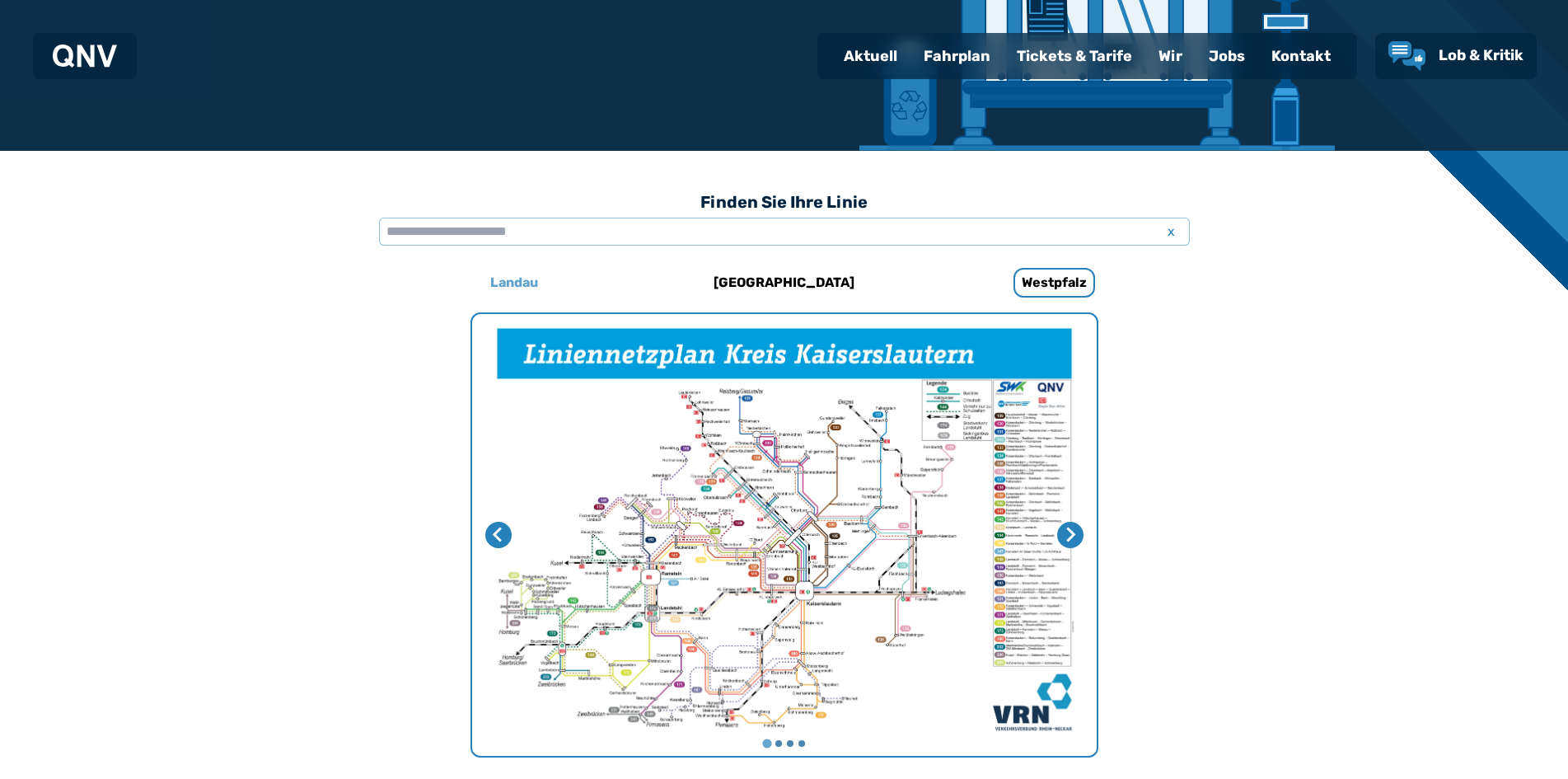
click at [537, 285] on h6 "Landau" at bounding box center [514, 282] width 61 height 26
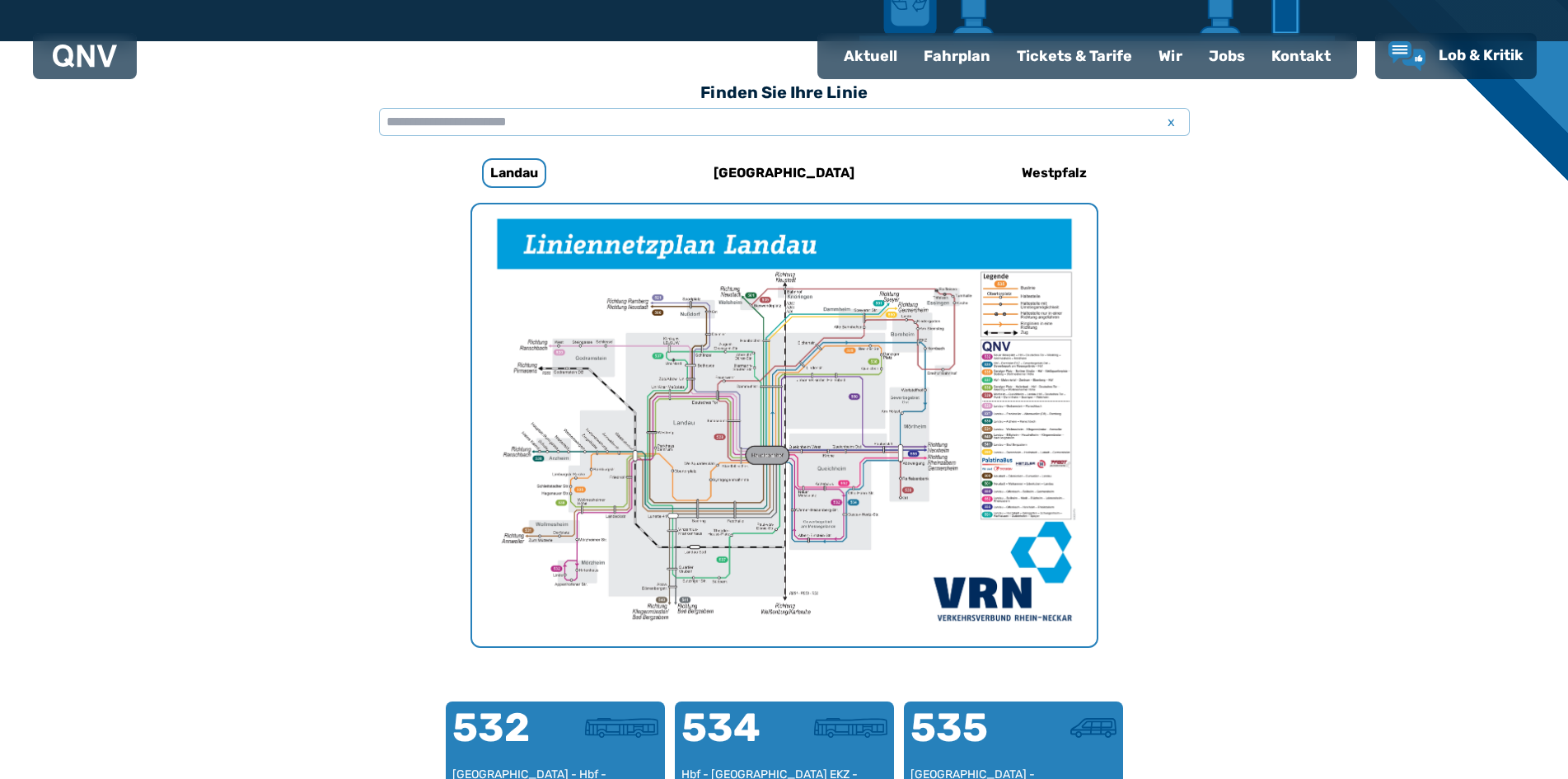
scroll to position [508, 0]
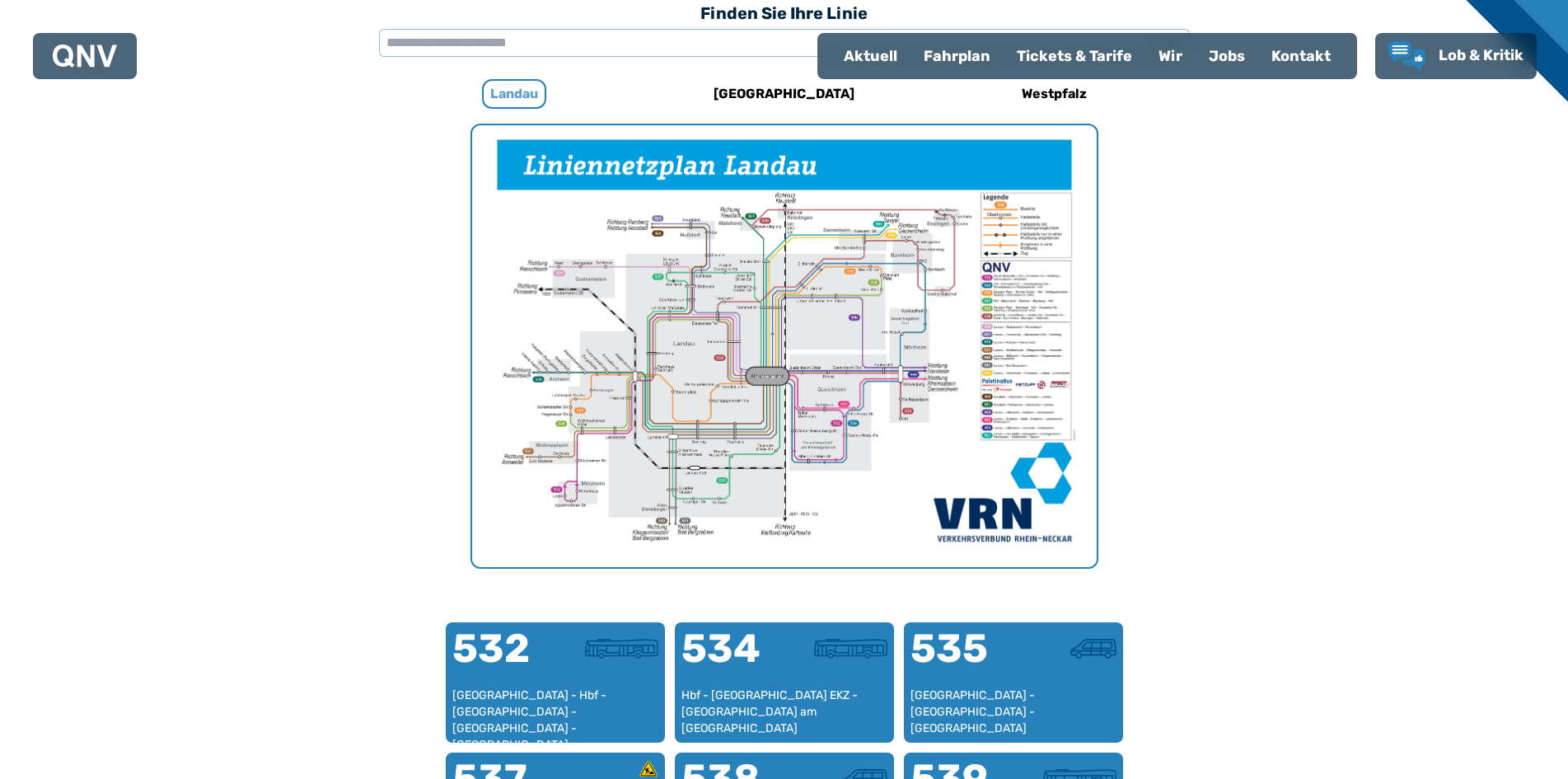
click at [506, 86] on h6 "Landau" at bounding box center [514, 94] width 64 height 29
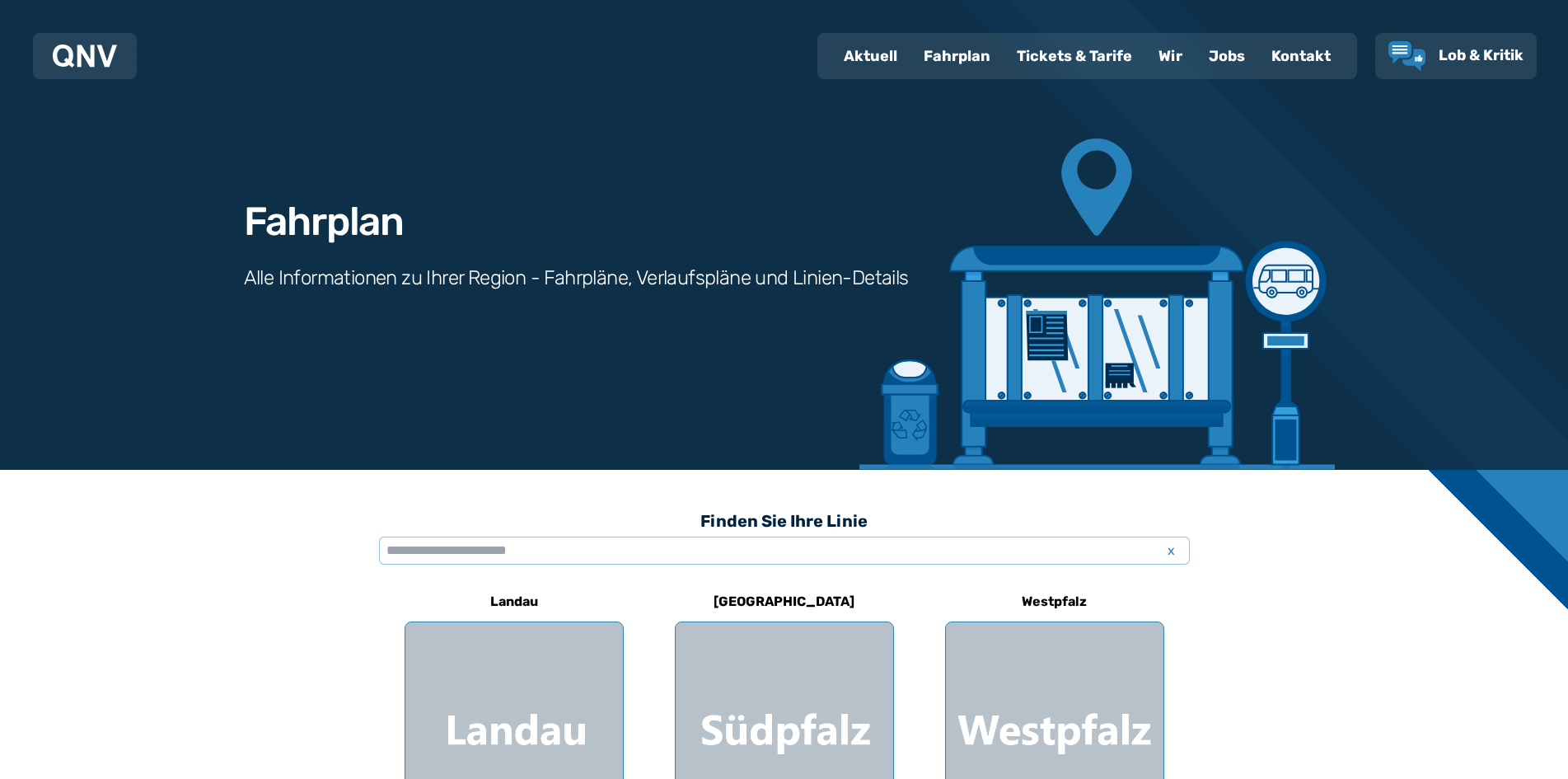
click at [802, 56] on div "Fahrplan" at bounding box center [956, 56] width 93 height 43
click at [449, 554] on input "text" at bounding box center [784, 551] width 811 height 28
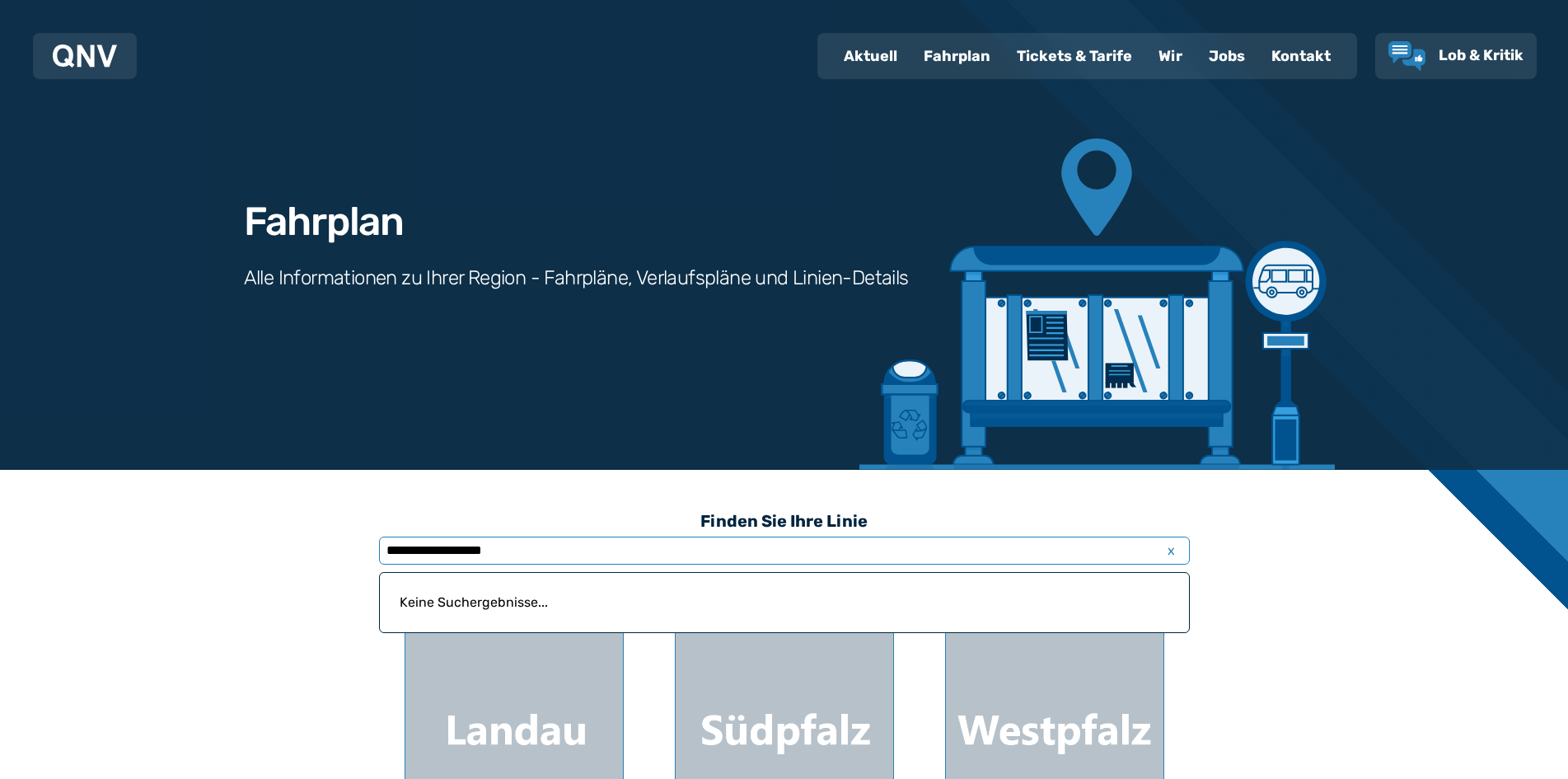
type input "**********"
click at [533, 593] on p "Keine Suchergebnisse..." at bounding box center [784, 602] width 789 height 40
click at [737, 535] on h3 "Finden Sie Ihre Linie" at bounding box center [784, 520] width 811 height 36
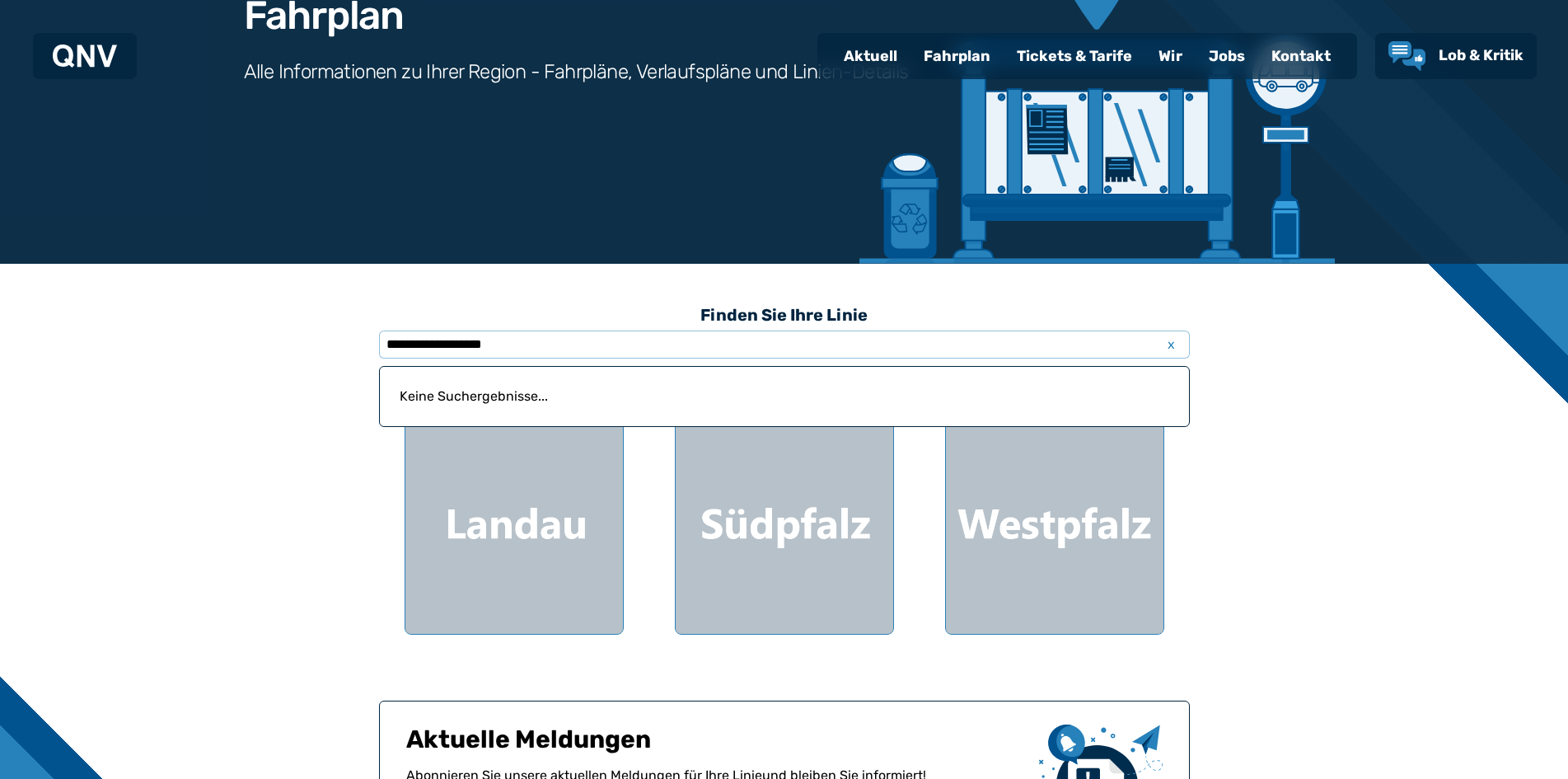
scroll to position [199, 0]
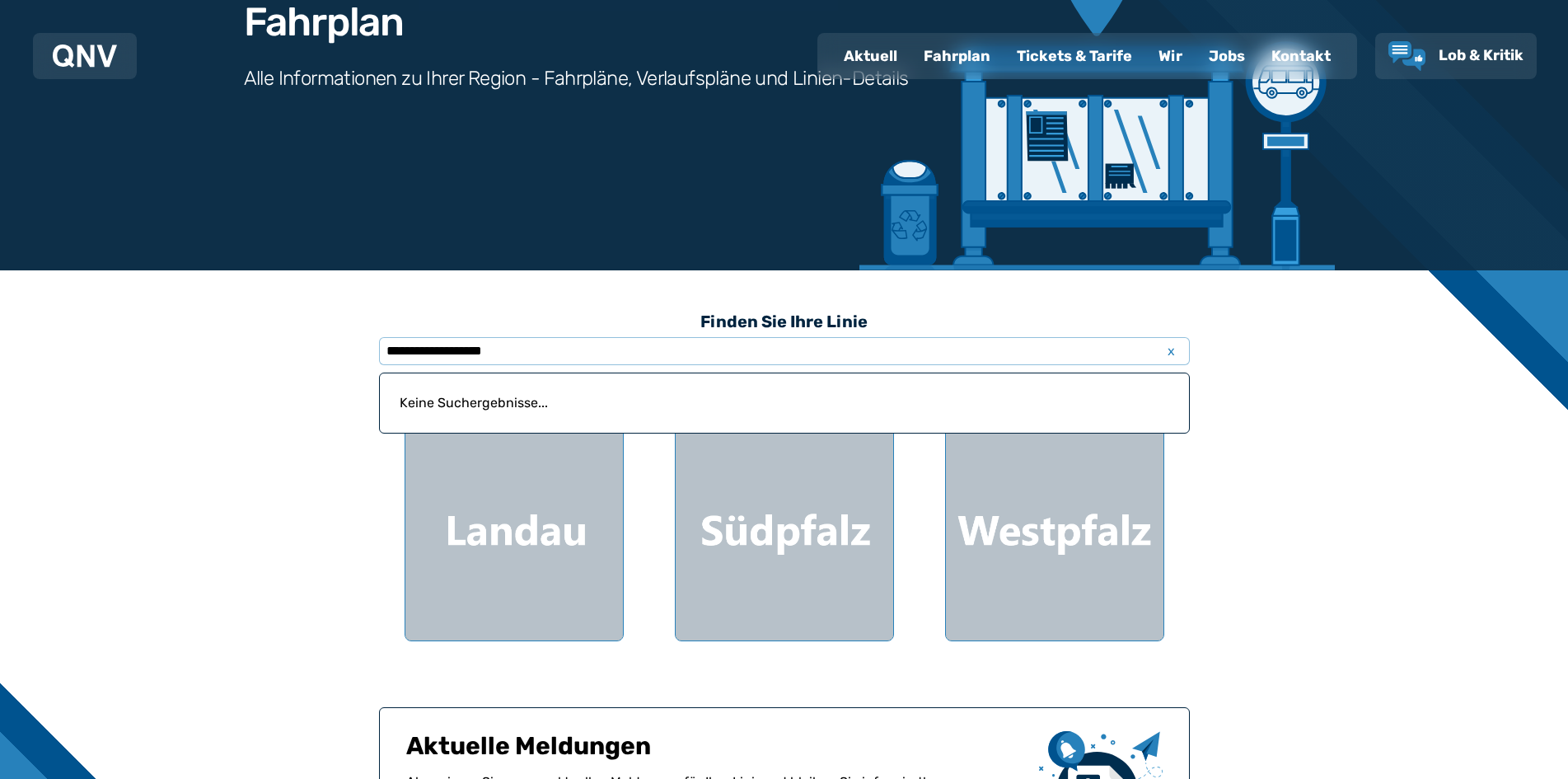
drag, startPoint x: 970, startPoint y: 55, endPoint x: 957, endPoint y: 59, distance: 13.6
click at [802, 55] on div "Fahrplan" at bounding box center [956, 56] width 93 height 43
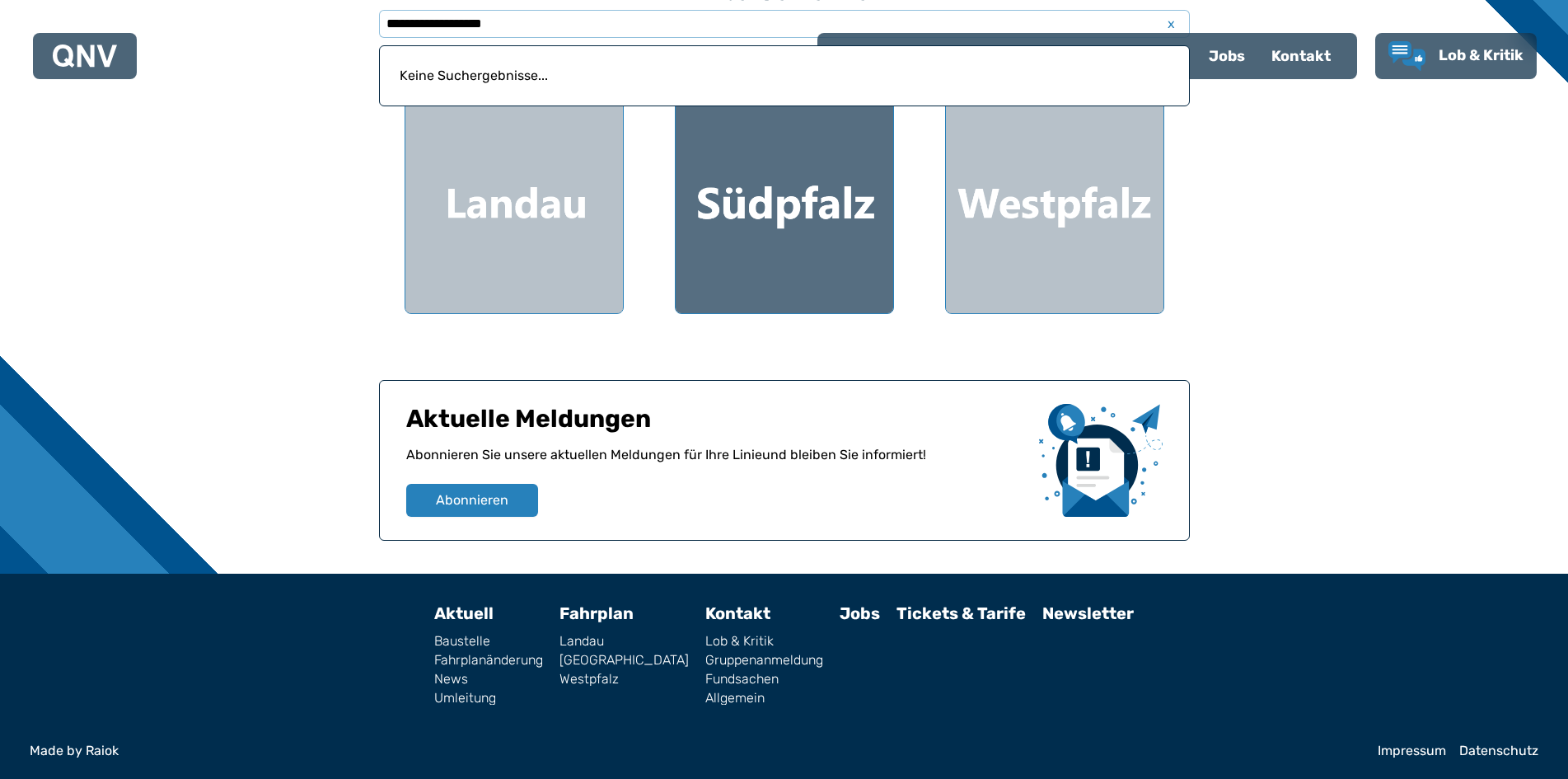
scroll to position [529, 0]
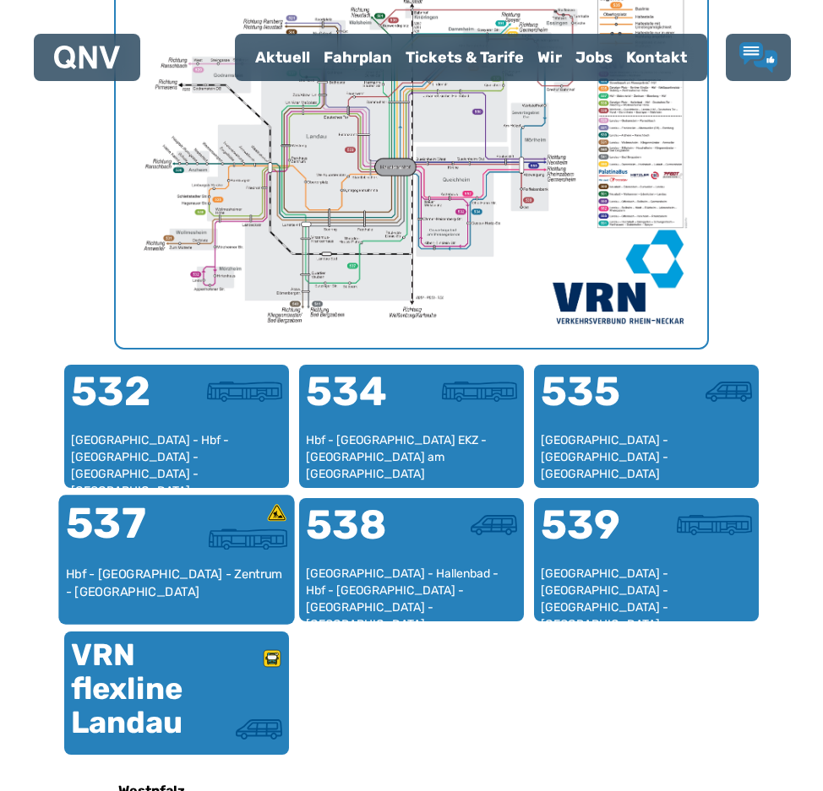
scroll to position [774, 0]
